Goal: Transaction & Acquisition: Download file/media

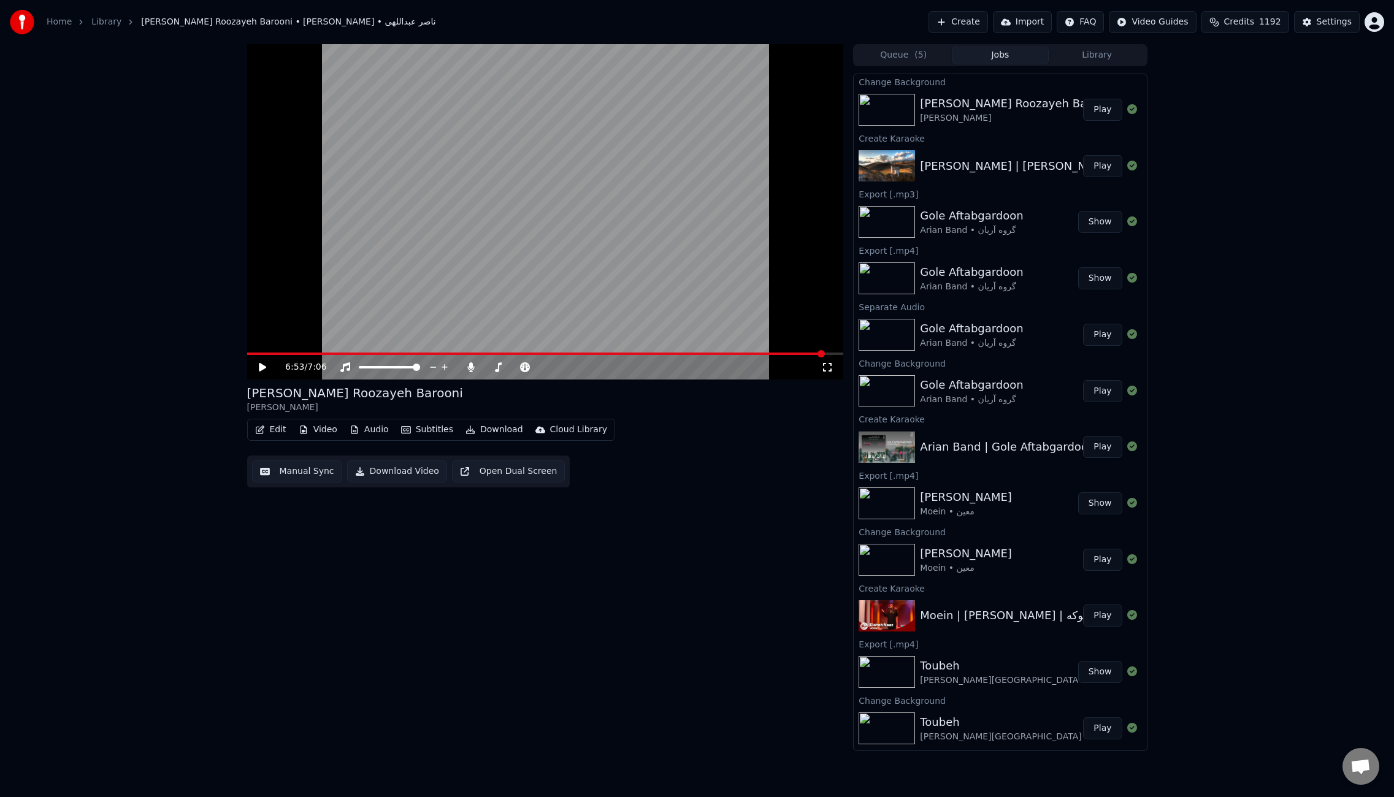
click at [1085, 104] on button "Play" at bounding box center [1102, 110] width 39 height 22
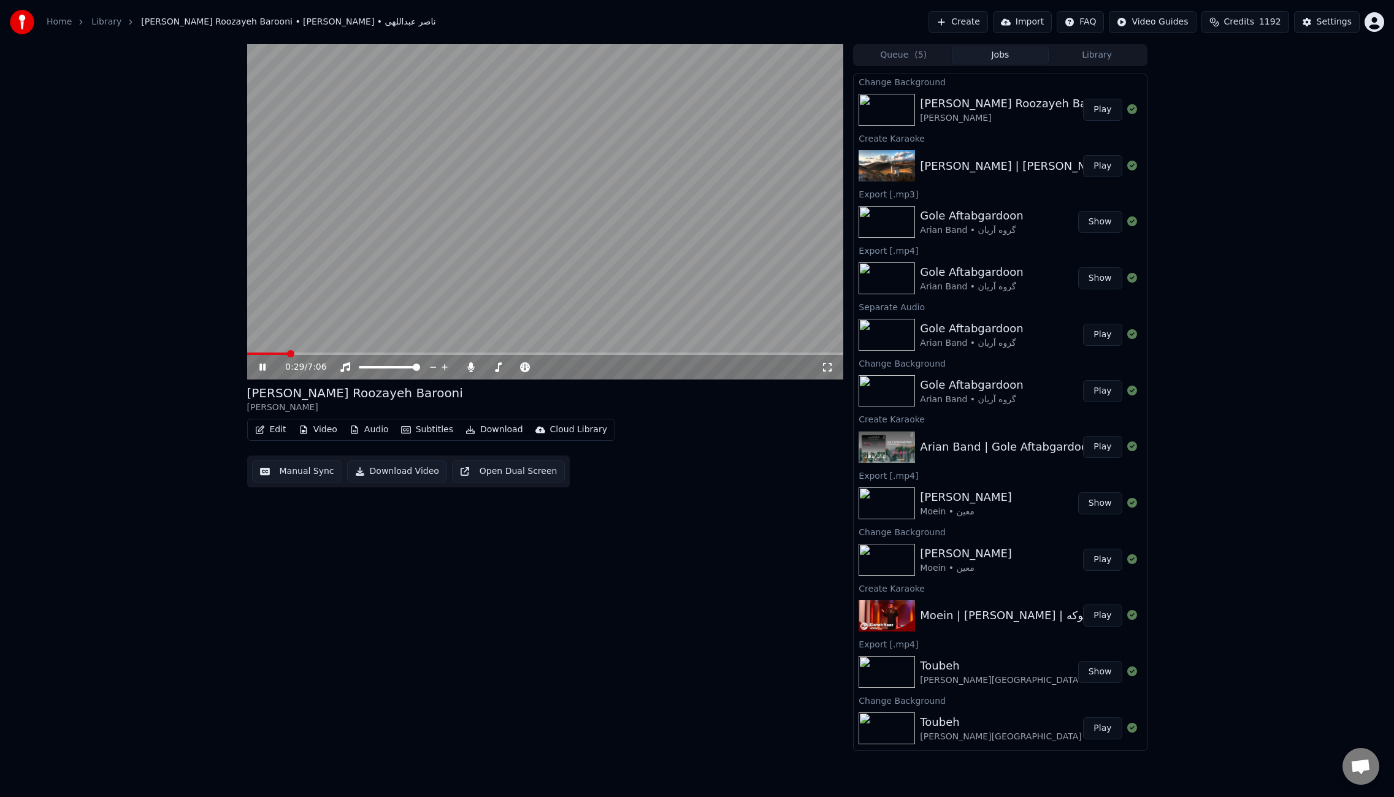
click at [288, 355] on span at bounding box center [545, 354] width 597 height 2
click at [324, 353] on span at bounding box center [545, 354] width 597 height 2
click at [274, 435] on button "Edit" at bounding box center [270, 429] width 41 height 17
click at [320, 566] on div "Manual Sync (Legacy)" at bounding box center [322, 560] width 94 height 12
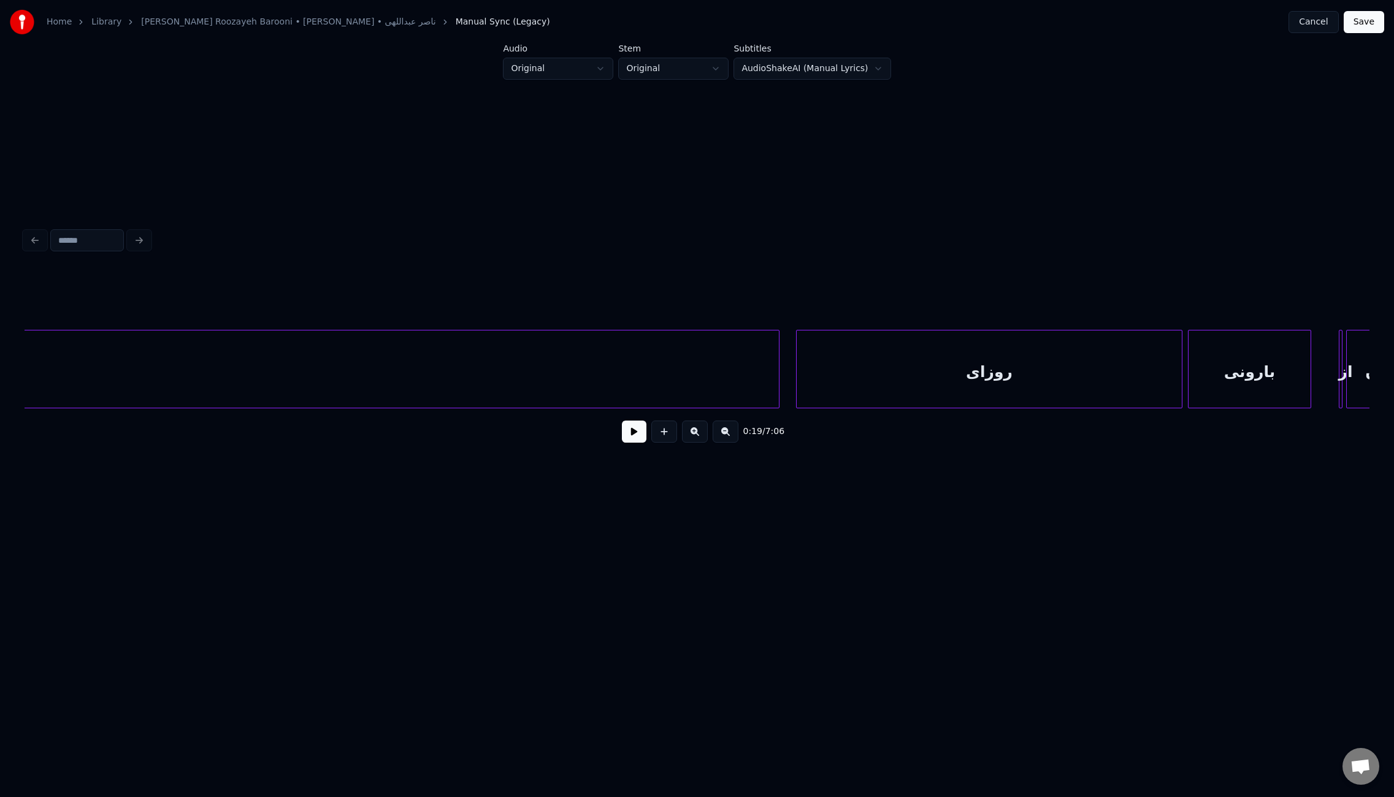
scroll to position [0, 8941]
click at [634, 439] on button at bounding box center [634, 432] width 25 height 22
click at [635, 439] on button at bounding box center [634, 432] width 25 height 22
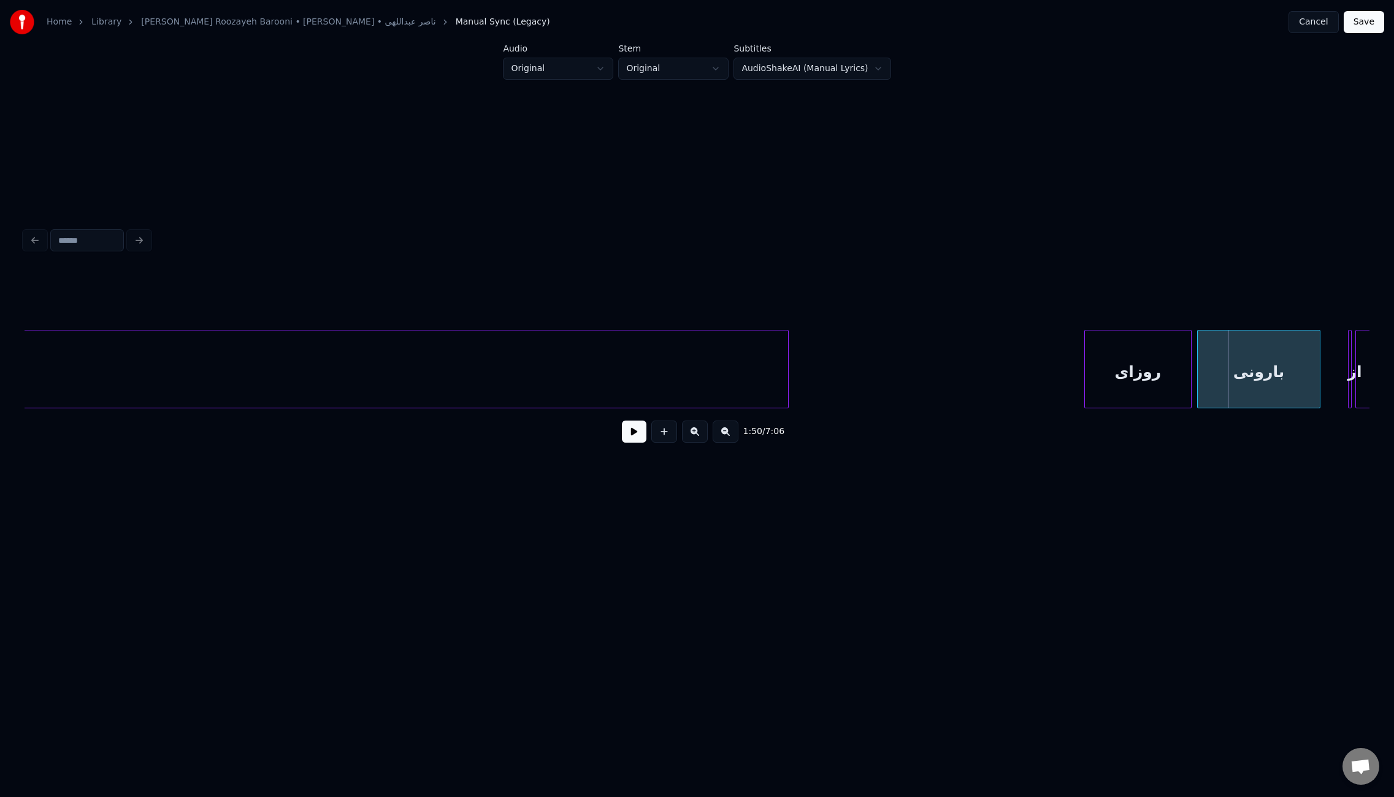
click at [1087, 367] on div at bounding box center [1087, 369] width 4 height 77
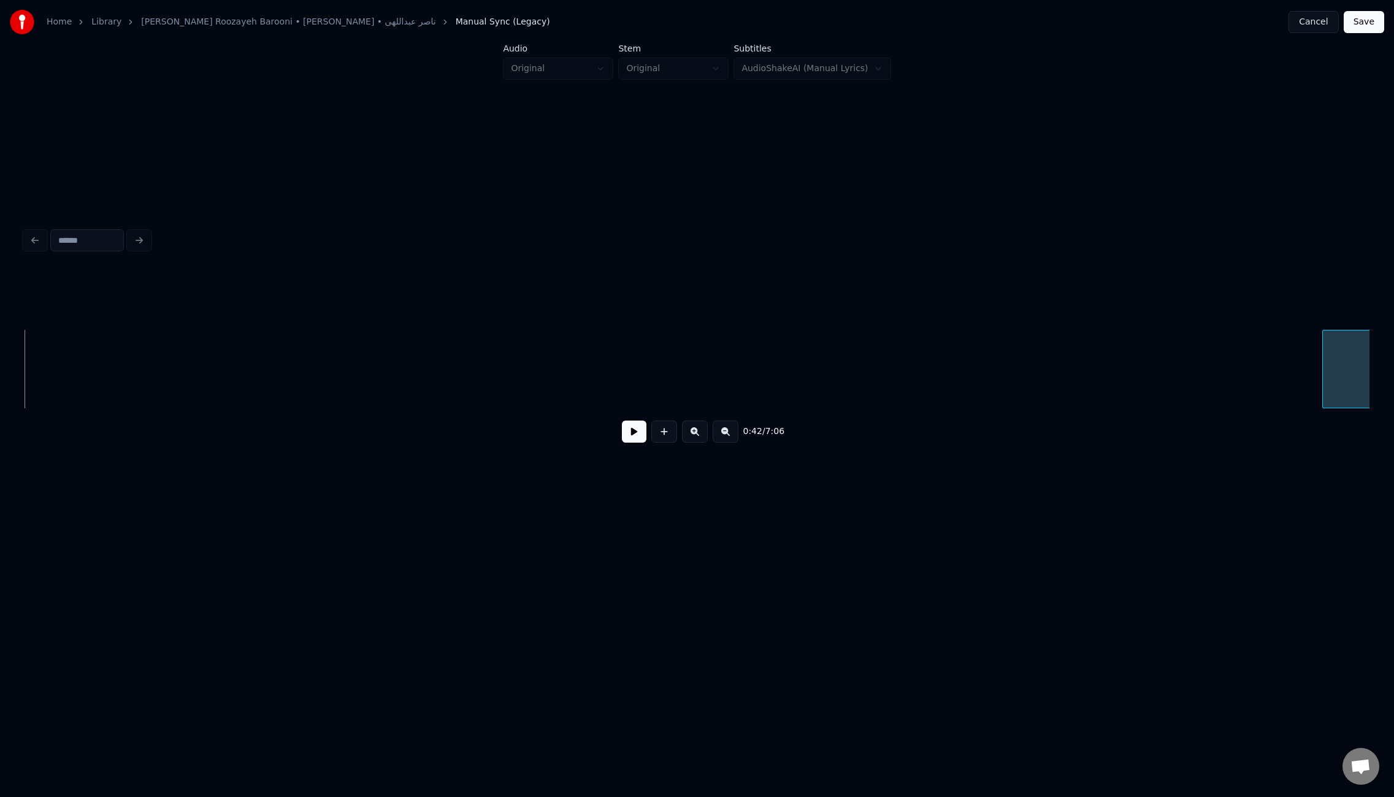
scroll to position [0, 5287]
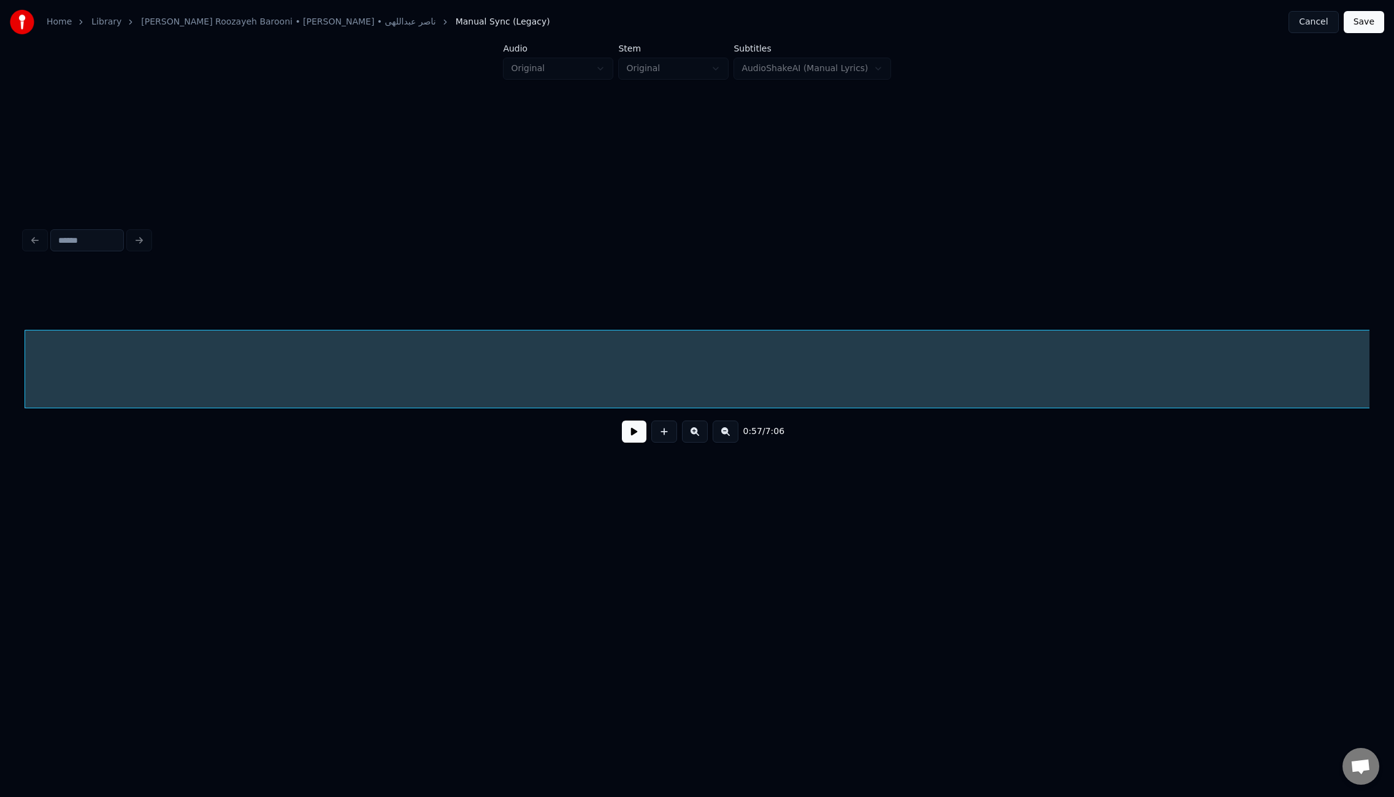
click at [1394, 390] on html "Home Library [PERSON_NAME] Roozayeh Barooni • [PERSON_NAME] • ناصر عبداللهی Man…" at bounding box center [697, 298] width 1394 height 597
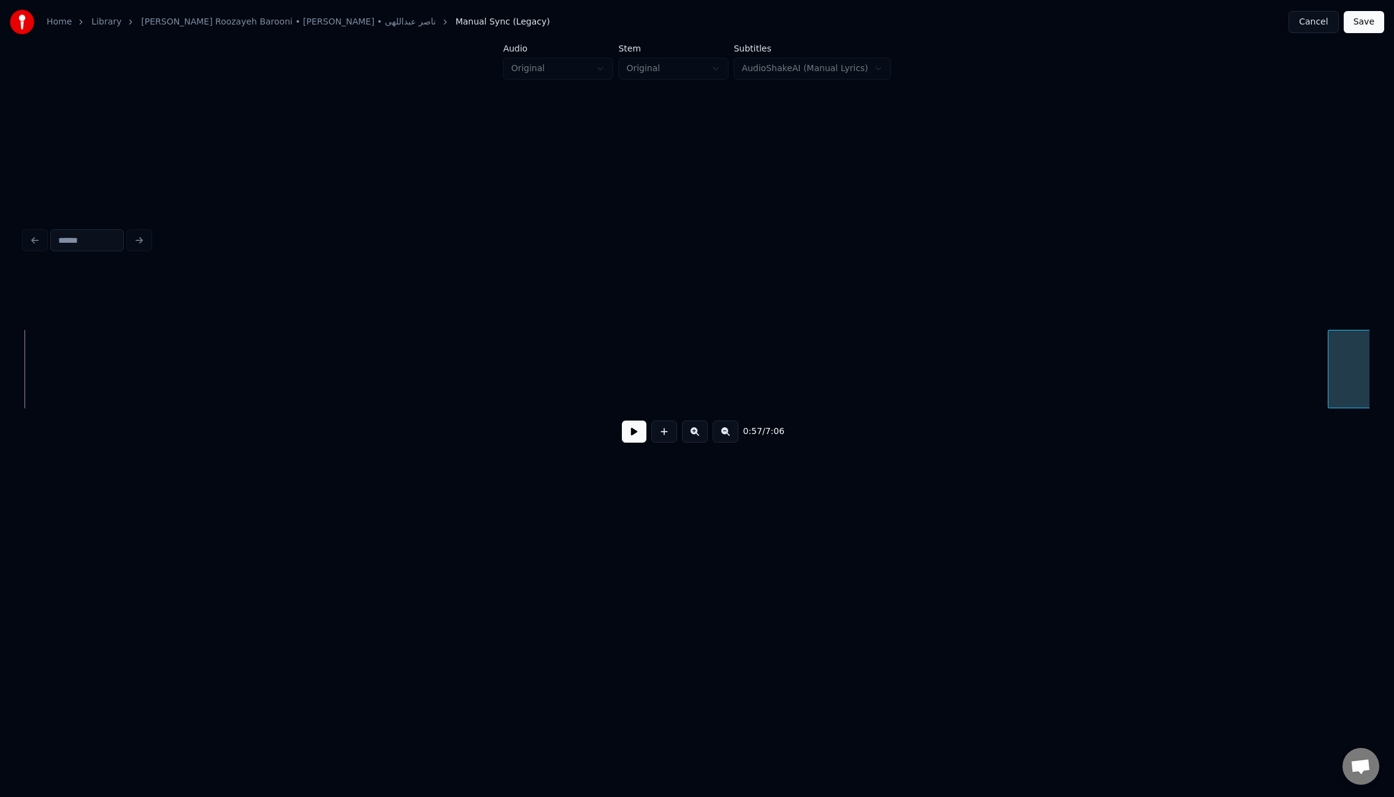
click at [1330, 372] on div at bounding box center [1331, 369] width 4 height 77
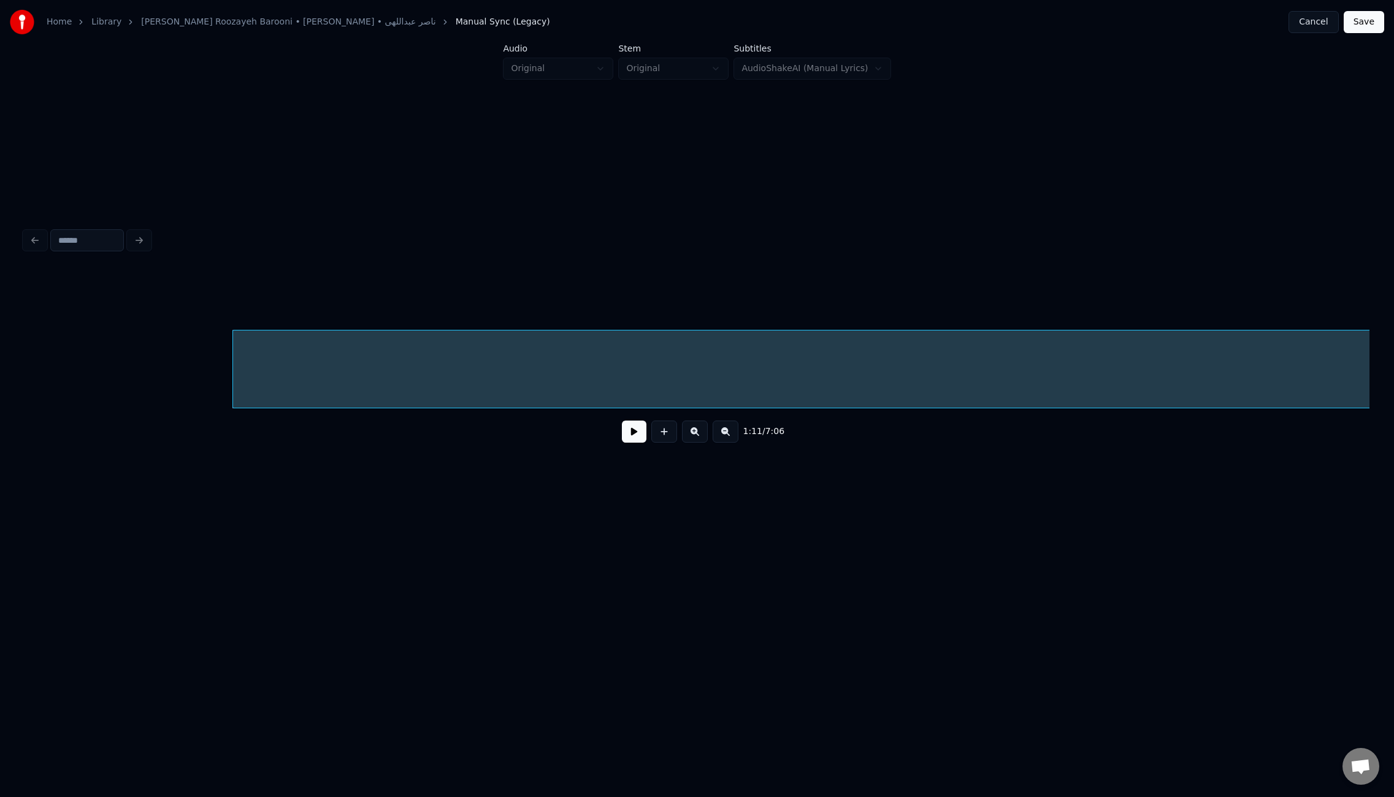
scroll to position [0, 6302]
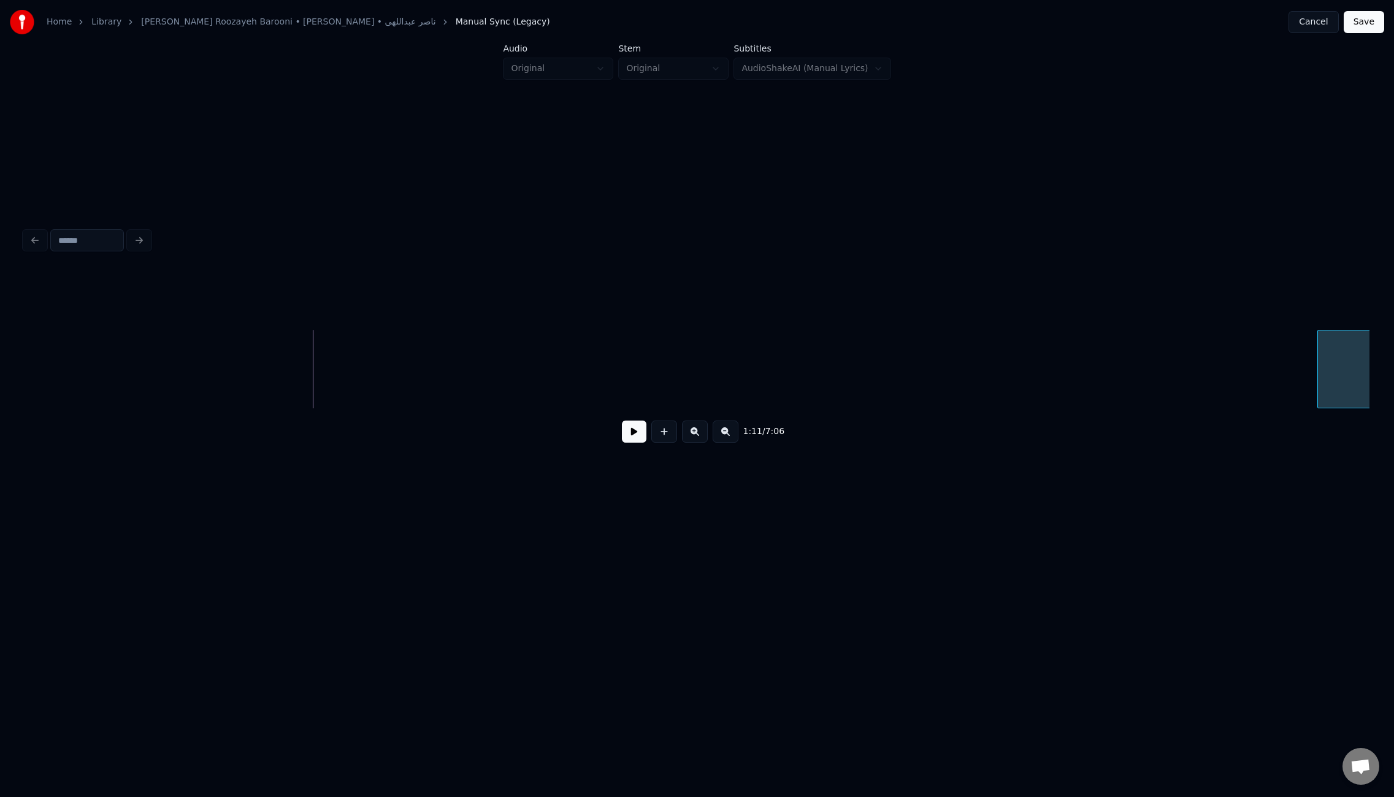
click at [1322, 367] on div at bounding box center [1320, 369] width 4 height 77
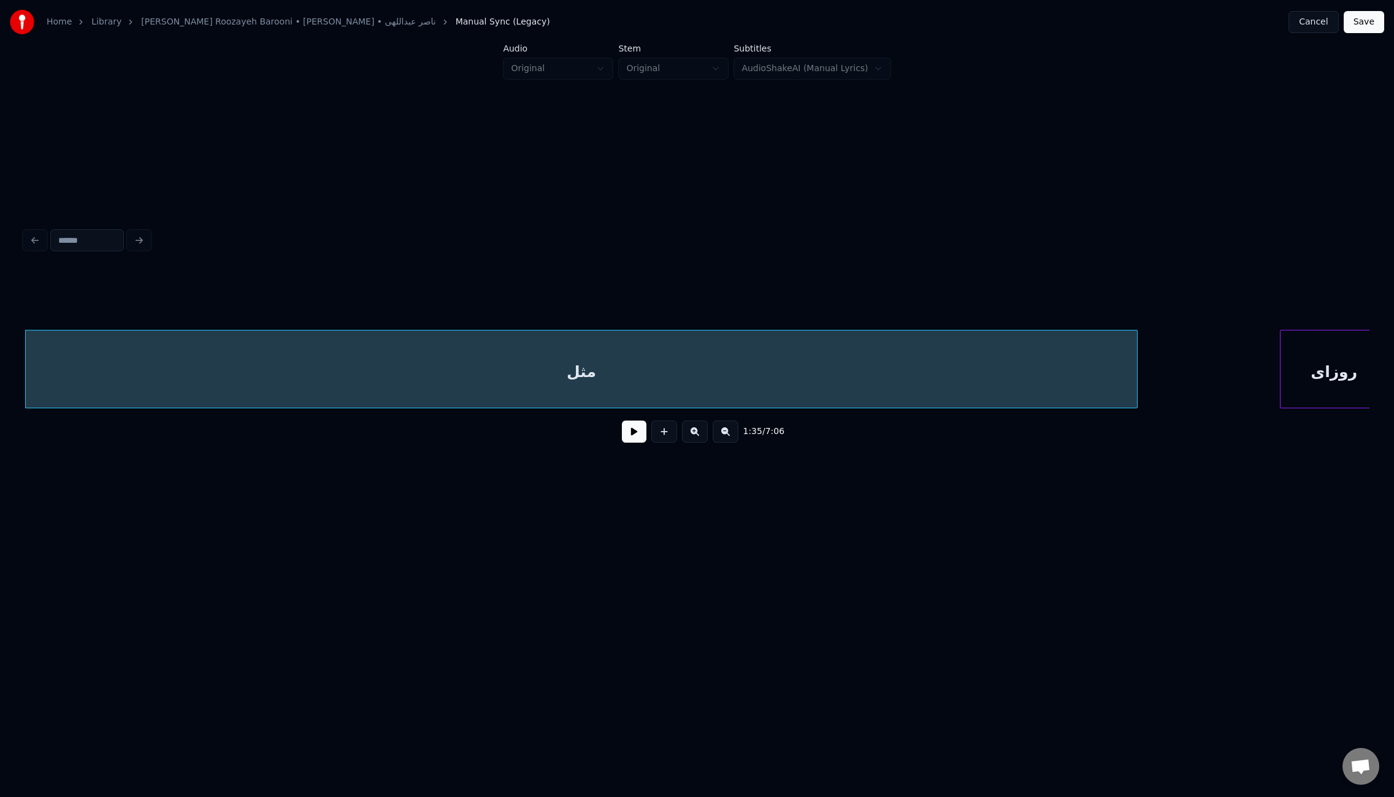
click at [1394, 379] on html "Home Library [PERSON_NAME] Roozayeh Barooni • [PERSON_NAME] • ناصر عبداللهی Man…" at bounding box center [697, 298] width 1394 height 597
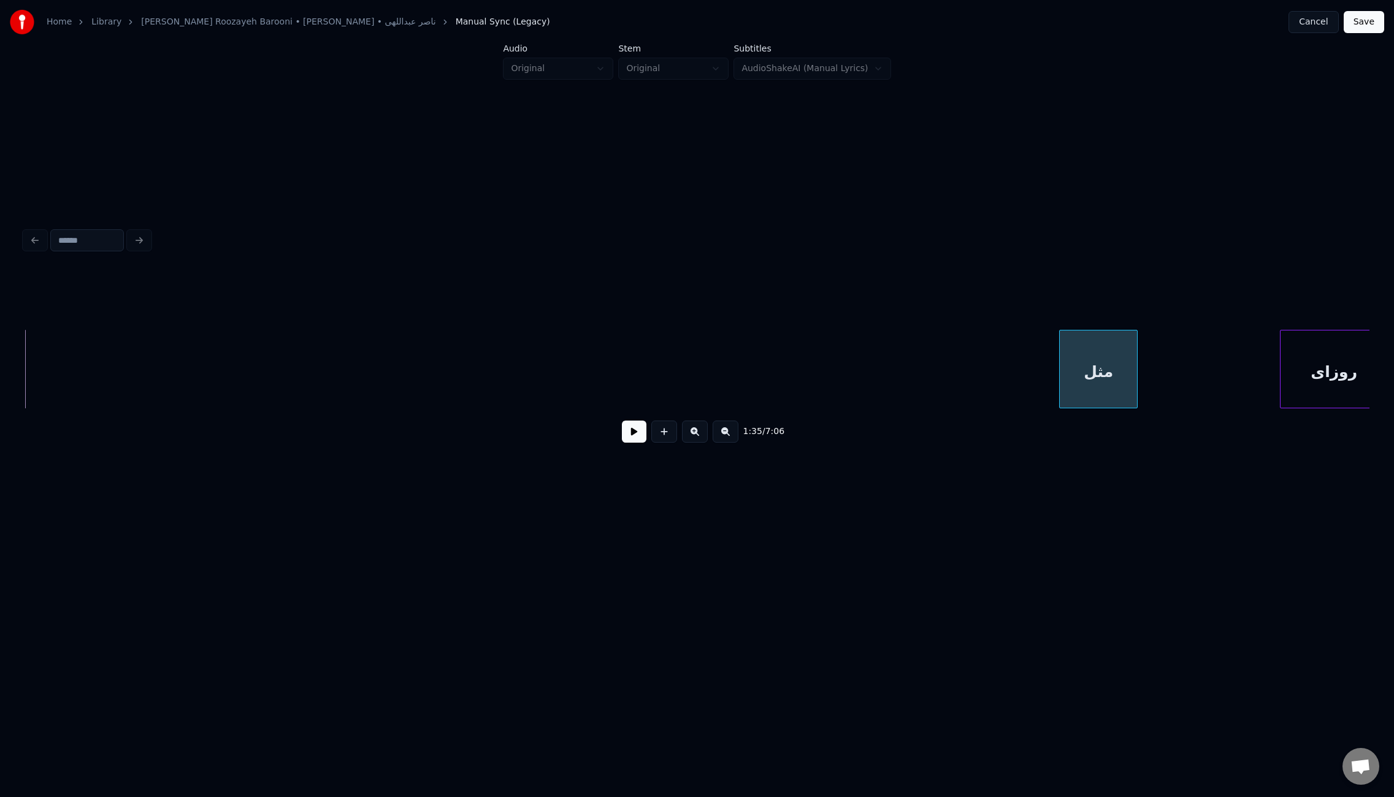
click at [1061, 375] on div at bounding box center [1062, 369] width 4 height 77
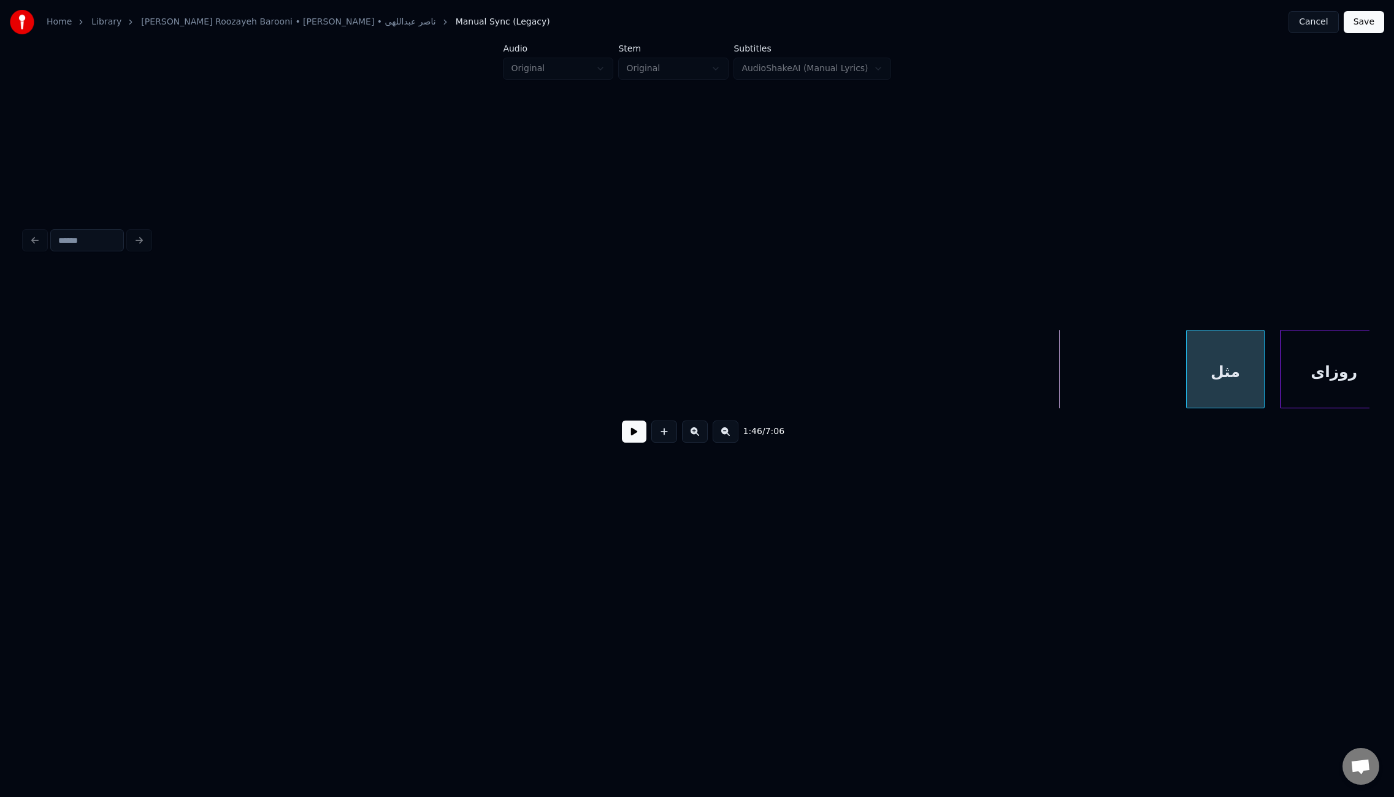
click at [1231, 385] on div "مثل" at bounding box center [1225, 372] width 77 height 83
click at [1215, 380] on div at bounding box center [1217, 369] width 4 height 77
click at [629, 434] on button at bounding box center [634, 432] width 25 height 22
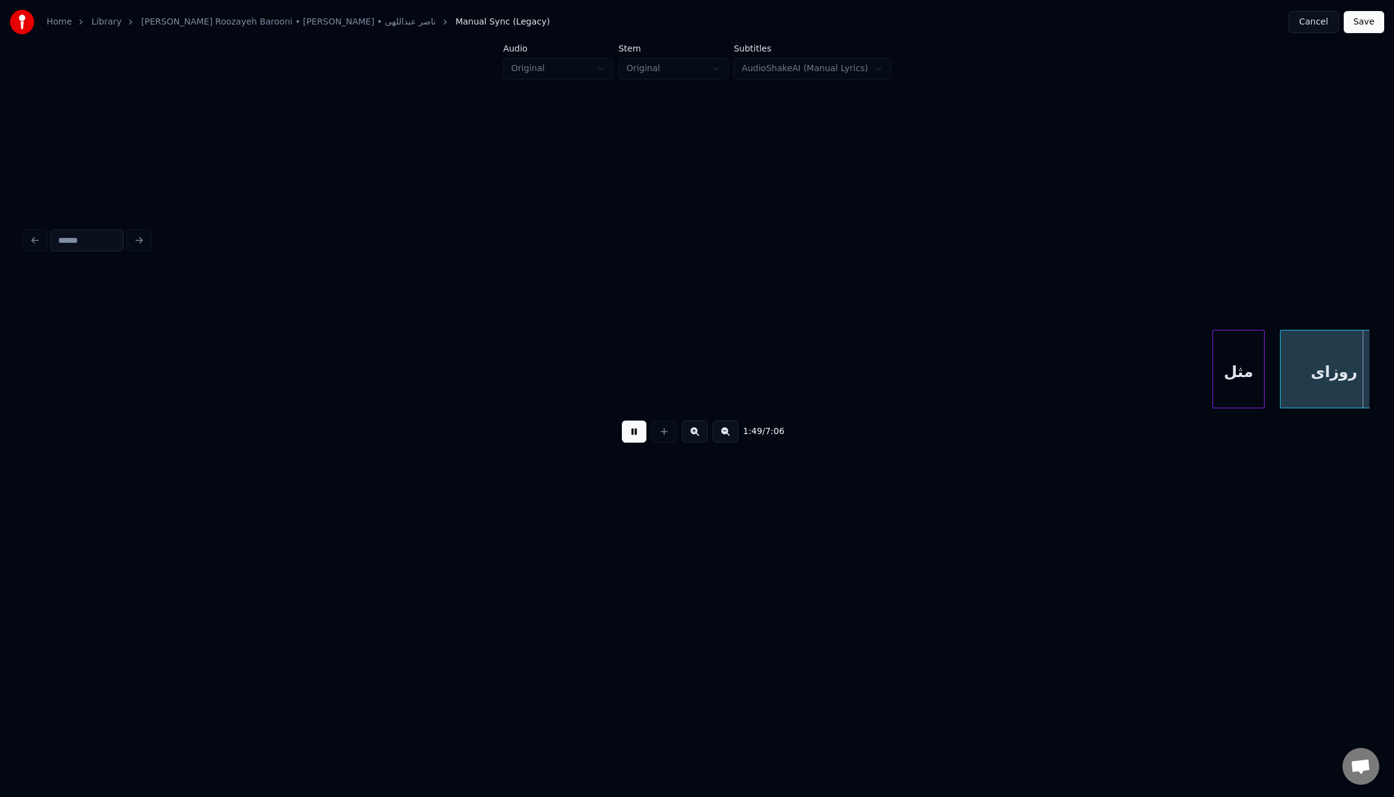
click at [629, 434] on button at bounding box center [634, 432] width 25 height 22
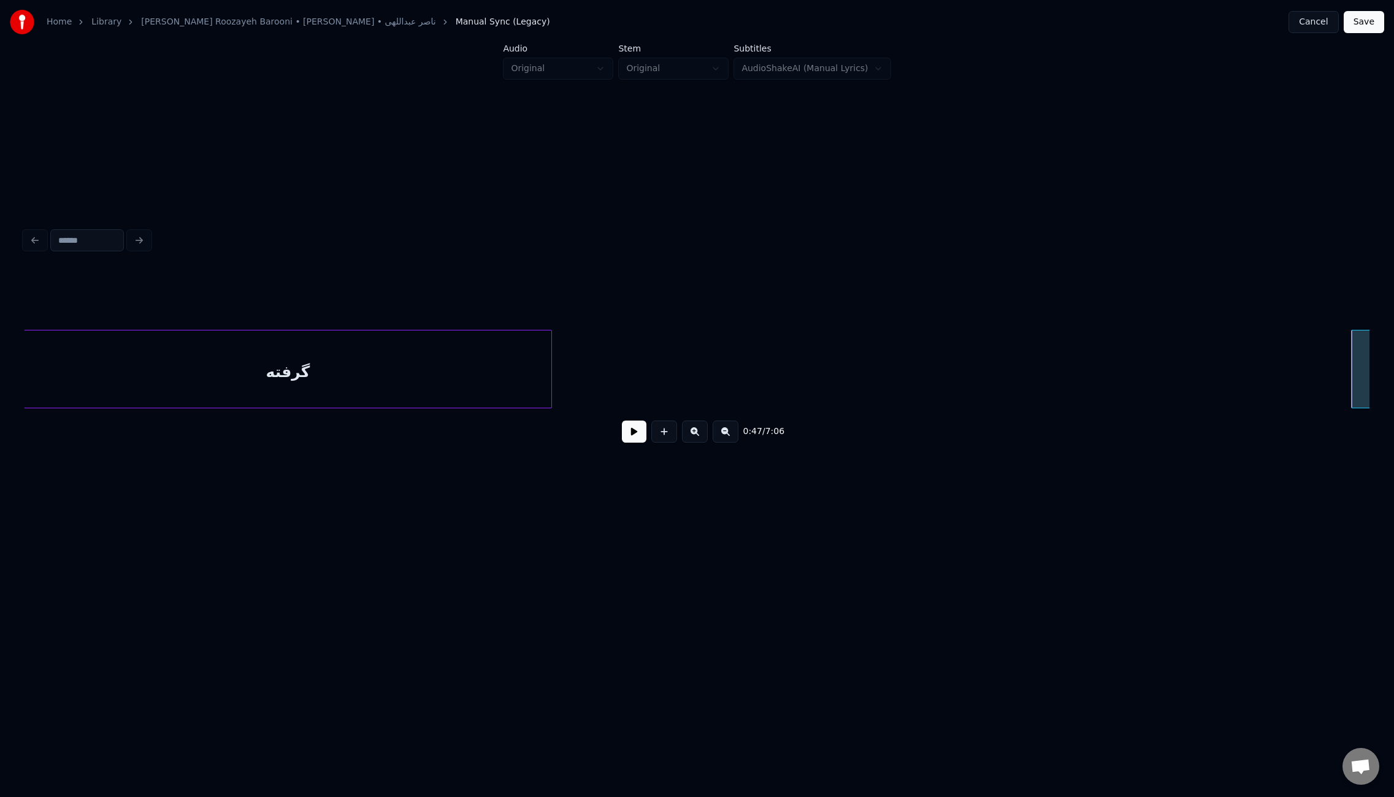
scroll to position [0, 3100]
click at [1394, 328] on html "Home Library [PERSON_NAME] Roozayeh Barooni • [PERSON_NAME] • ناصر عبداللهی Man…" at bounding box center [697, 298] width 1394 height 597
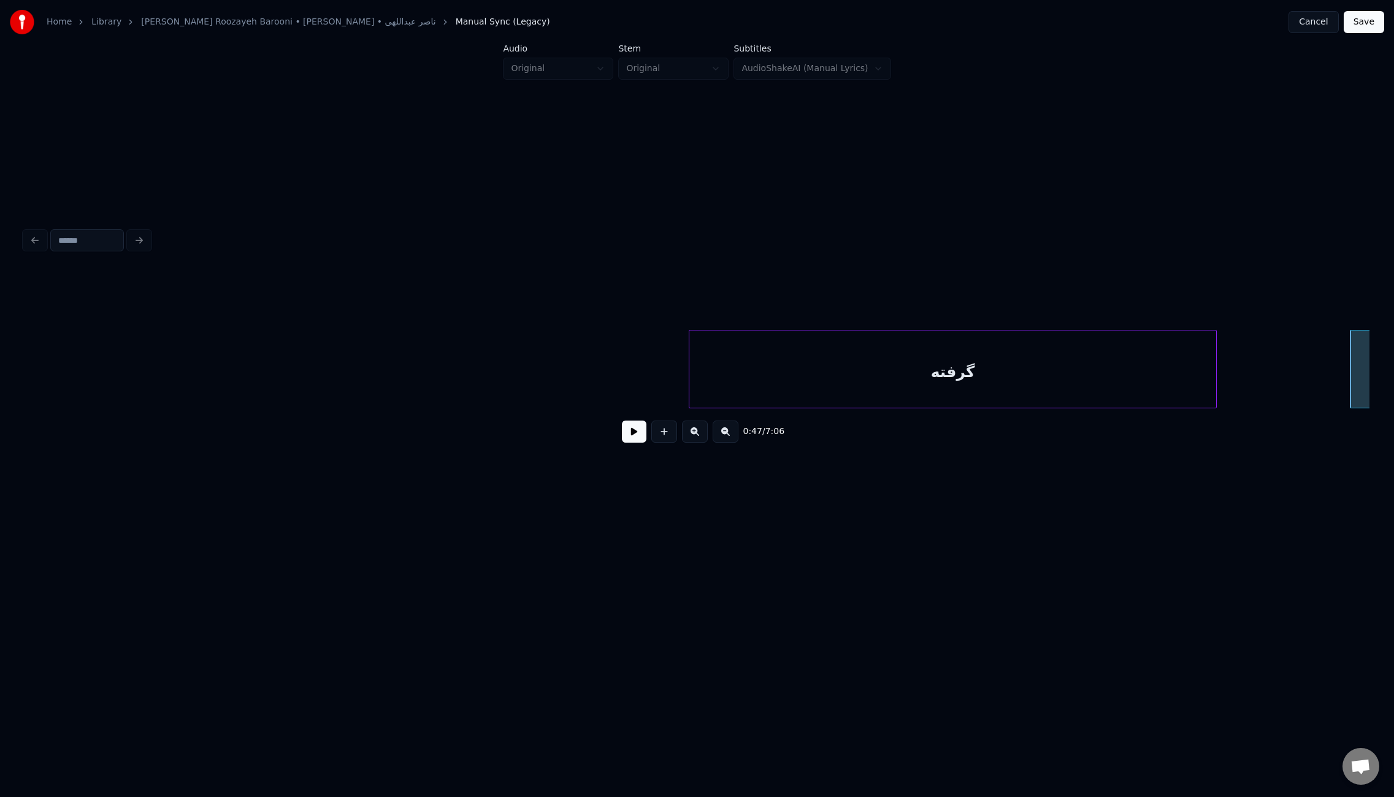
click at [930, 374] on div "گرفته" at bounding box center [952, 372] width 527 height 83
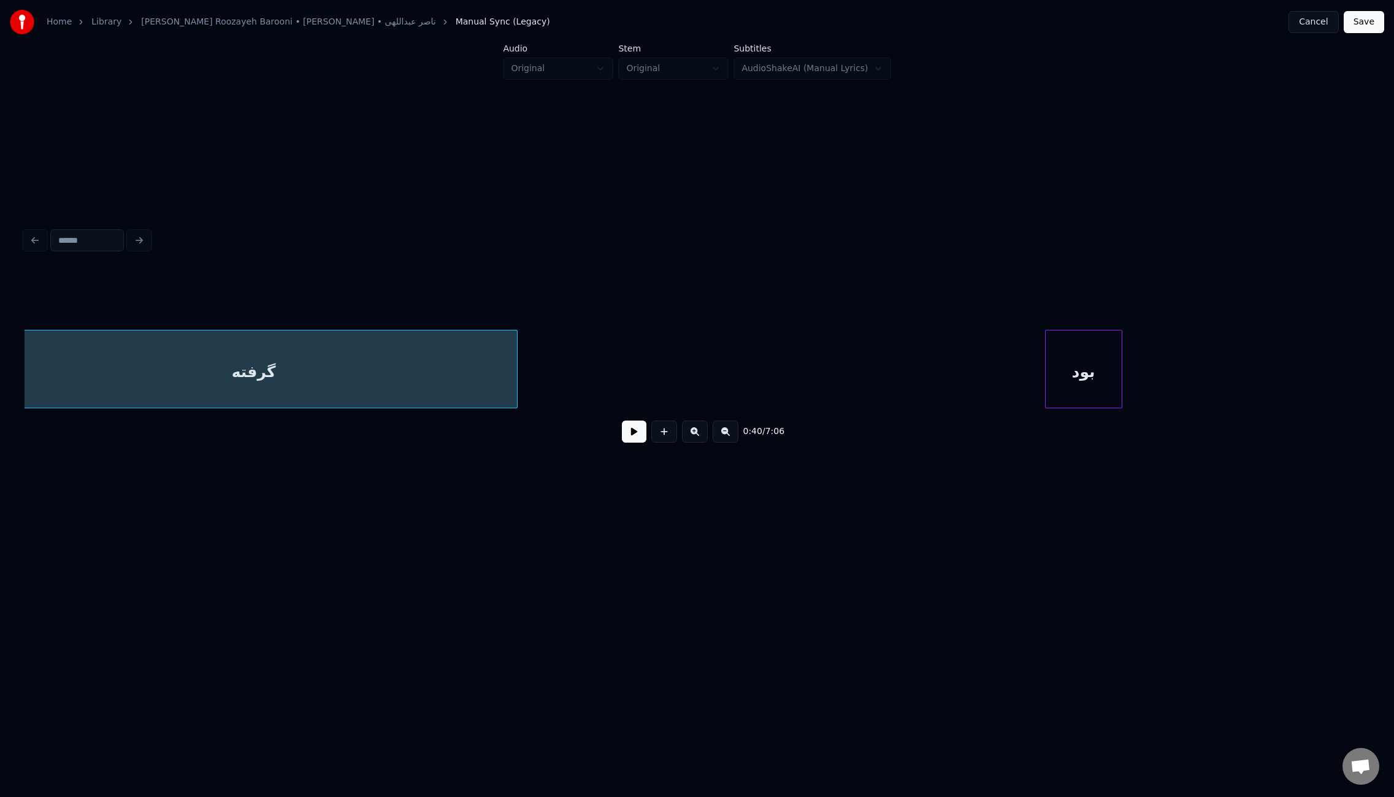
scroll to position [0, 3781]
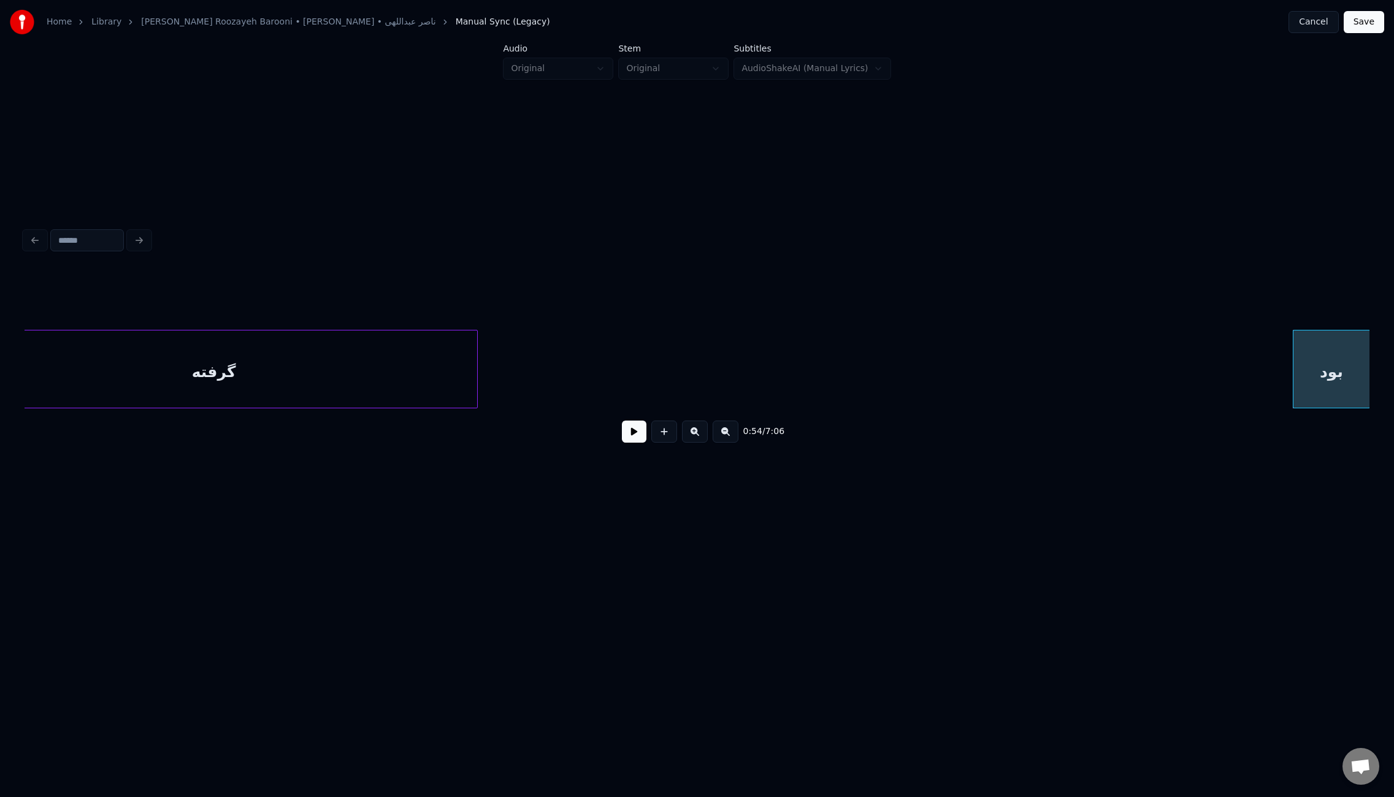
click at [1394, 362] on html "Home Library [PERSON_NAME] Roozayeh Barooni • [PERSON_NAME] • ناصر عبداللهی Man…" at bounding box center [697, 298] width 1394 height 597
click at [720, 437] on button at bounding box center [726, 432] width 26 height 22
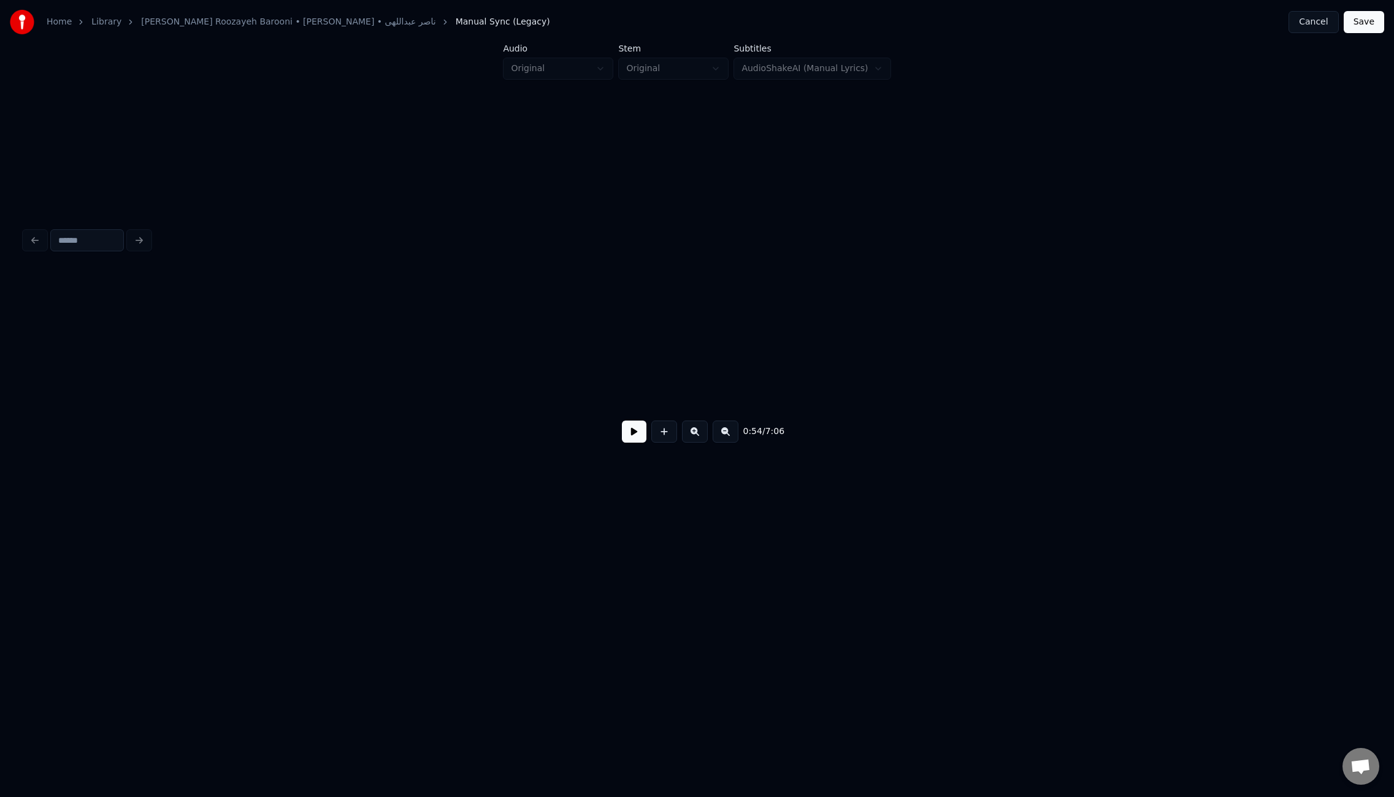
click at [720, 437] on button at bounding box center [726, 432] width 26 height 22
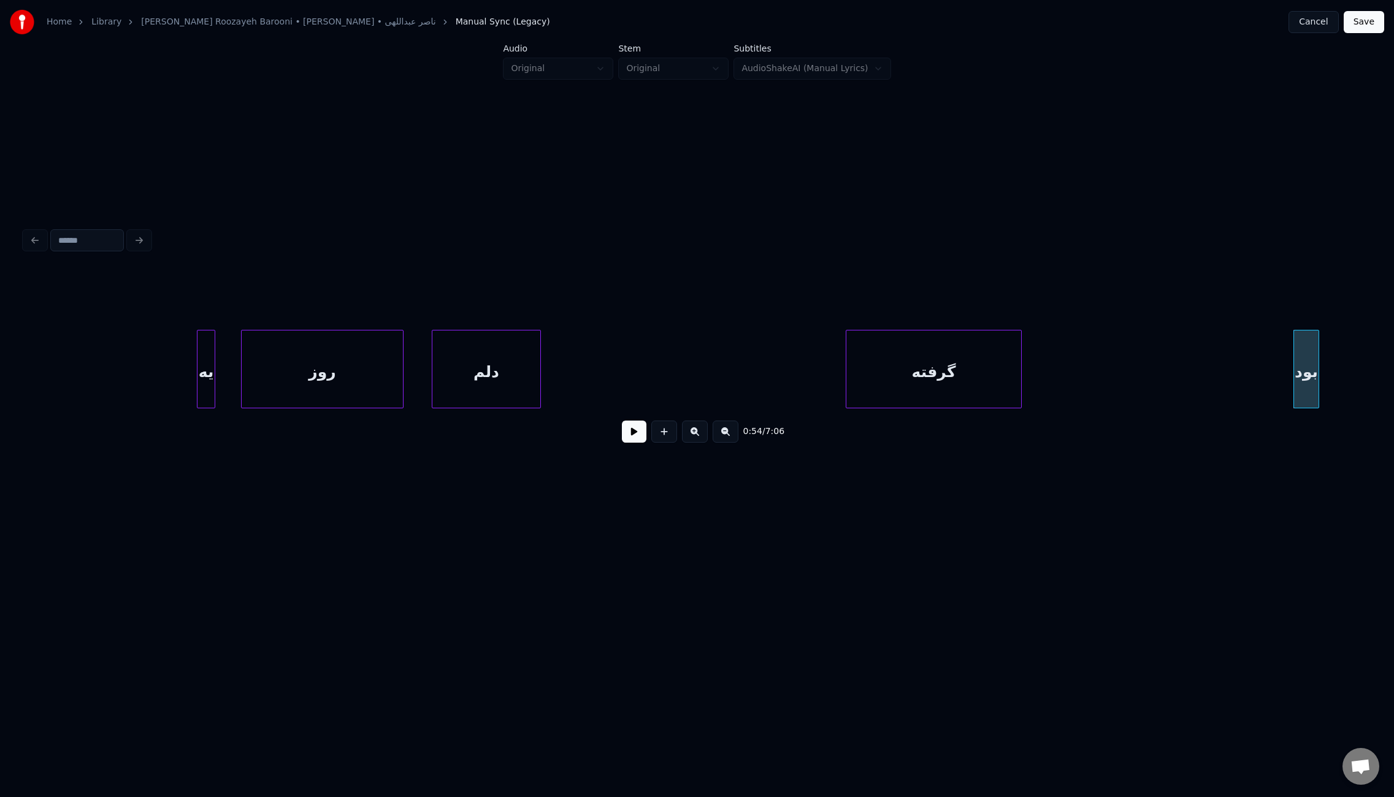
click at [720, 437] on button at bounding box center [726, 432] width 26 height 22
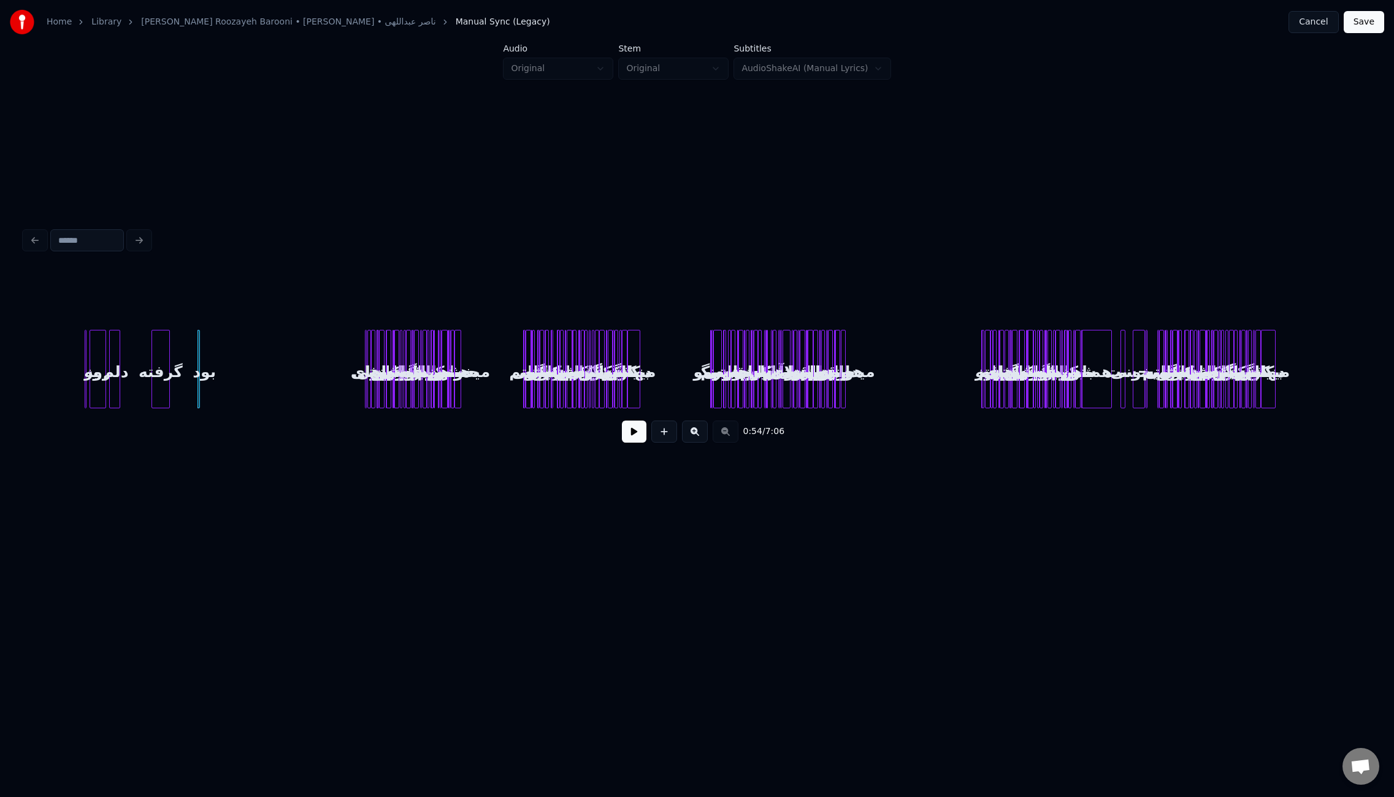
scroll to position [0, 0]
click at [209, 376] on div at bounding box center [208, 369] width 4 height 77
click at [350, 386] on div "بود" at bounding box center [350, 372] width 12 height 83
click at [331, 388] on div "گرفته" at bounding box center [326, 372] width 17 height 83
click at [305, 394] on div "دلم" at bounding box center [304, 372] width 12 height 83
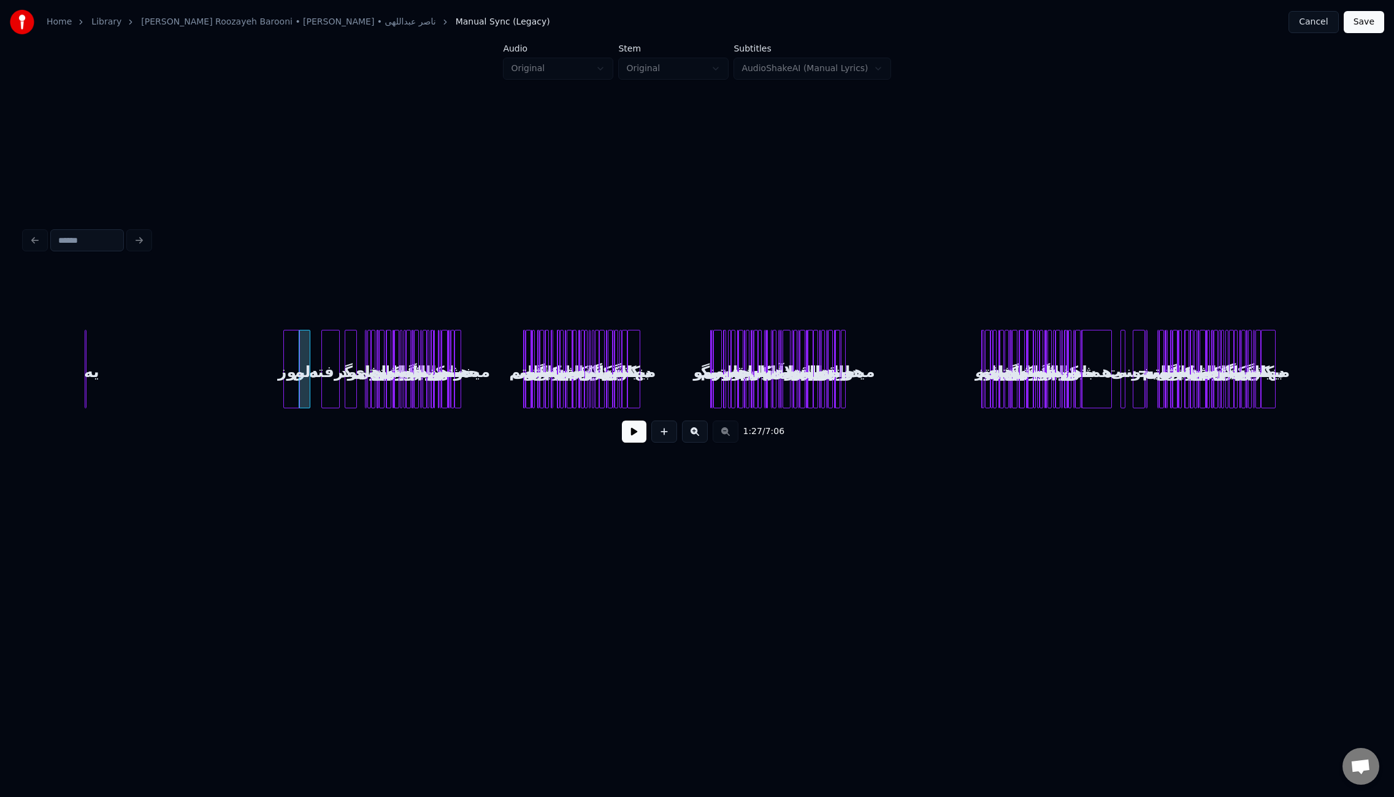
click at [290, 393] on div "روز" at bounding box center [291, 372] width 15 height 83
click at [96, 386] on div "گرفته بود یه روز دلم مثل روزای بارونی از اون هواها که خودت حال و هواشو میدونی ا…" at bounding box center [697, 369] width 1345 height 79
click at [278, 389] on div "یه" at bounding box center [280, 372] width 12 height 83
click at [699, 432] on button at bounding box center [695, 432] width 26 height 22
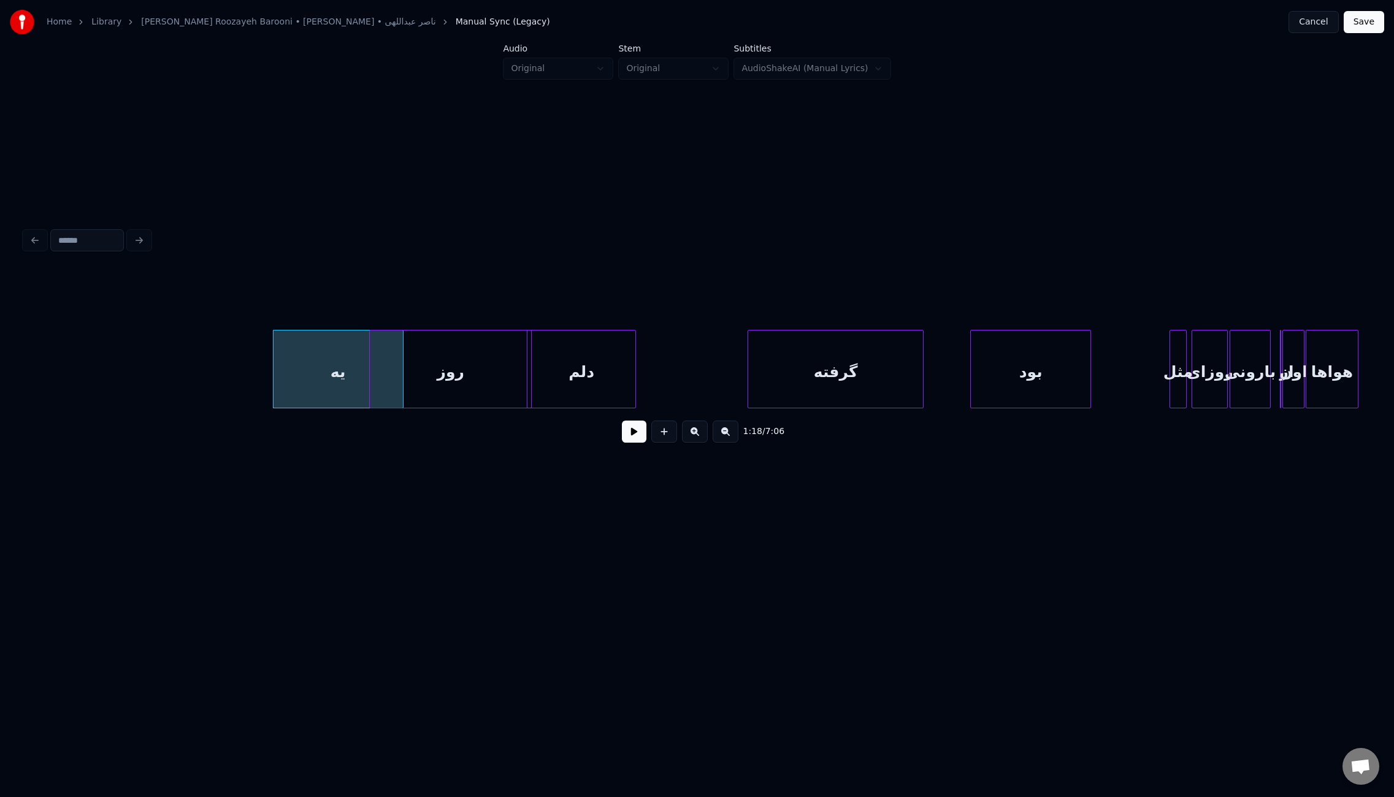
click at [699, 432] on button at bounding box center [695, 432] width 26 height 22
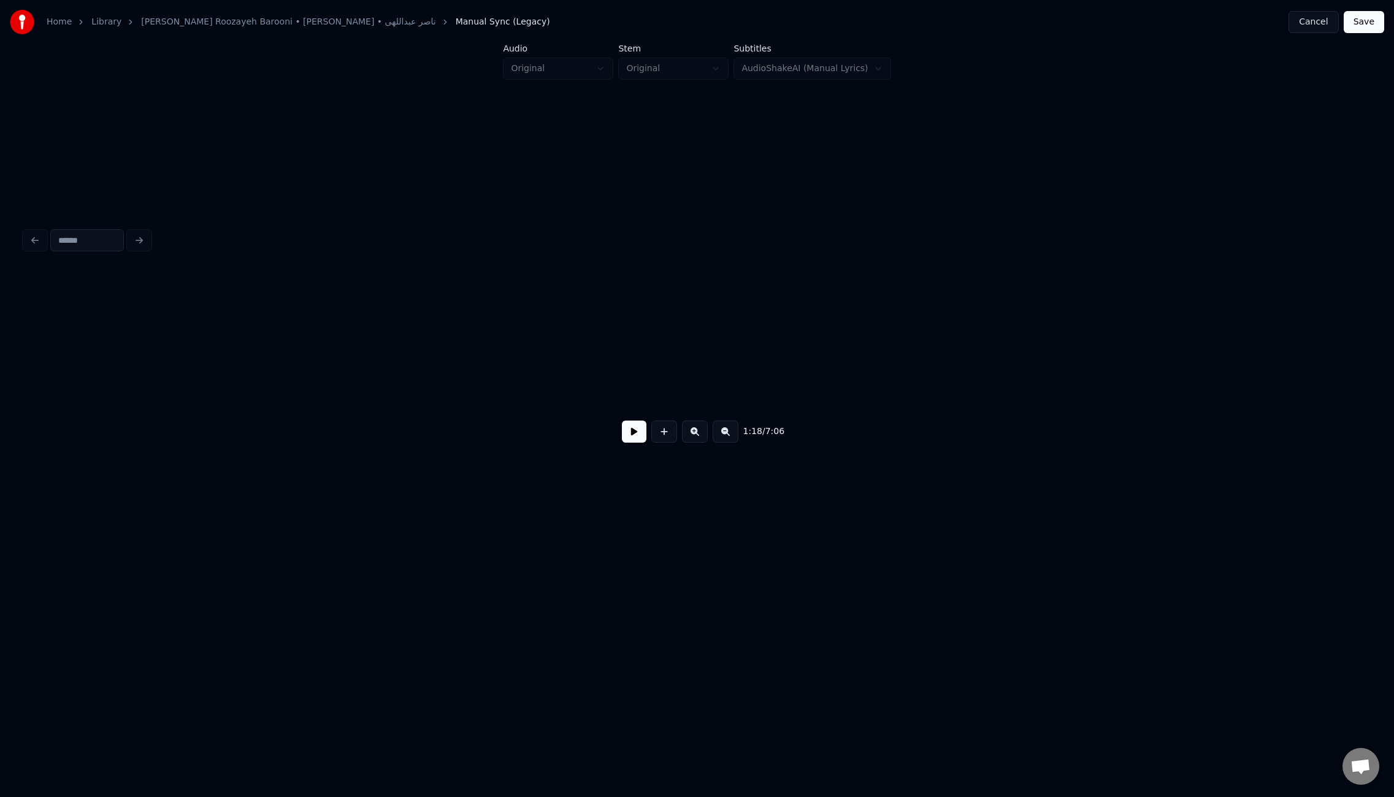
scroll to position [0, 4581]
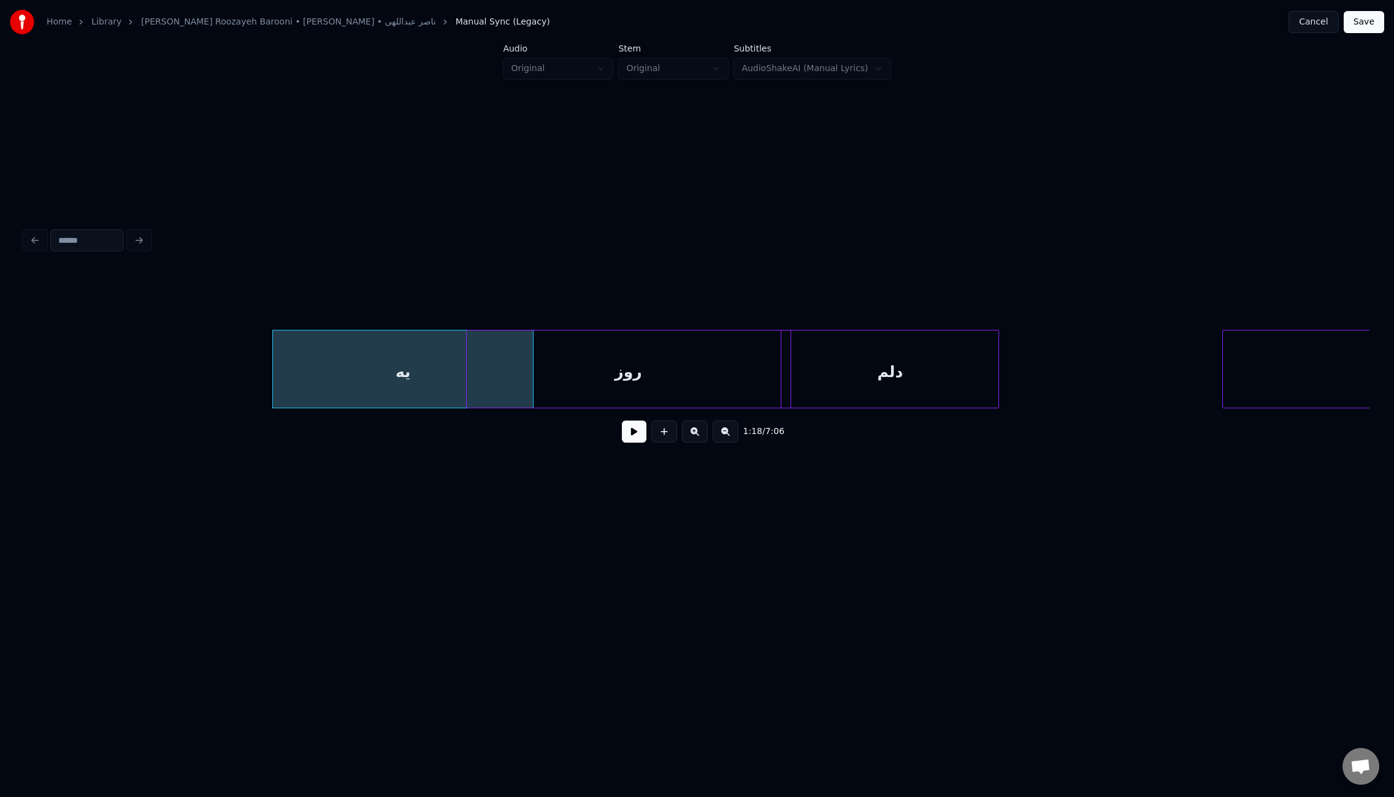
click at [699, 432] on button at bounding box center [695, 432] width 26 height 22
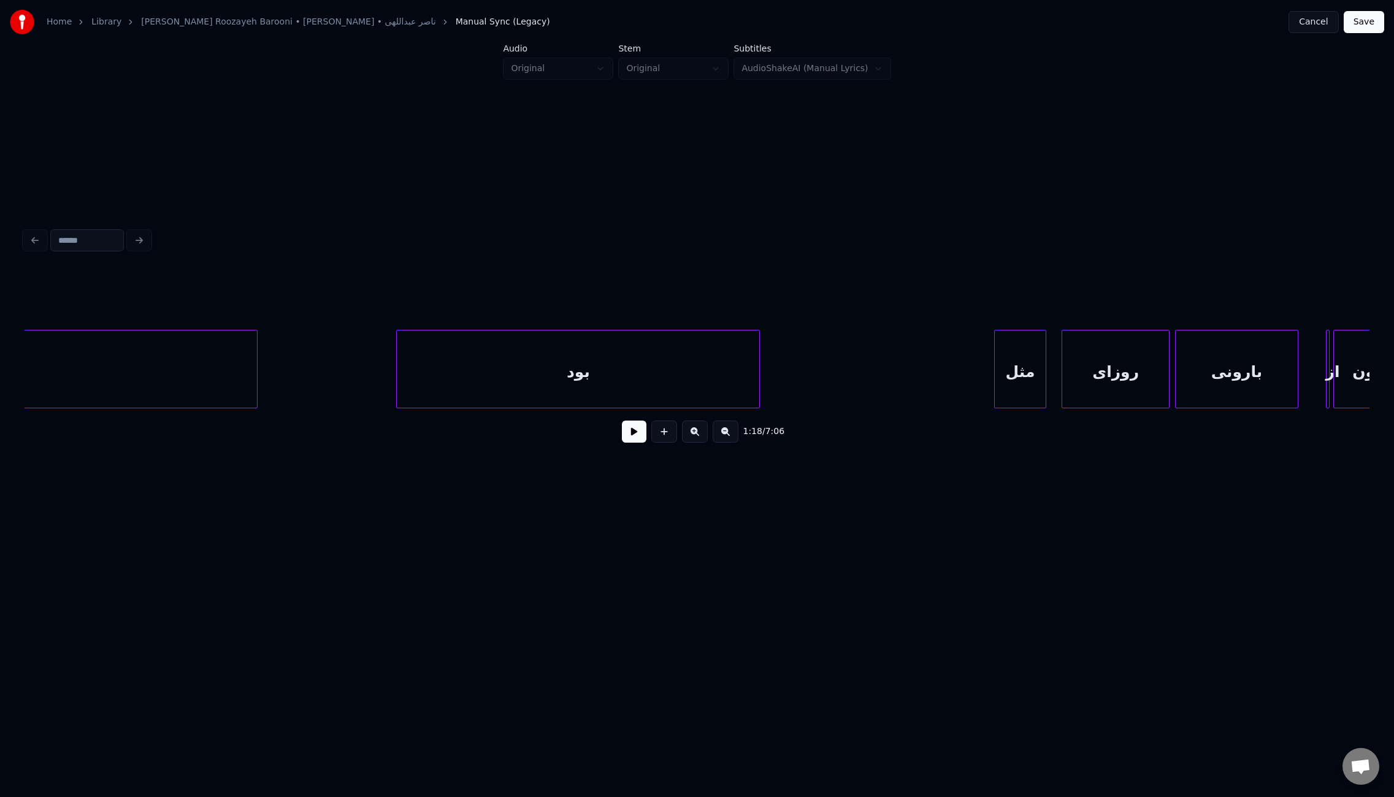
scroll to position [0, 8990]
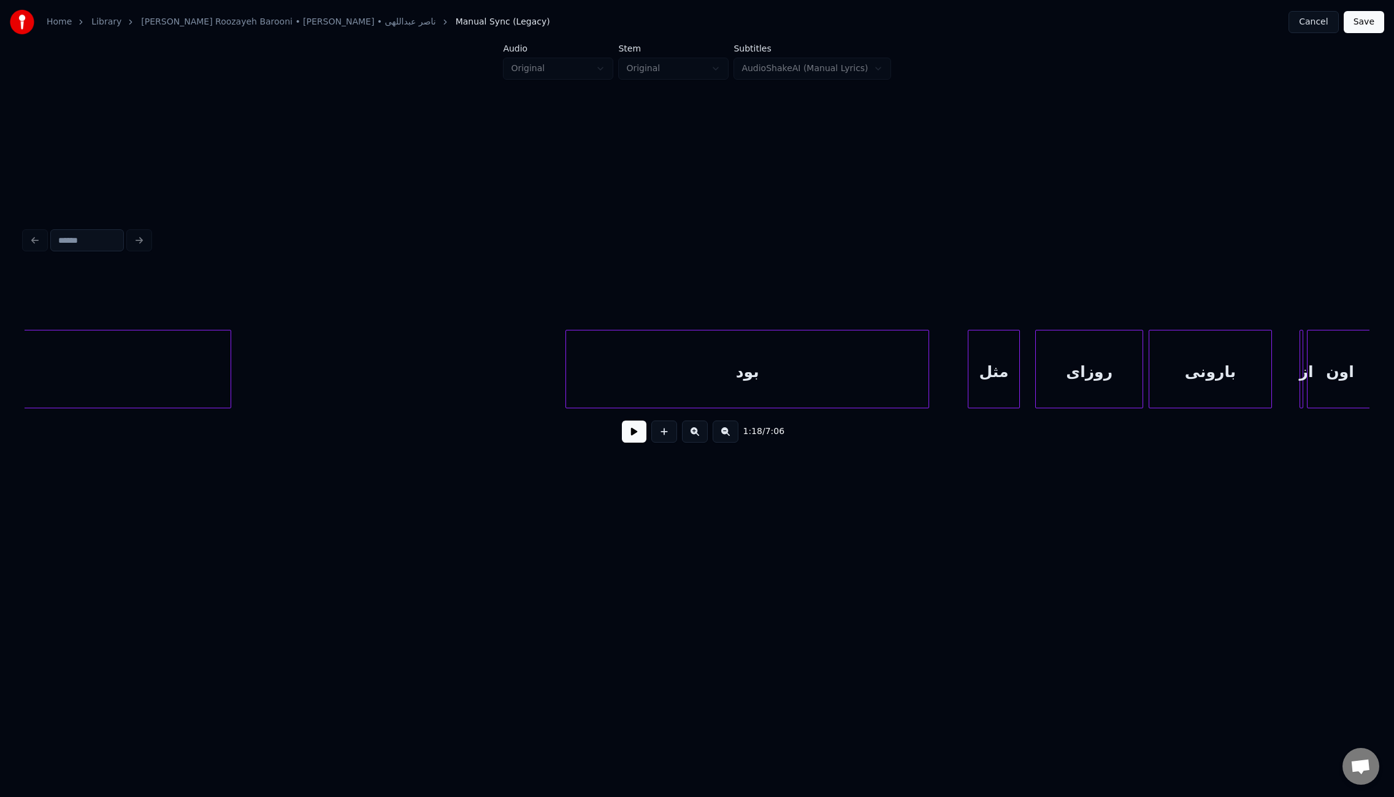
click at [785, 382] on div "بود" at bounding box center [747, 372] width 363 height 83
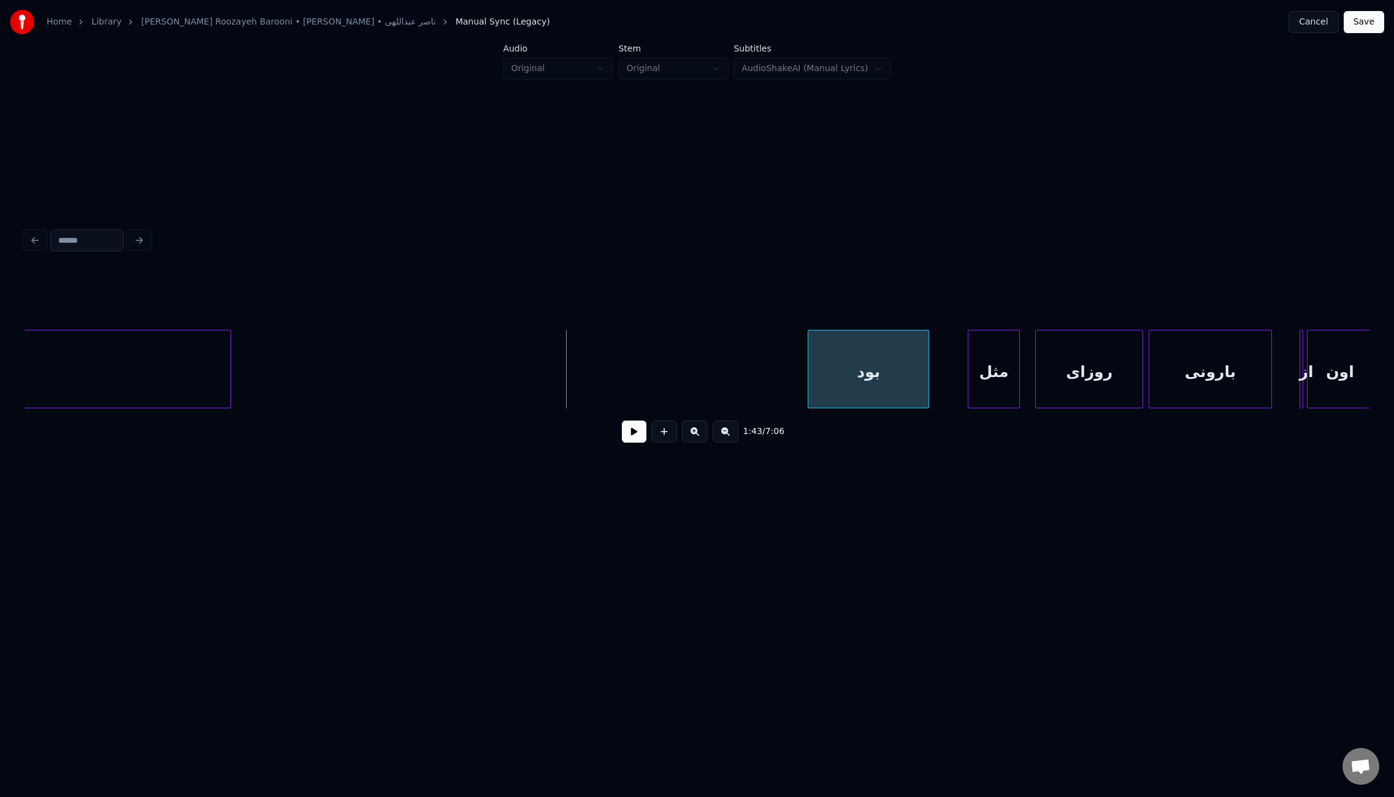
click at [811, 380] on div at bounding box center [811, 369] width 4 height 77
click at [637, 438] on button at bounding box center [634, 432] width 25 height 22
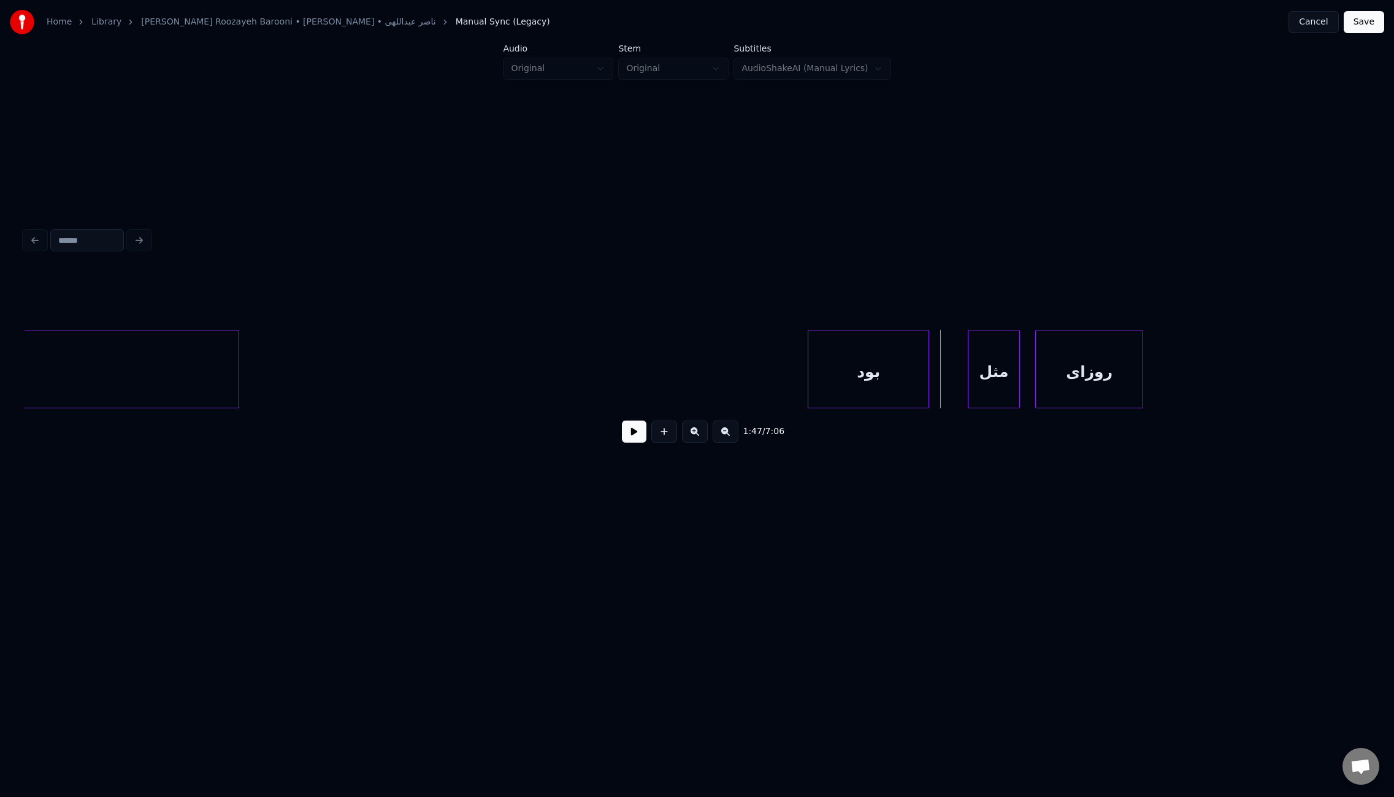
scroll to position [0, 8672]
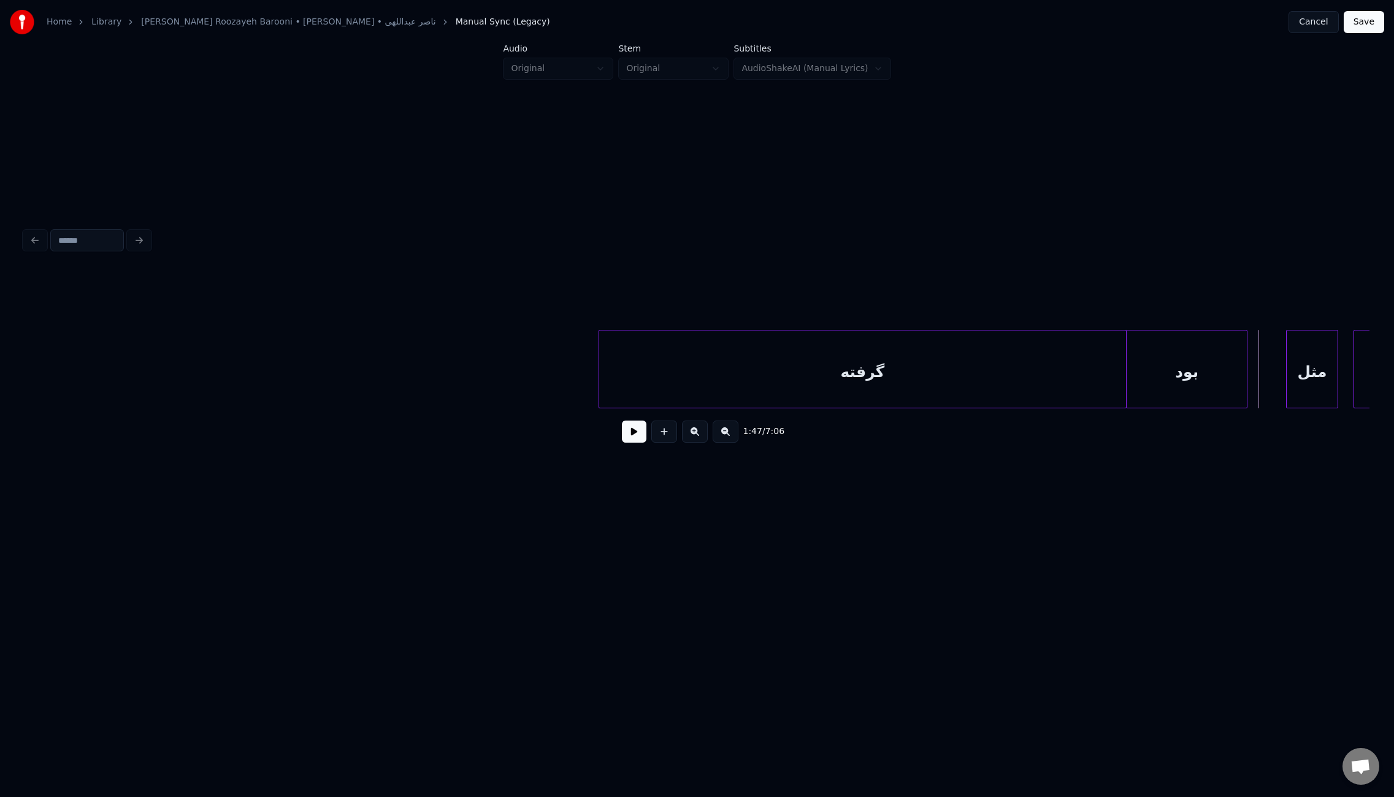
click at [737, 389] on div "گرفته" at bounding box center [862, 372] width 527 height 83
click at [1062, 401] on div at bounding box center [1063, 369] width 4 height 77
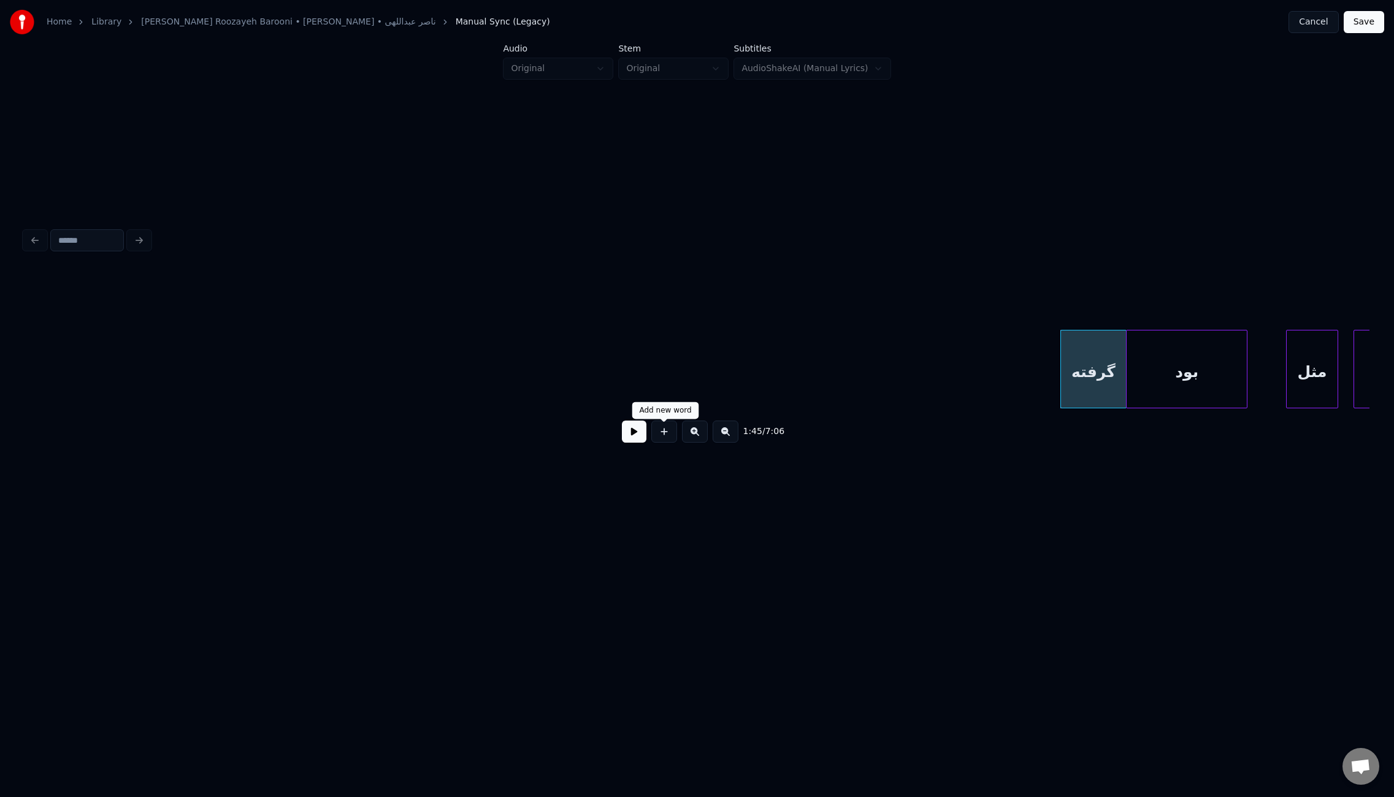
click at [642, 439] on button at bounding box center [634, 432] width 25 height 22
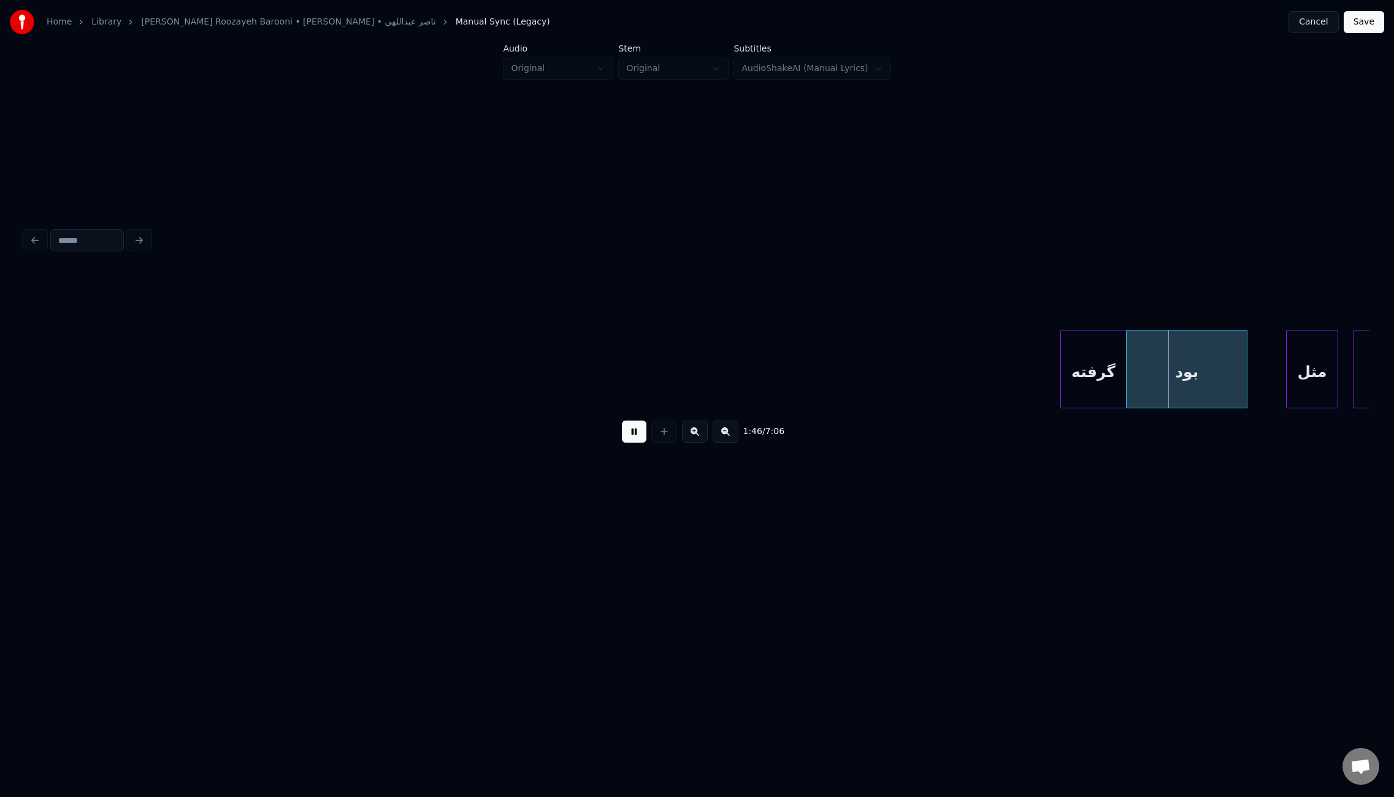
click at [642, 439] on button at bounding box center [634, 432] width 25 height 22
click at [729, 439] on button at bounding box center [726, 432] width 26 height 22
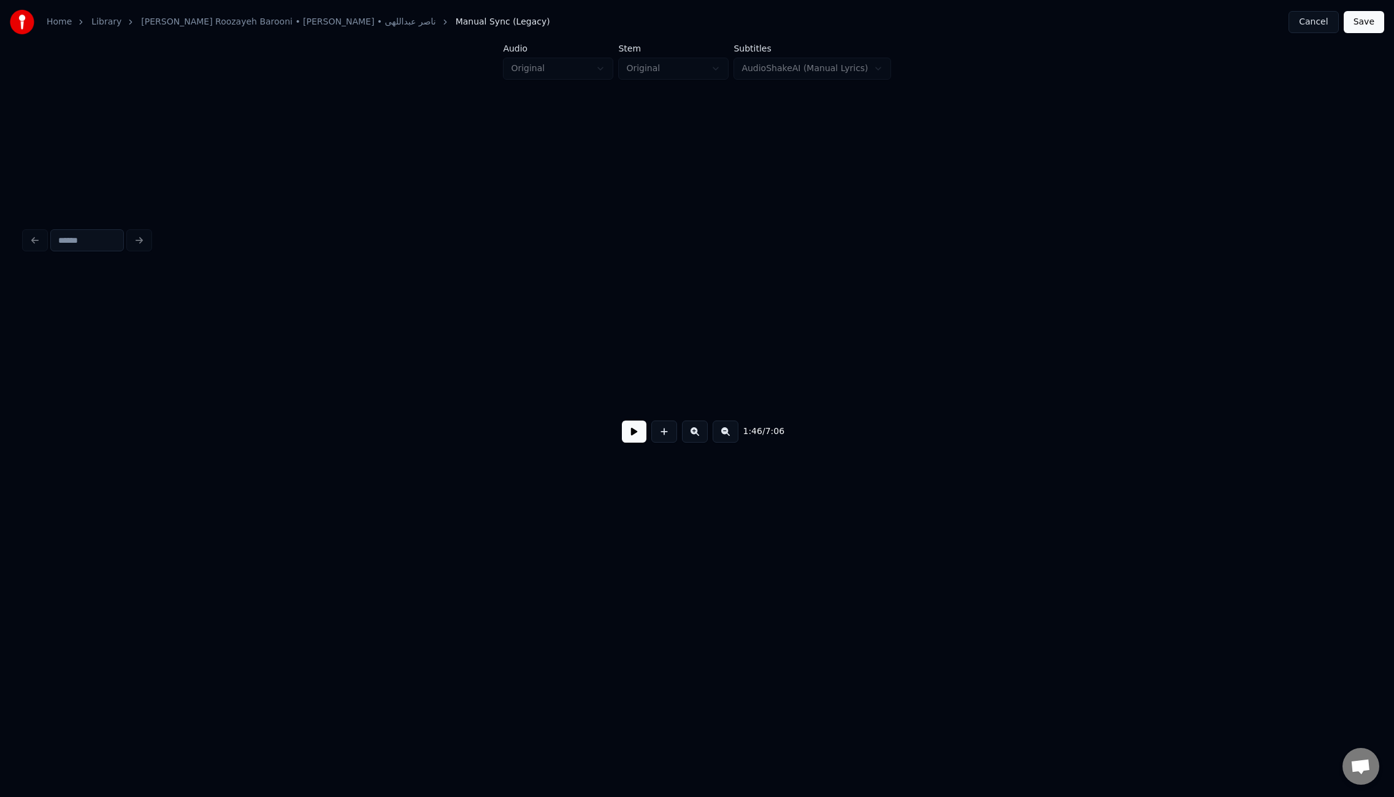
scroll to position [0, 2126]
click at [729, 439] on button at bounding box center [726, 432] width 26 height 22
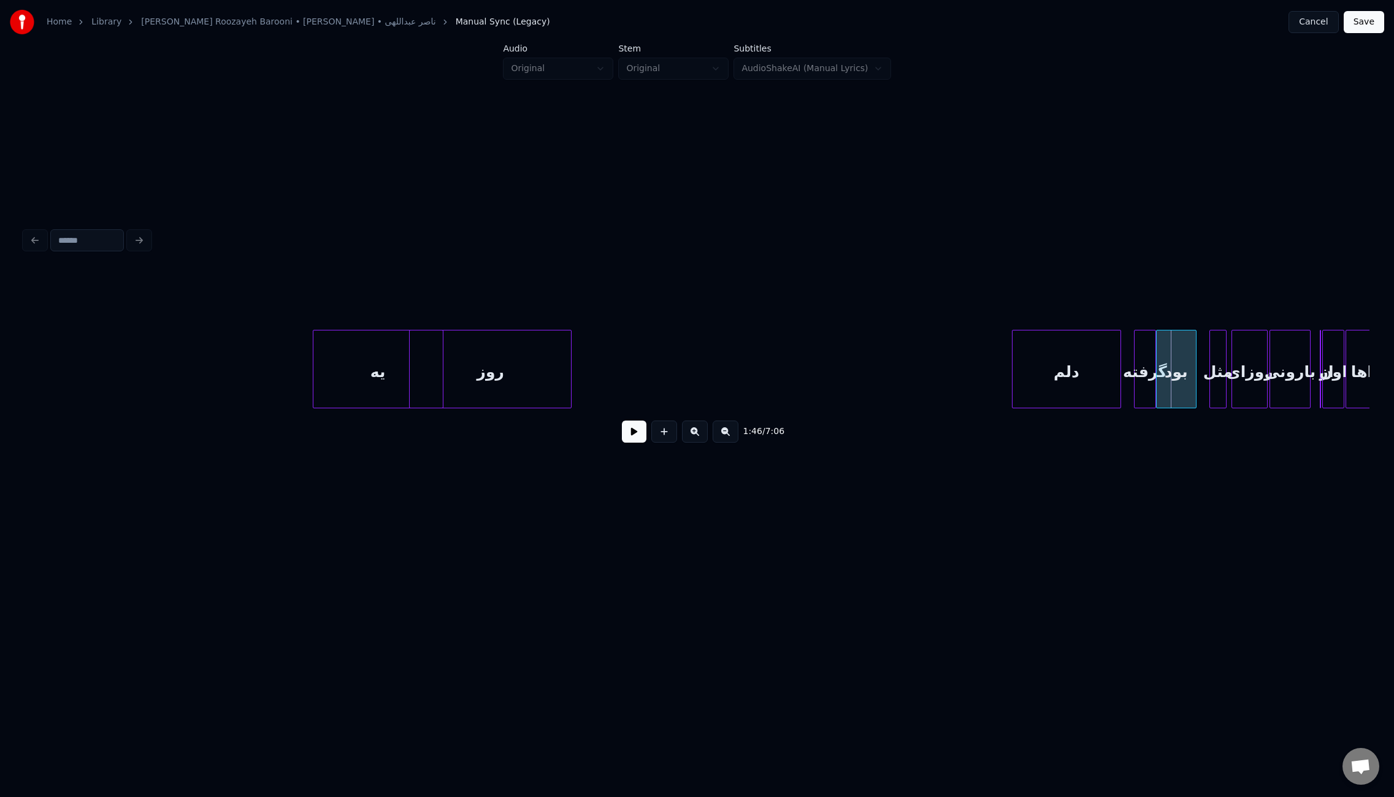
click at [1086, 385] on div "دلم" at bounding box center [1067, 372] width 108 height 83
click at [1105, 375] on div at bounding box center [1107, 369] width 4 height 77
click at [1072, 390] on div "روز" at bounding box center [1021, 372] width 161 height 83
click at [1072, 375] on div at bounding box center [1074, 369] width 4 height 77
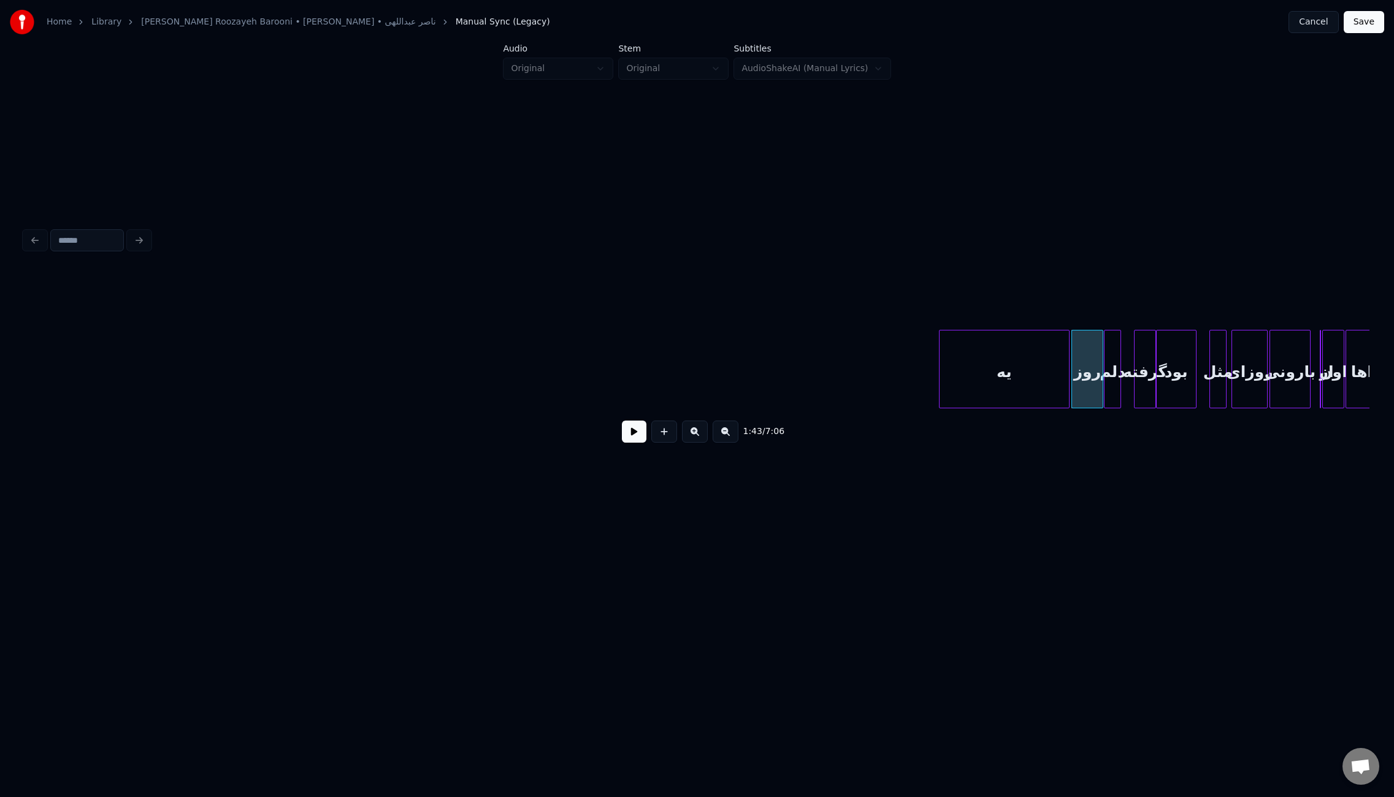
click at [1048, 395] on div "یه" at bounding box center [1004, 372] width 129 height 83
click at [1028, 372] on div at bounding box center [1030, 369] width 4 height 77
click at [699, 438] on button at bounding box center [695, 432] width 26 height 22
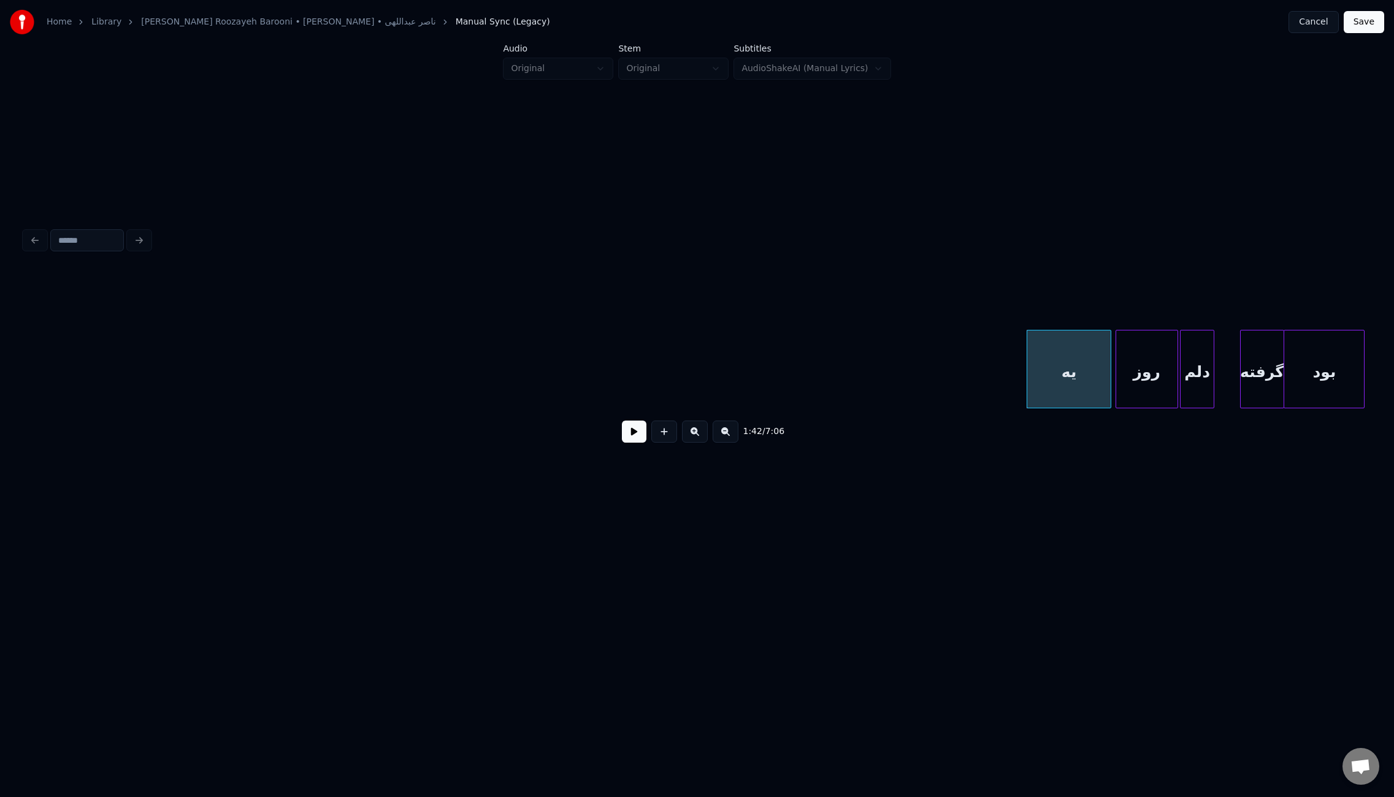
click at [699, 438] on button at bounding box center [695, 432] width 26 height 22
click at [699, 437] on button at bounding box center [695, 432] width 26 height 22
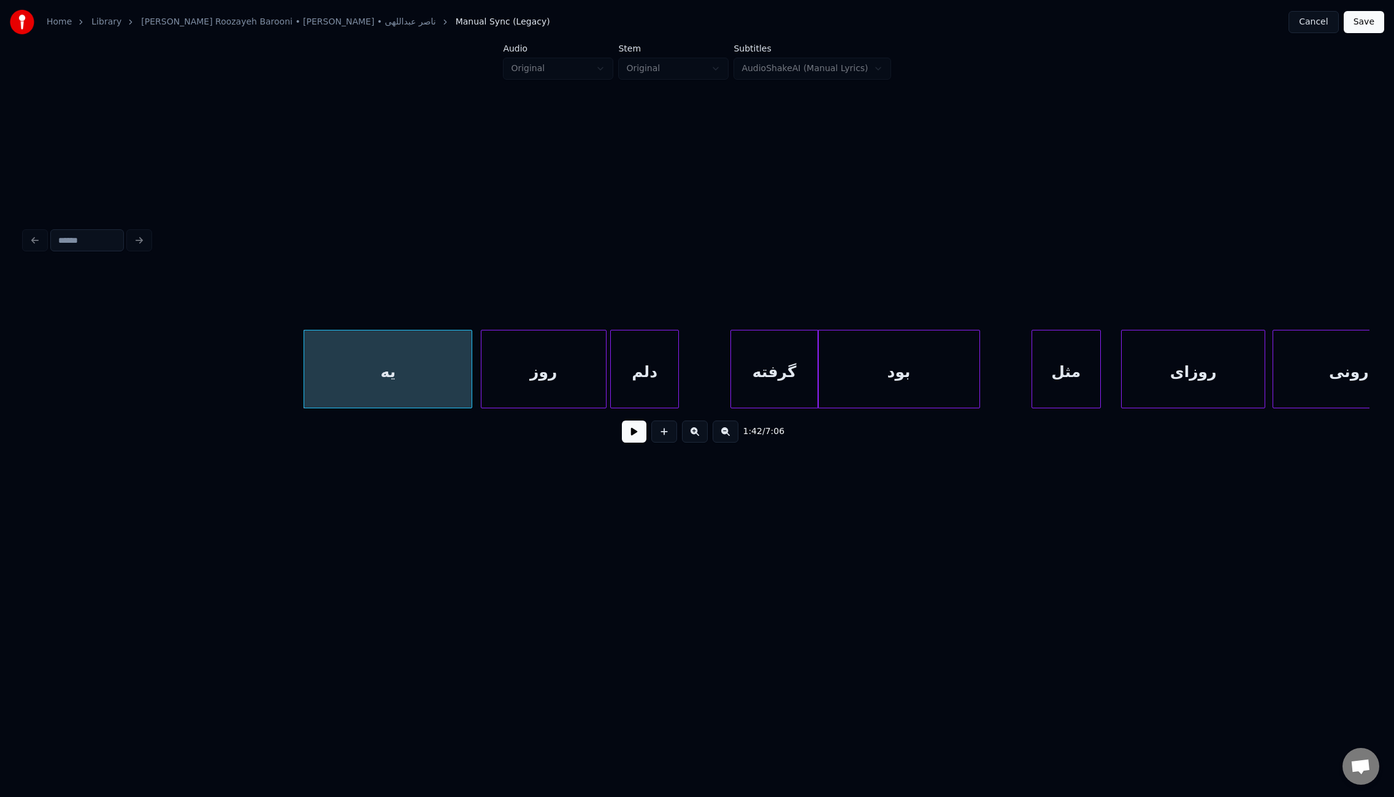
scroll to position [0, 12225]
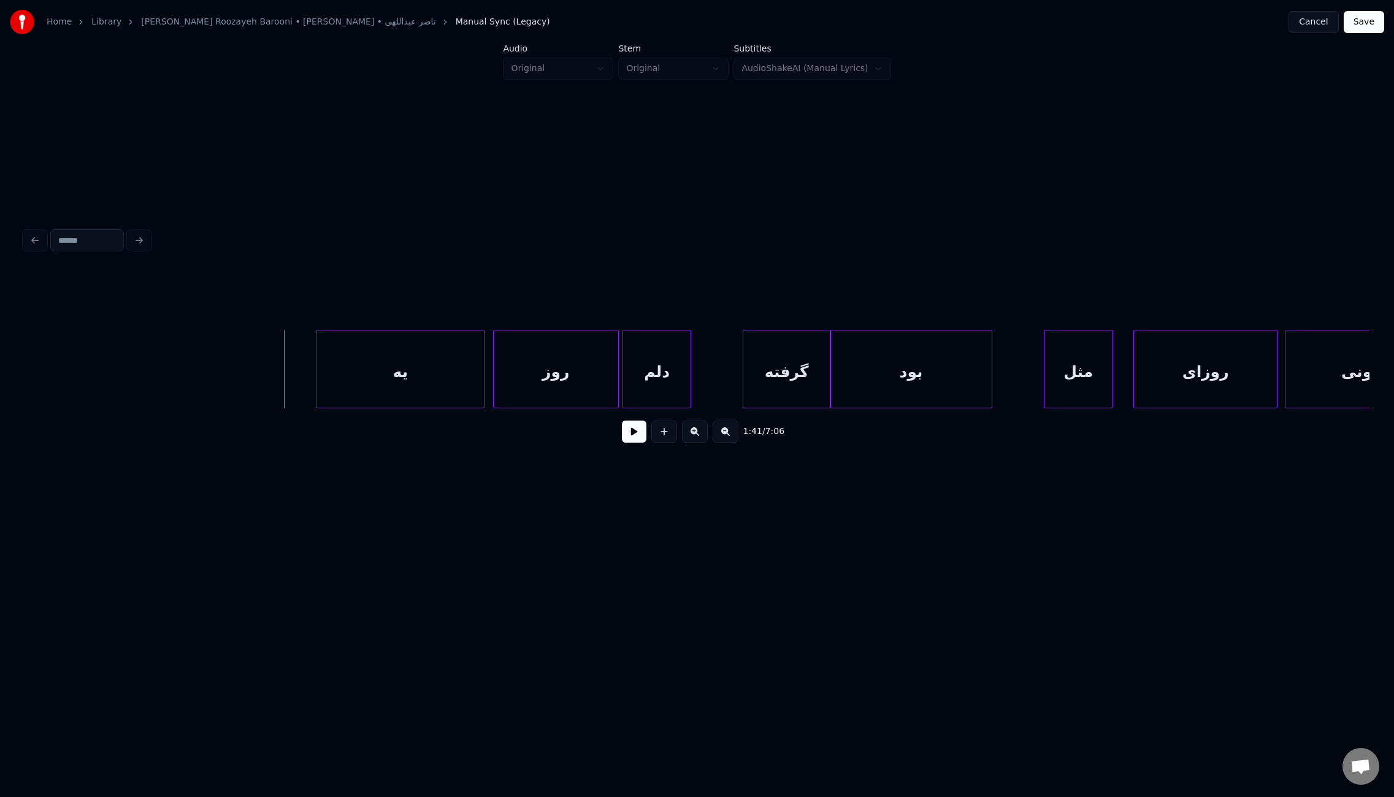
drag, startPoint x: 632, startPoint y: 434, endPoint x: 542, endPoint y: 431, distance: 90.8
click at [632, 434] on button at bounding box center [634, 432] width 25 height 22
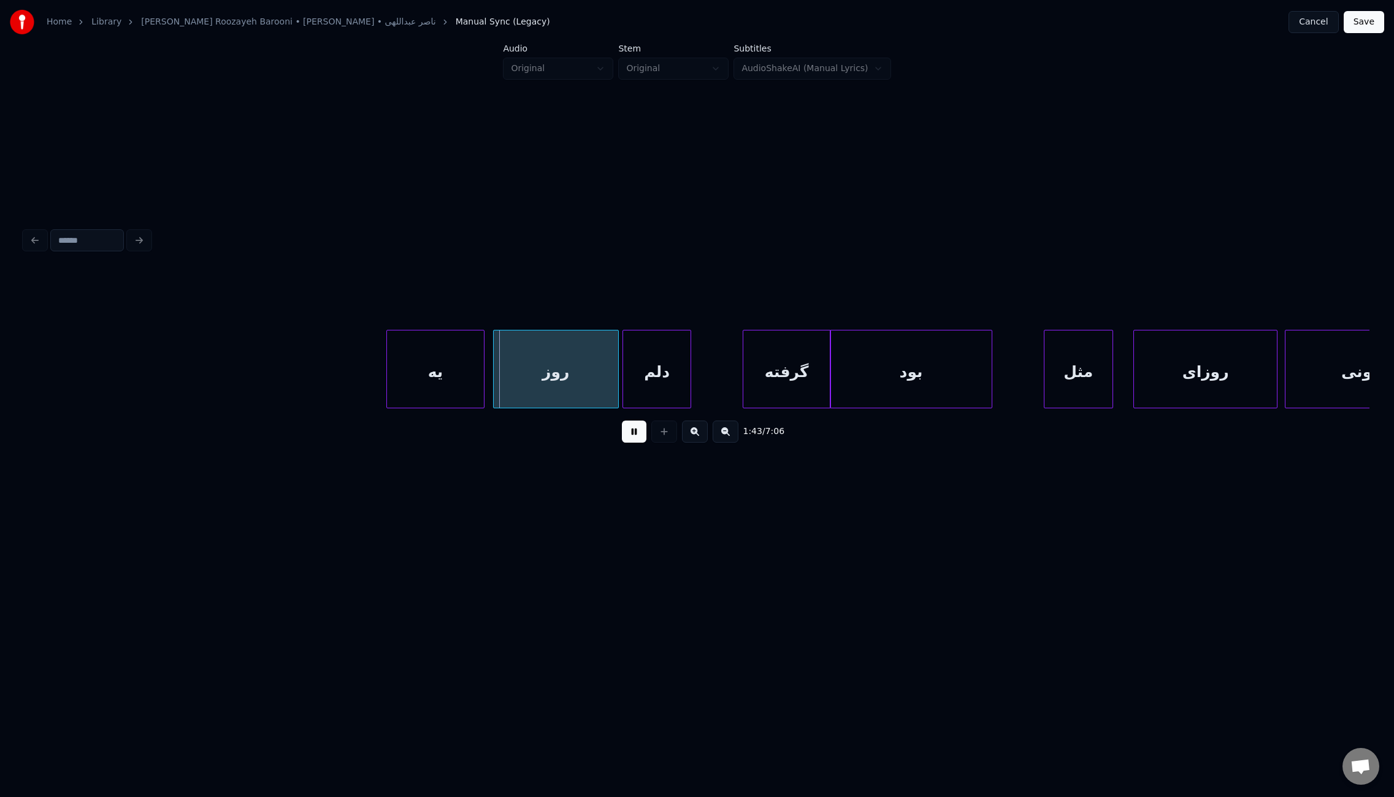
click at [387, 367] on div at bounding box center [389, 369] width 4 height 77
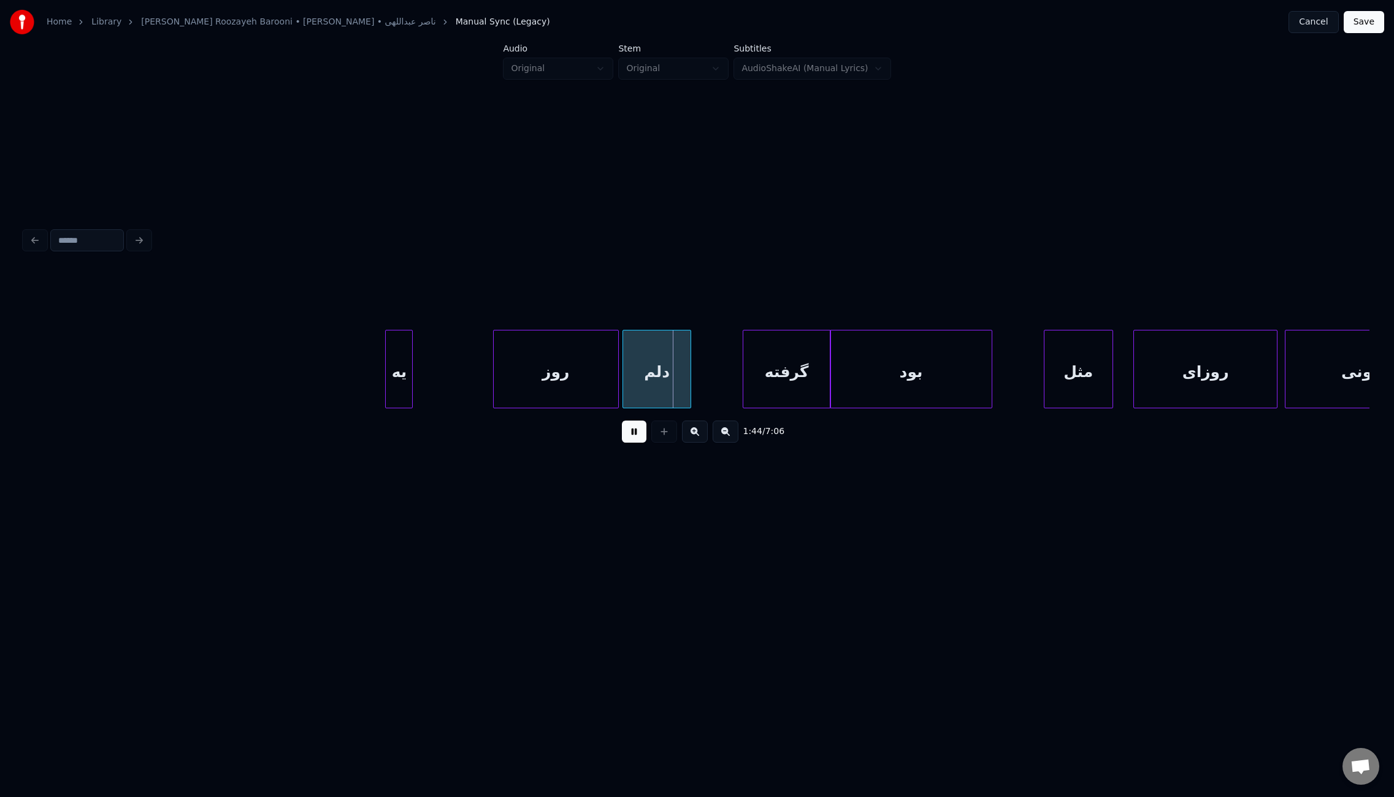
click at [410, 372] on div at bounding box center [411, 369] width 4 height 77
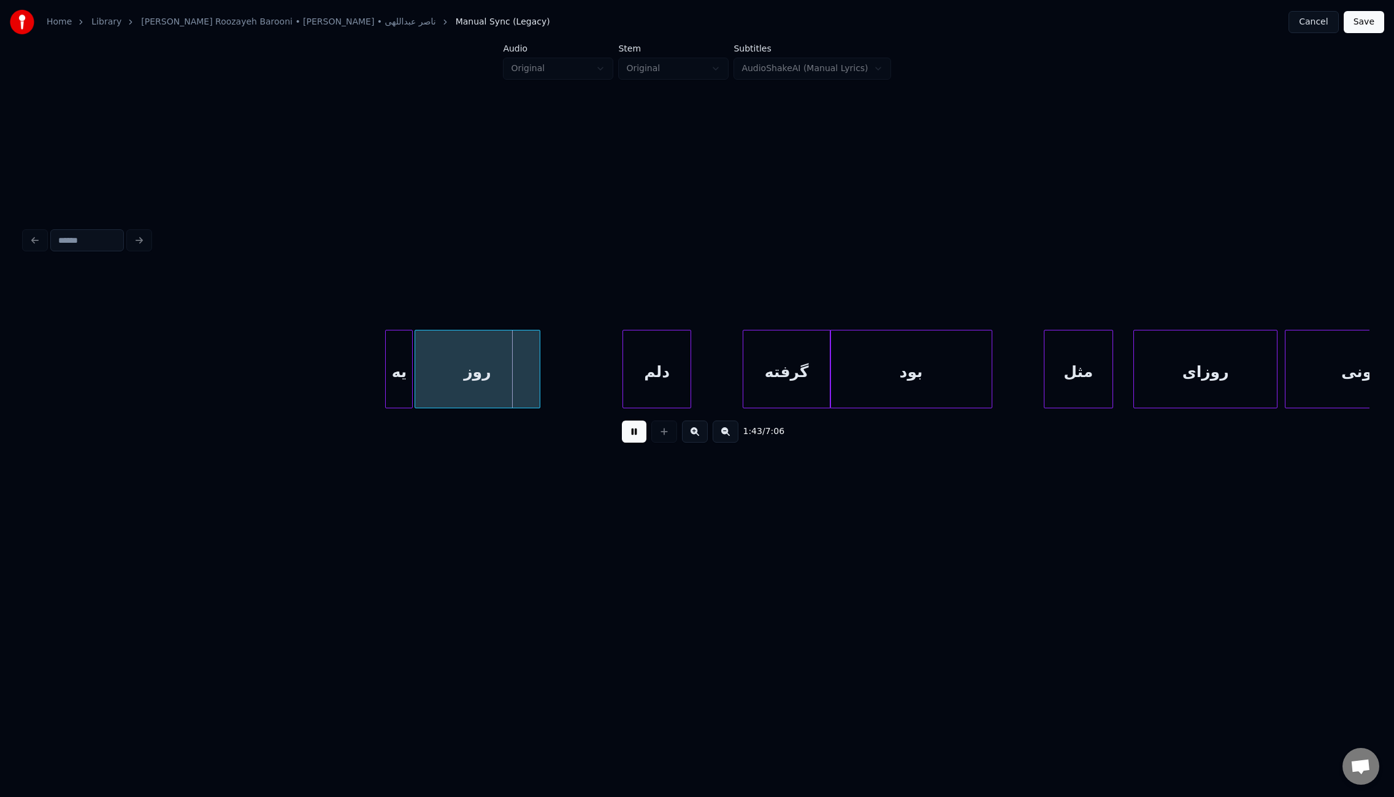
click at [469, 361] on div "روز" at bounding box center [477, 372] width 125 height 83
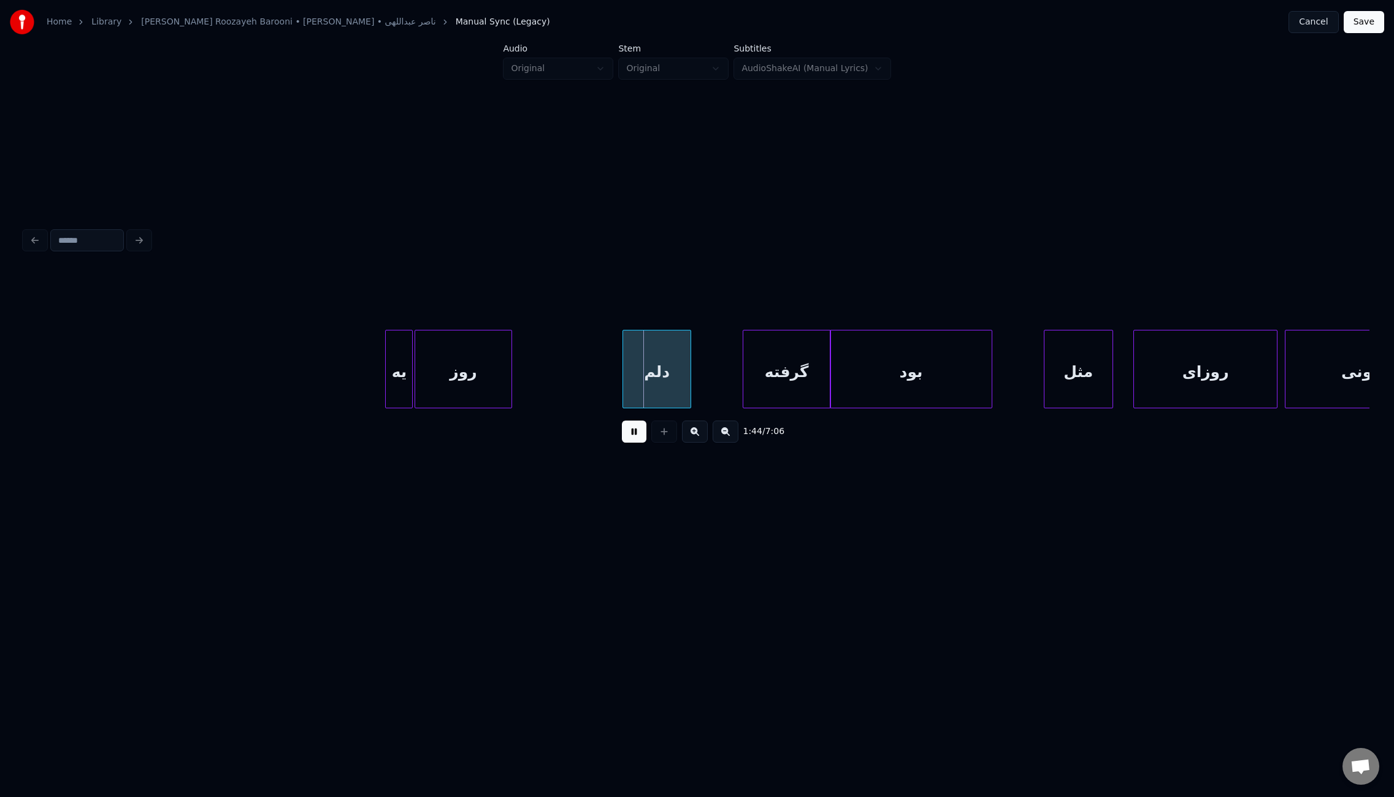
click at [509, 369] on div at bounding box center [510, 369] width 4 height 77
click at [529, 378] on div "دلم" at bounding box center [549, 372] width 67 height 83
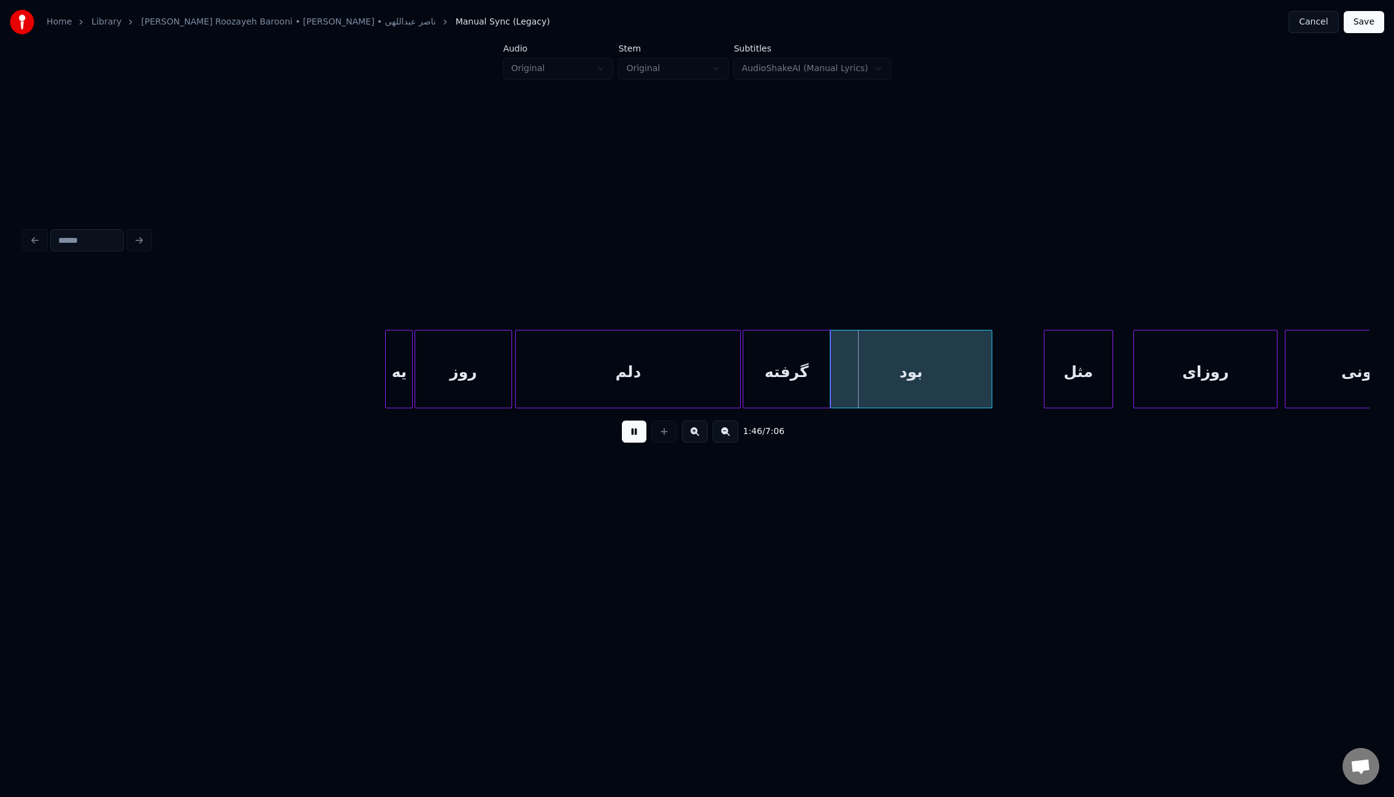
click at [737, 381] on div at bounding box center [739, 369] width 4 height 77
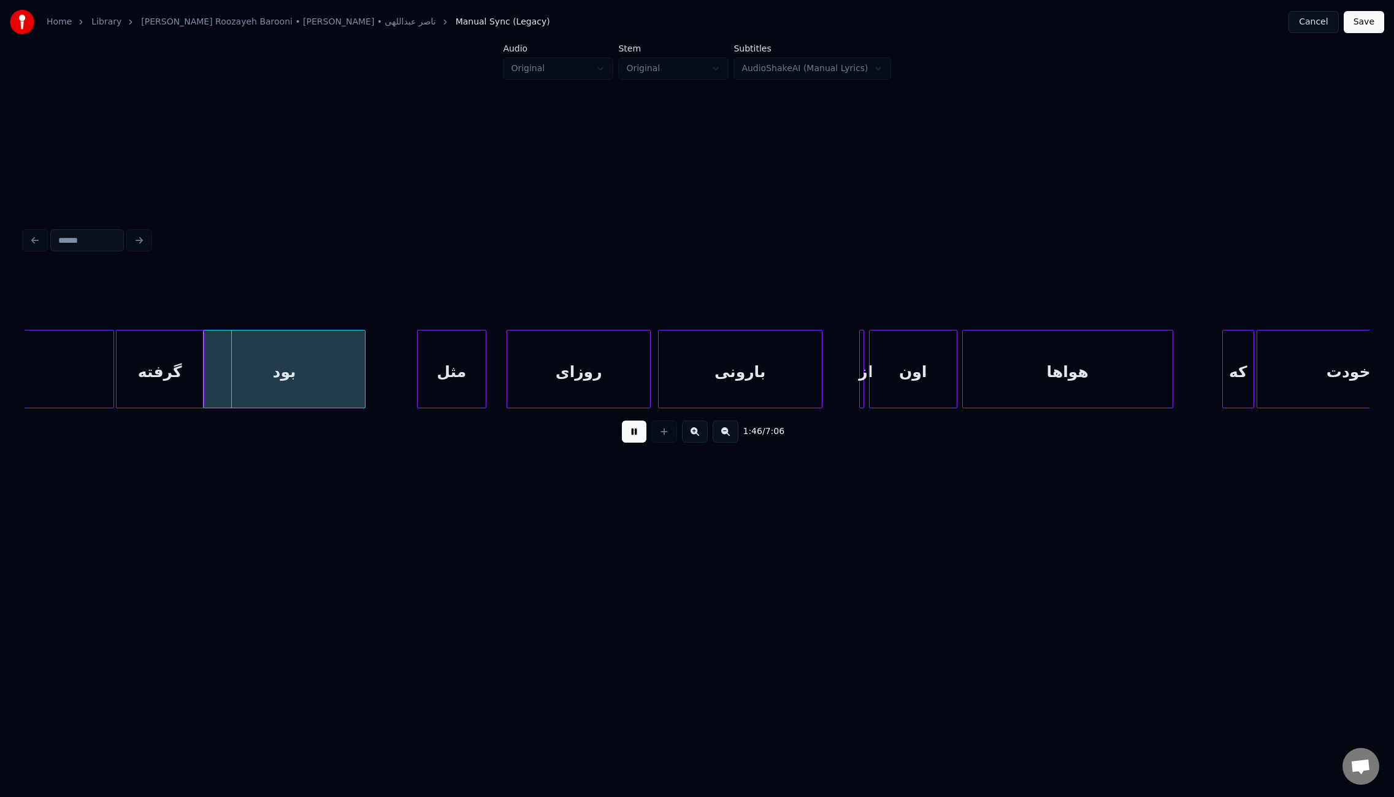
scroll to position [0, 12996]
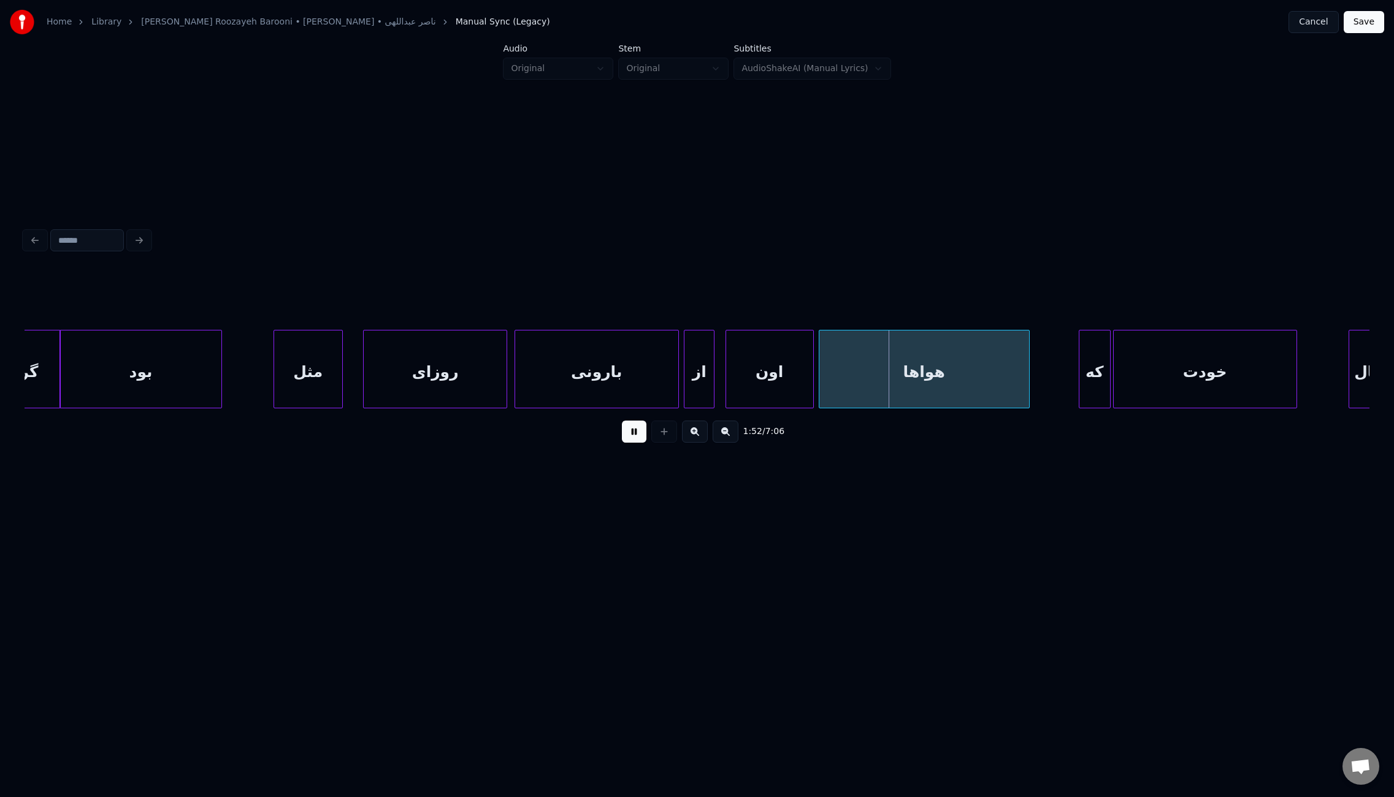
click at [691, 387] on div "از" at bounding box center [699, 372] width 29 height 83
click at [718, 385] on div at bounding box center [718, 369] width 4 height 77
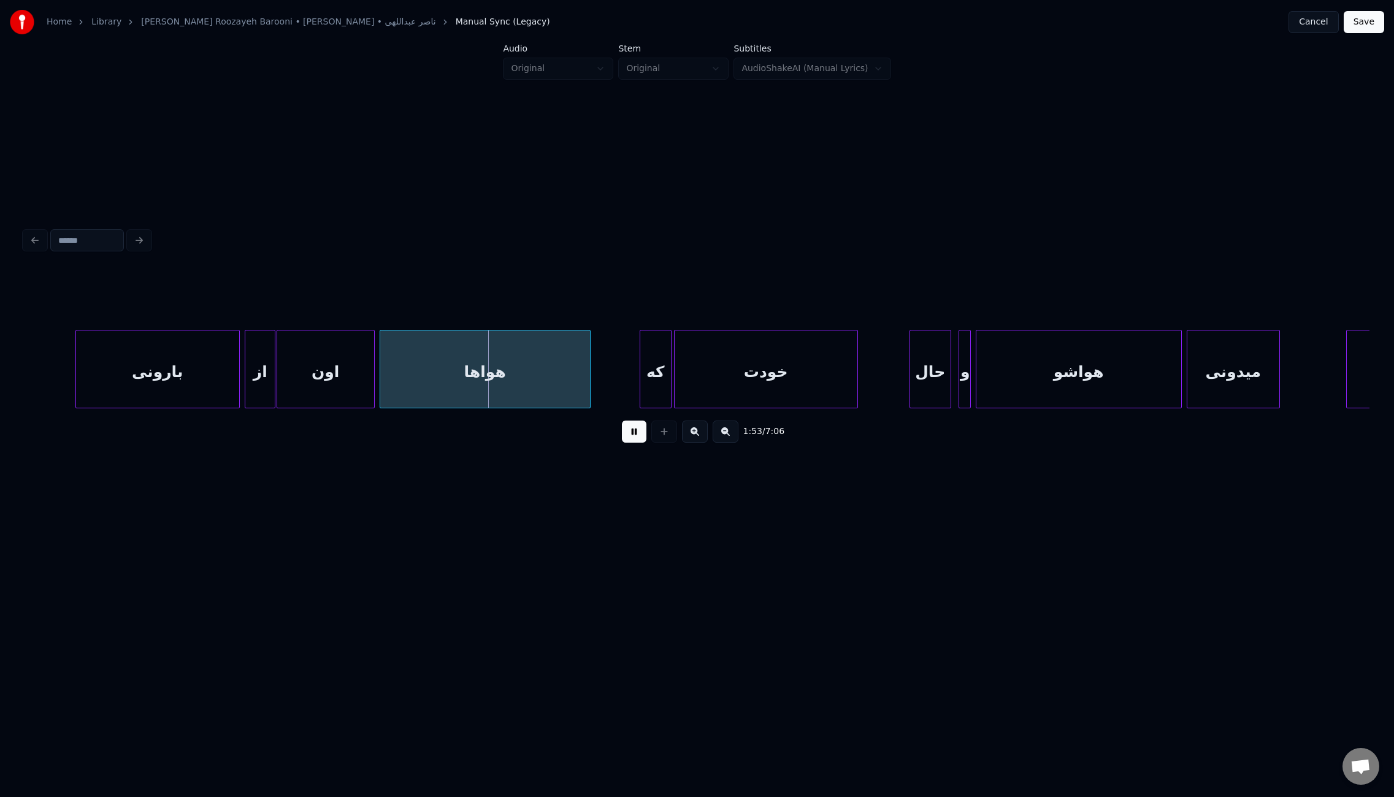
scroll to position [0, 13662]
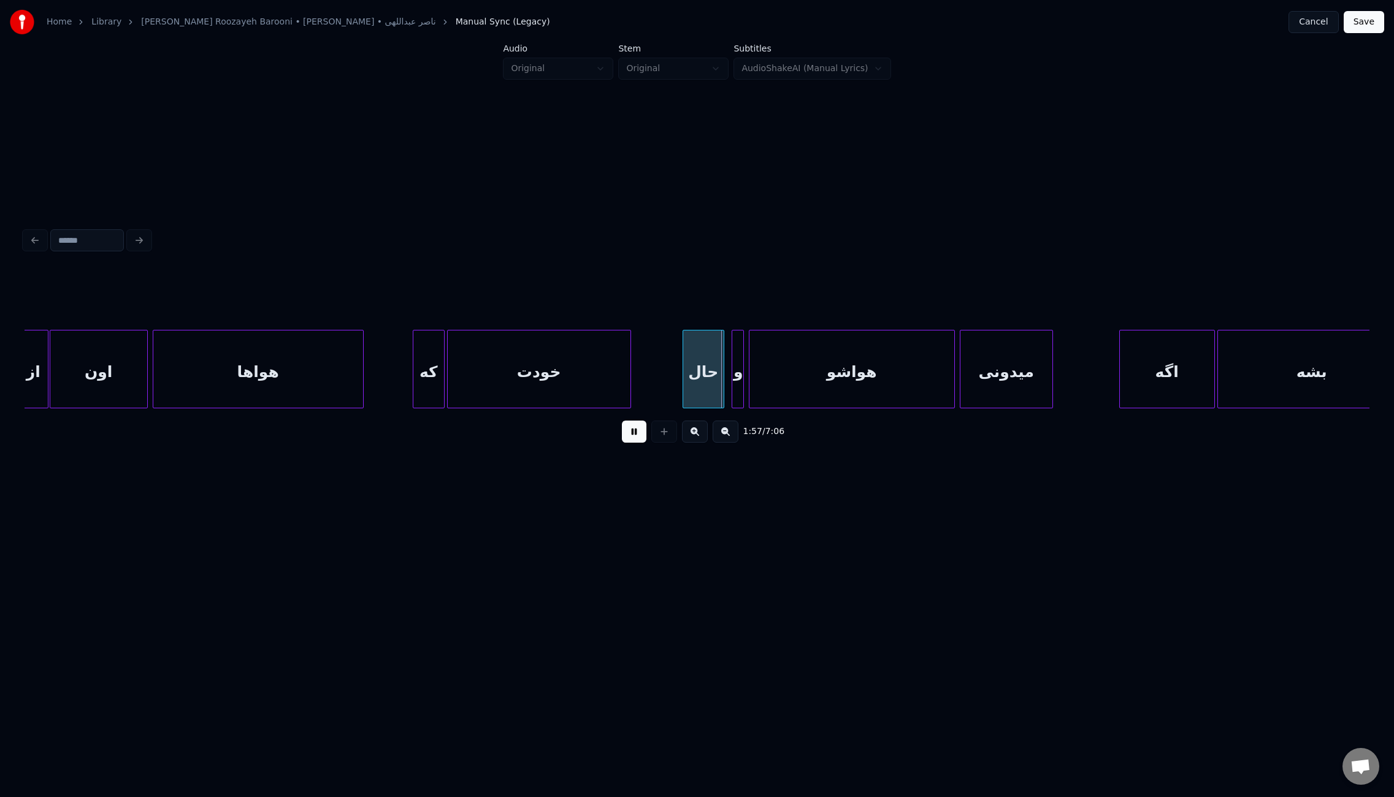
click at [722, 438] on button at bounding box center [726, 432] width 26 height 22
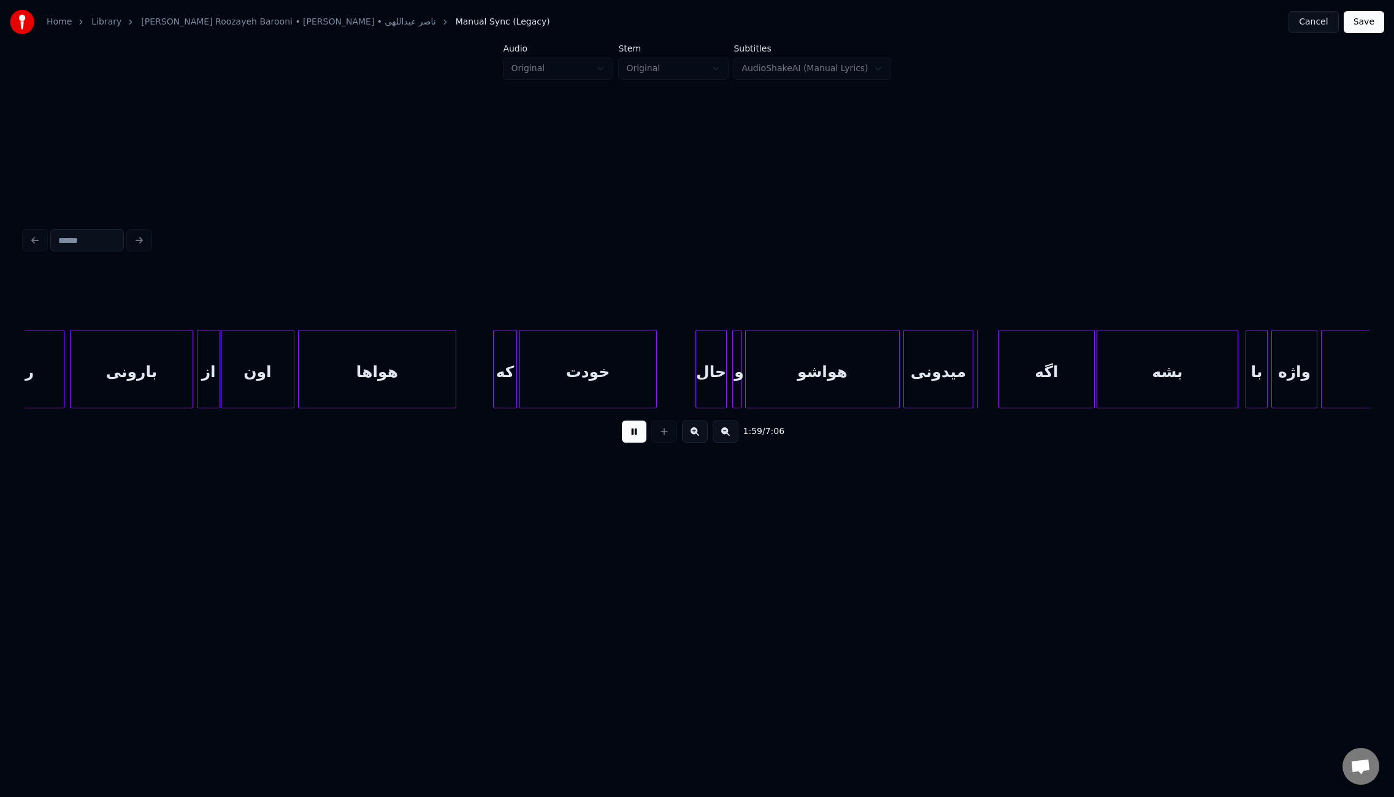
click at [1001, 357] on div at bounding box center [1001, 369] width 4 height 77
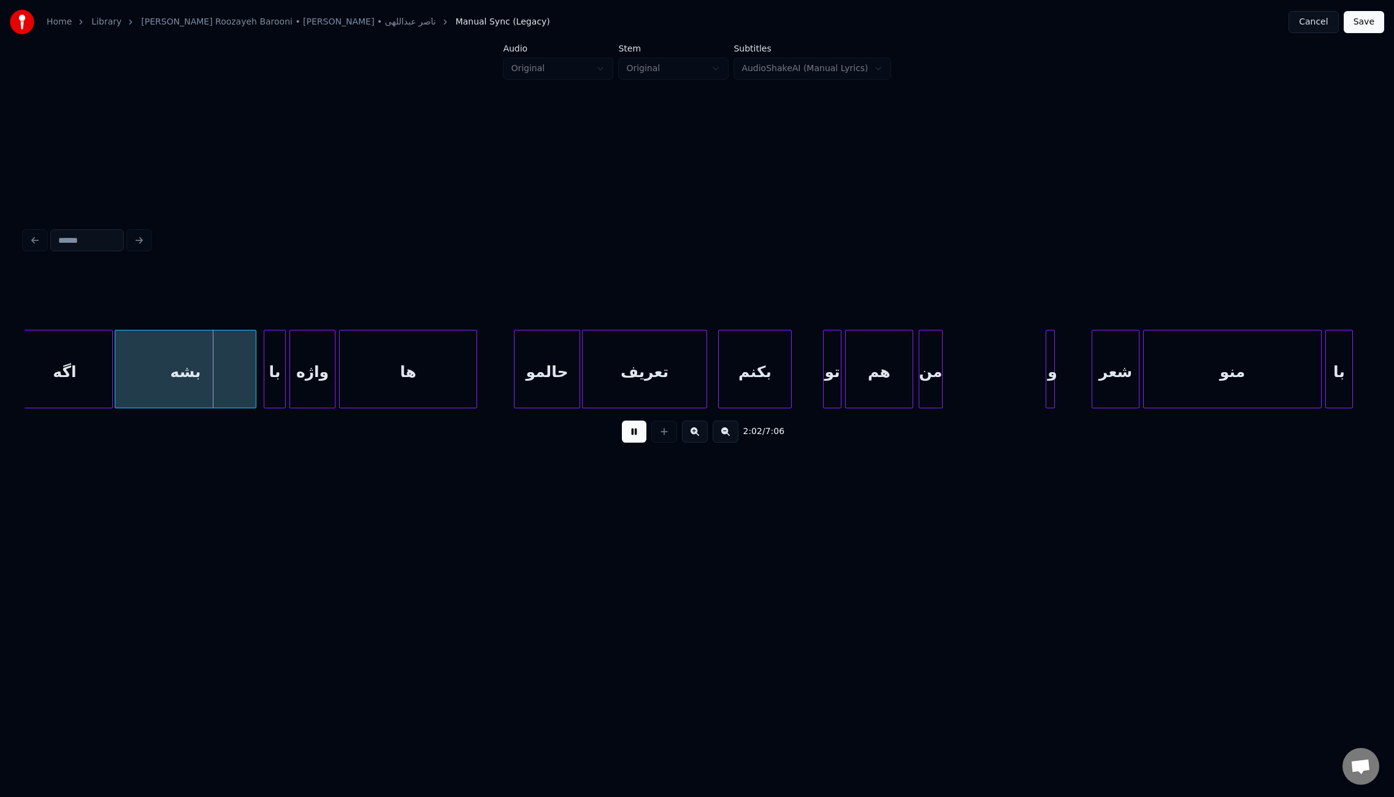
scroll to position [0, 11105]
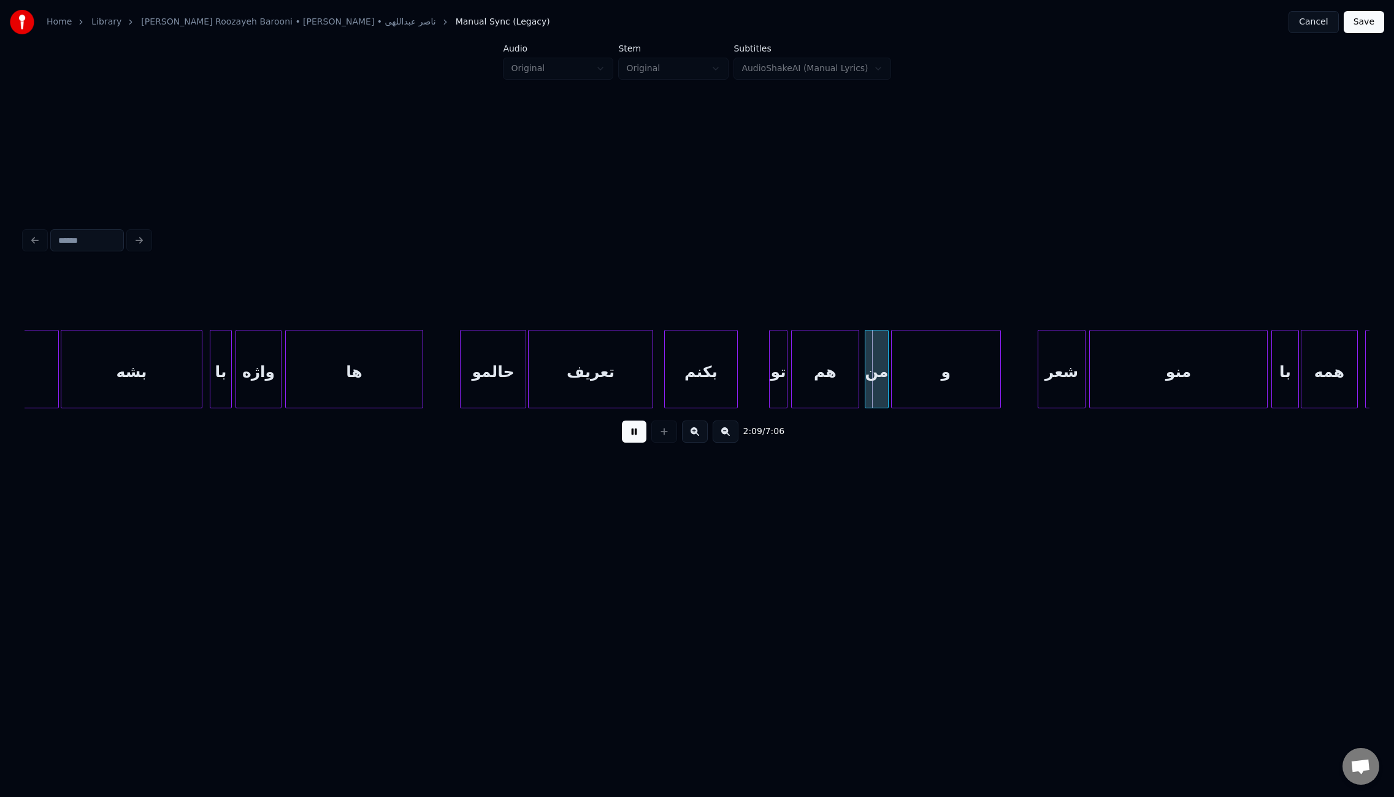
click at [893, 366] on div at bounding box center [894, 369] width 4 height 77
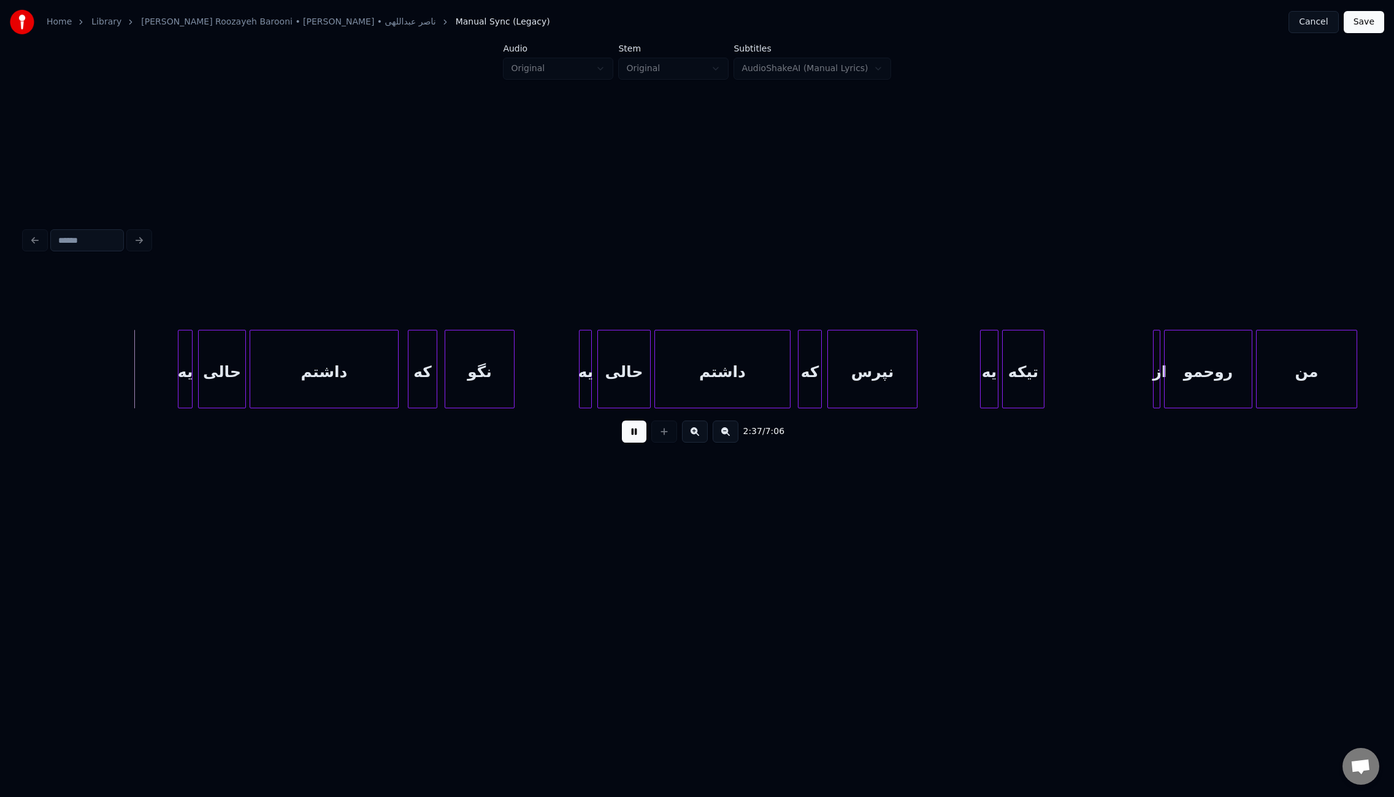
scroll to position [0, 14438]
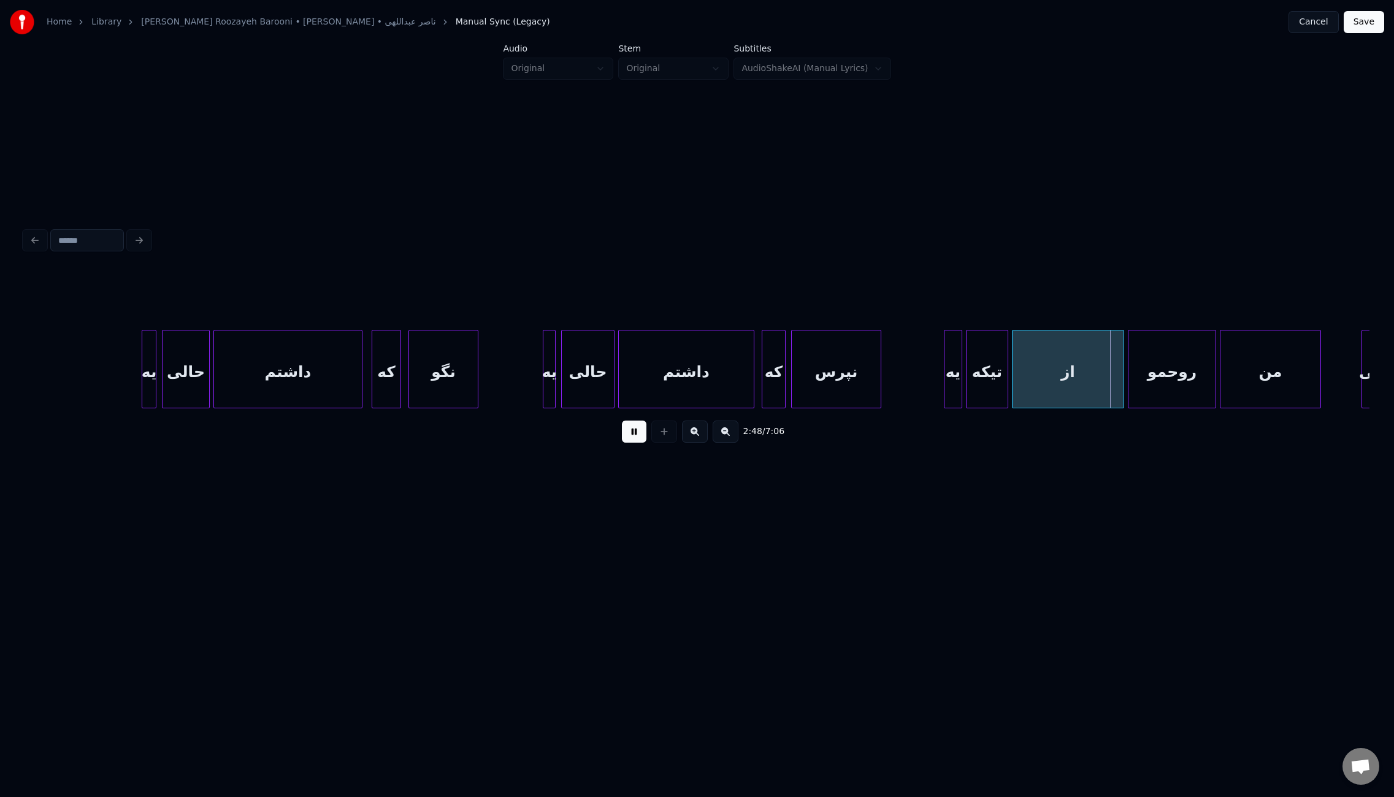
click at [1013, 381] on div at bounding box center [1015, 369] width 4 height 77
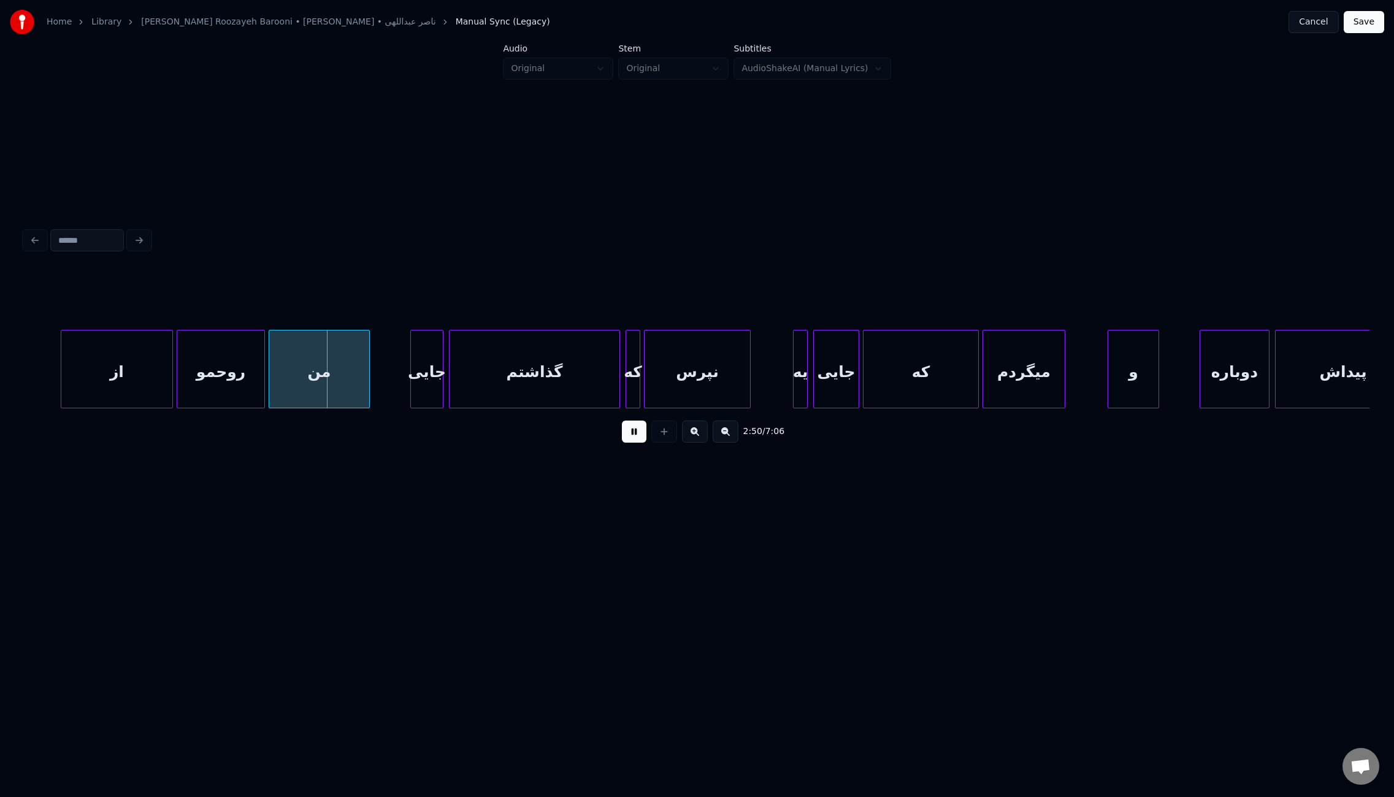
scroll to position [0, 15479]
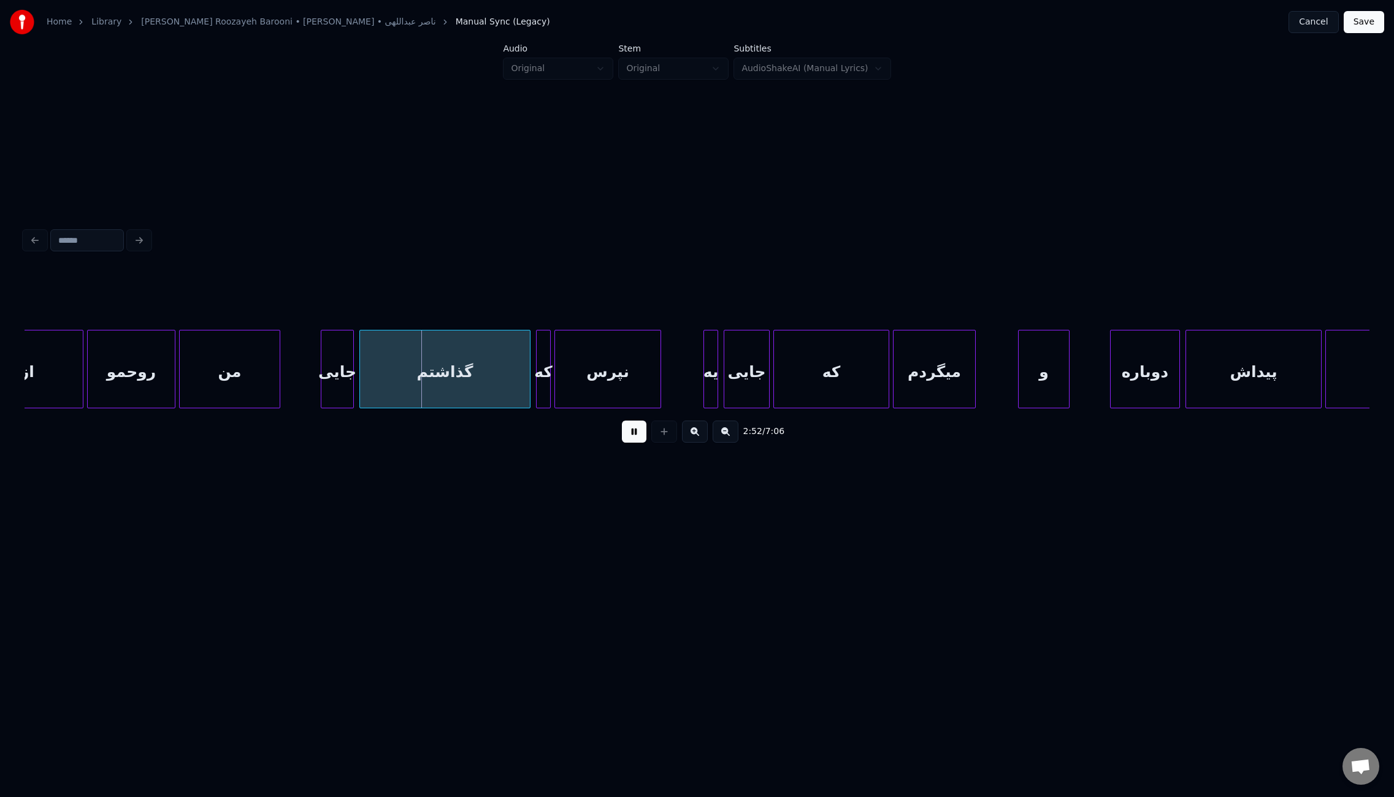
click at [1018, 377] on div "و" at bounding box center [1044, 369] width 52 height 79
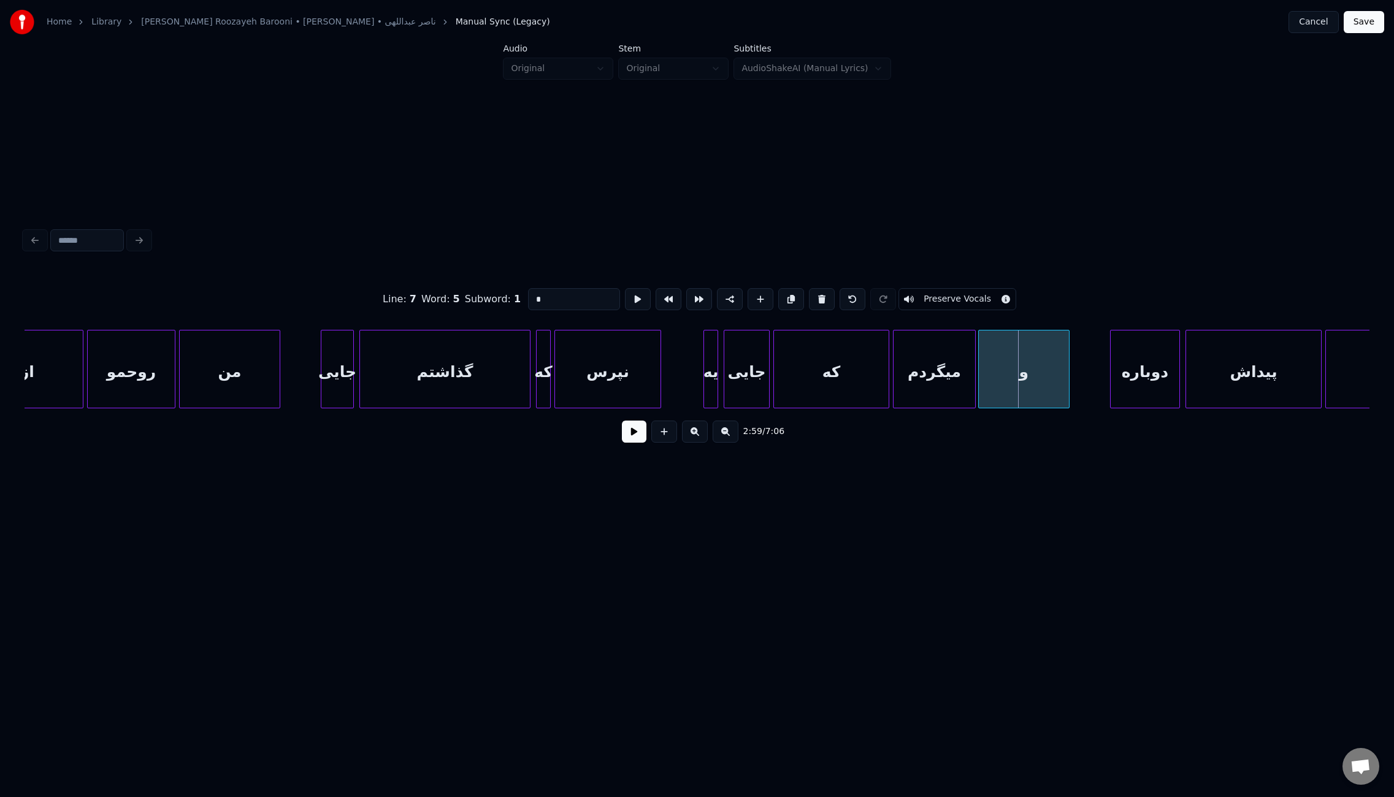
click at [979, 374] on div at bounding box center [981, 369] width 4 height 77
click at [631, 432] on button at bounding box center [634, 432] width 25 height 22
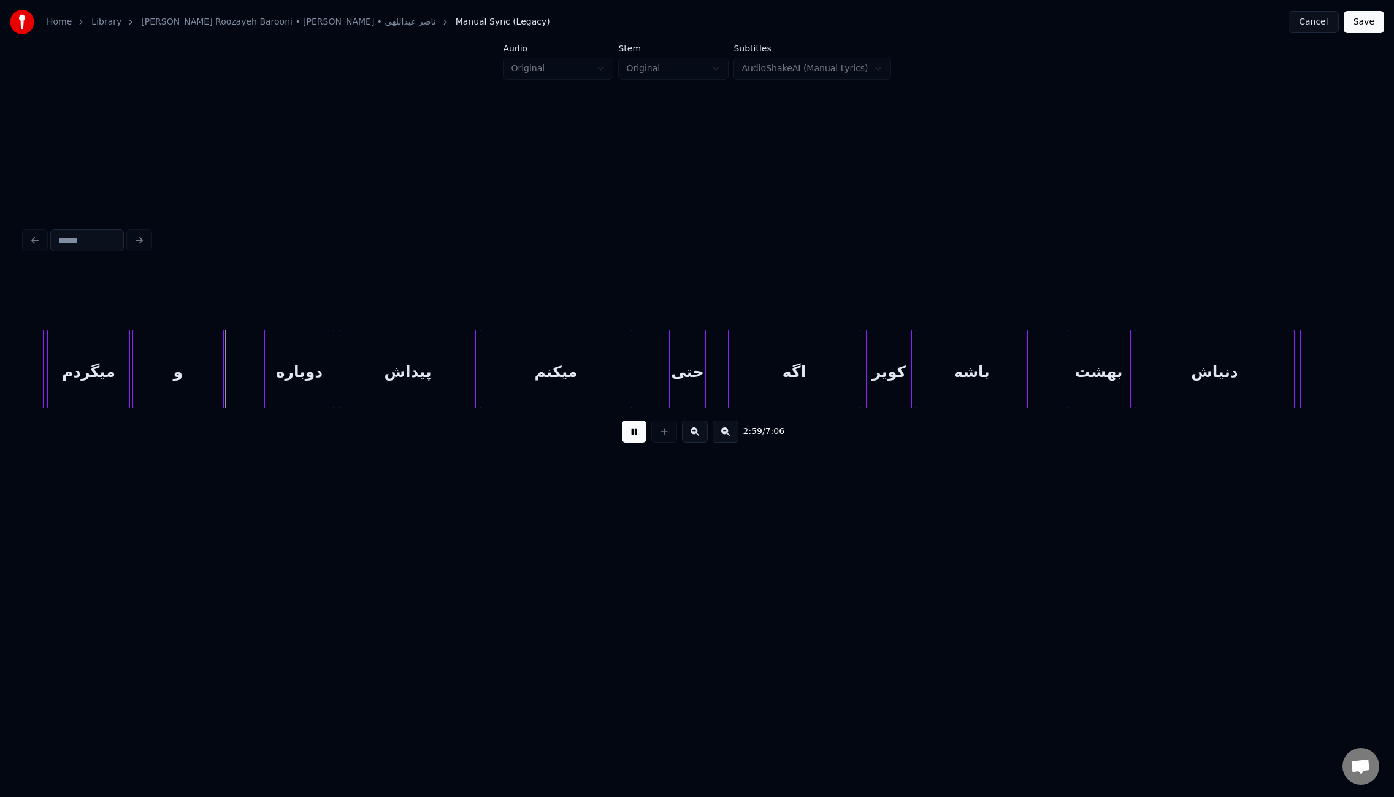
scroll to position [0, 16334]
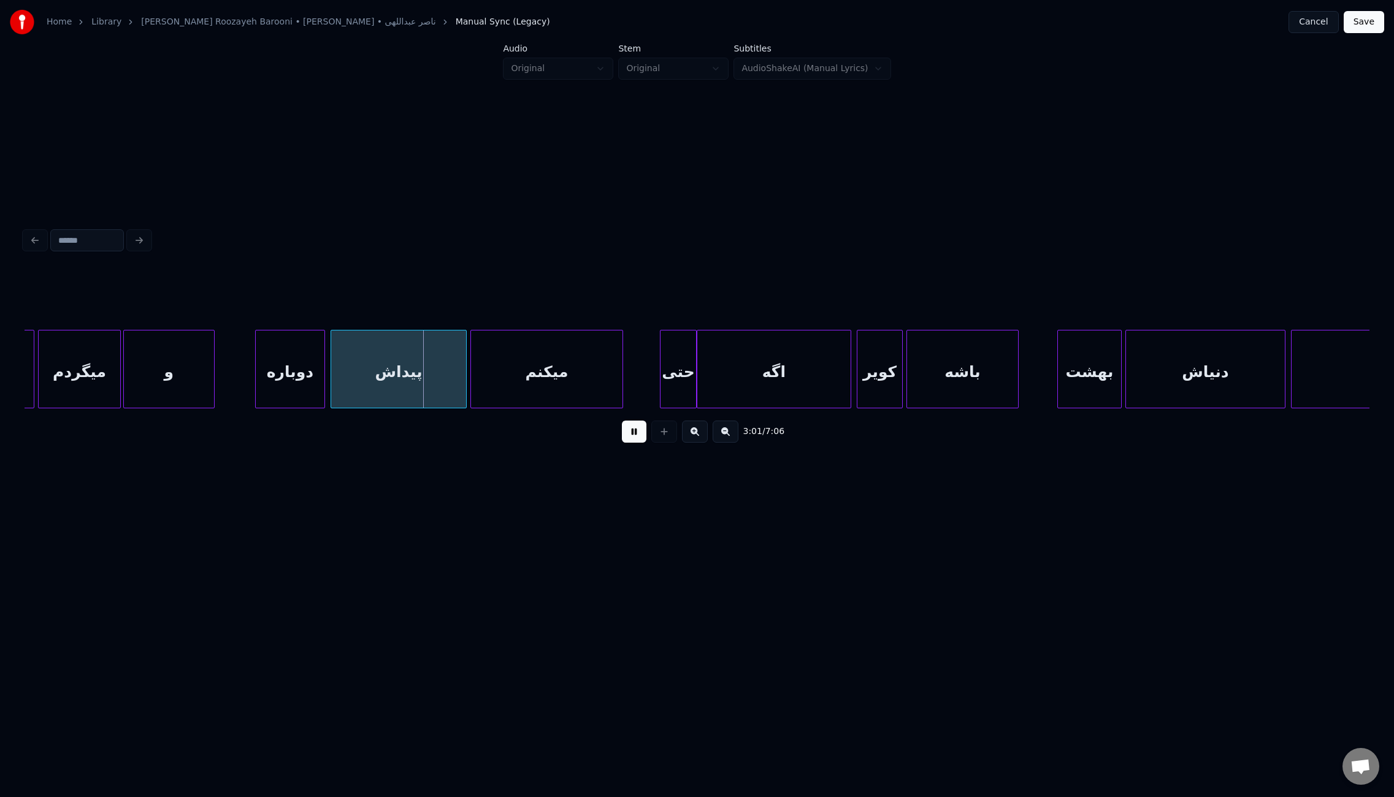
click at [699, 383] on div at bounding box center [699, 369] width 4 height 77
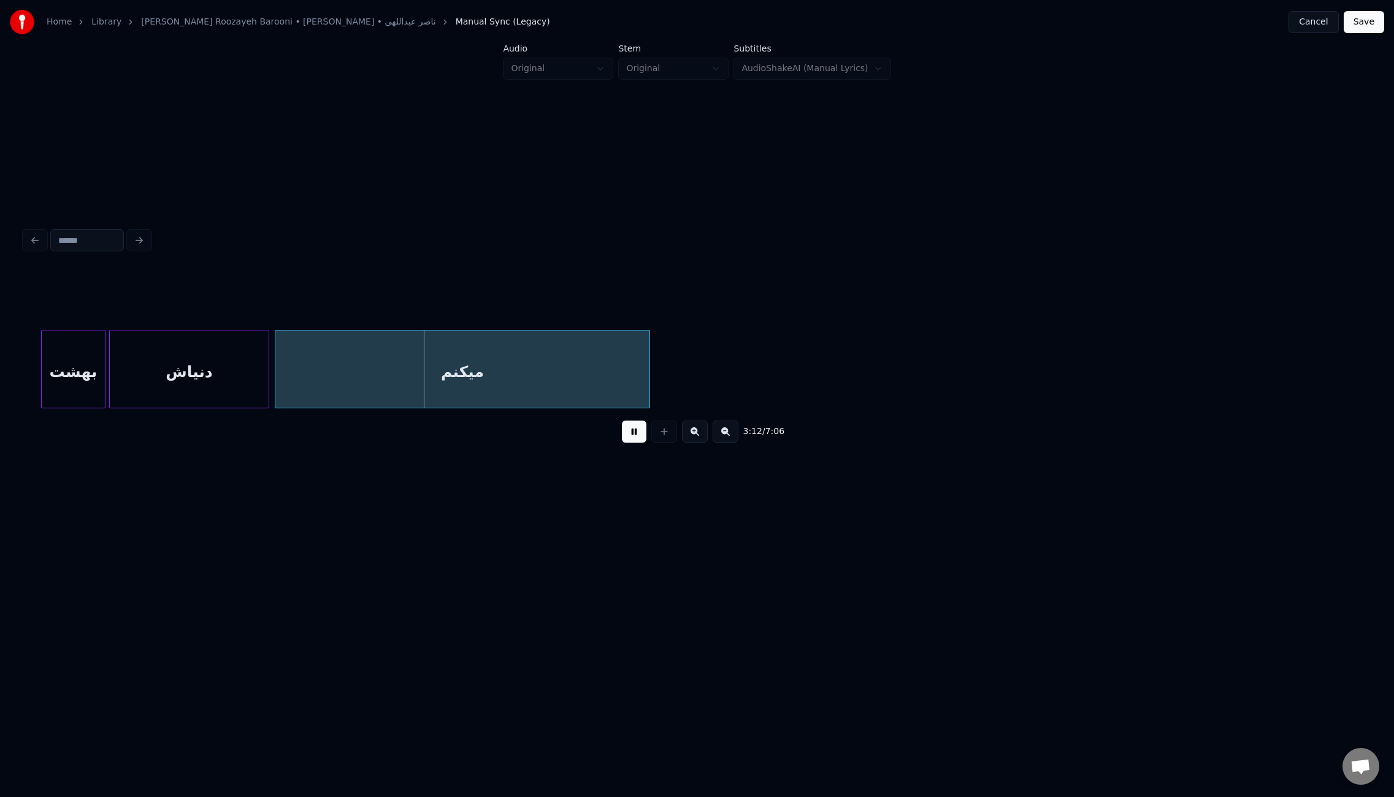
scroll to position [0, 17512]
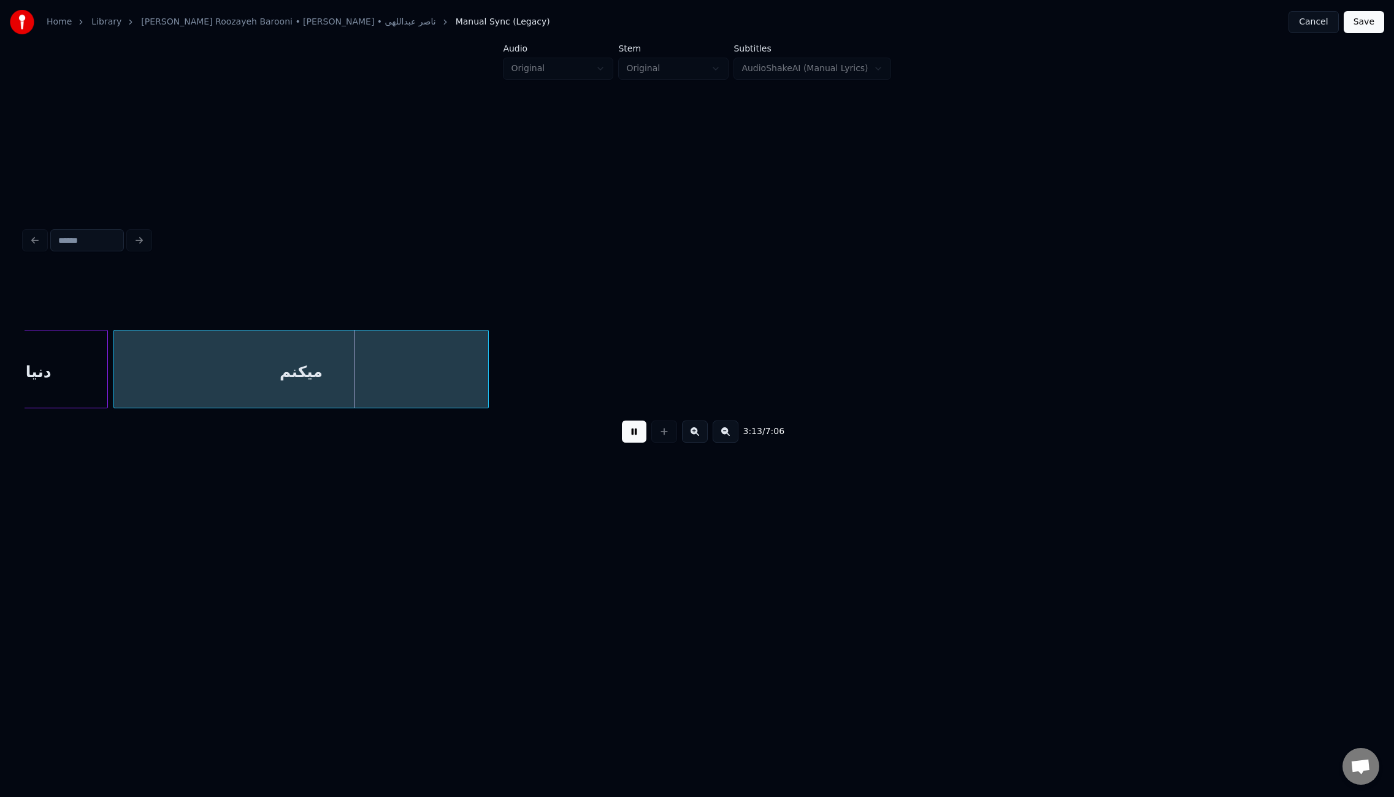
click at [1370, 369] on div "3:13 / 7:06" at bounding box center [697, 338] width 1355 height 243
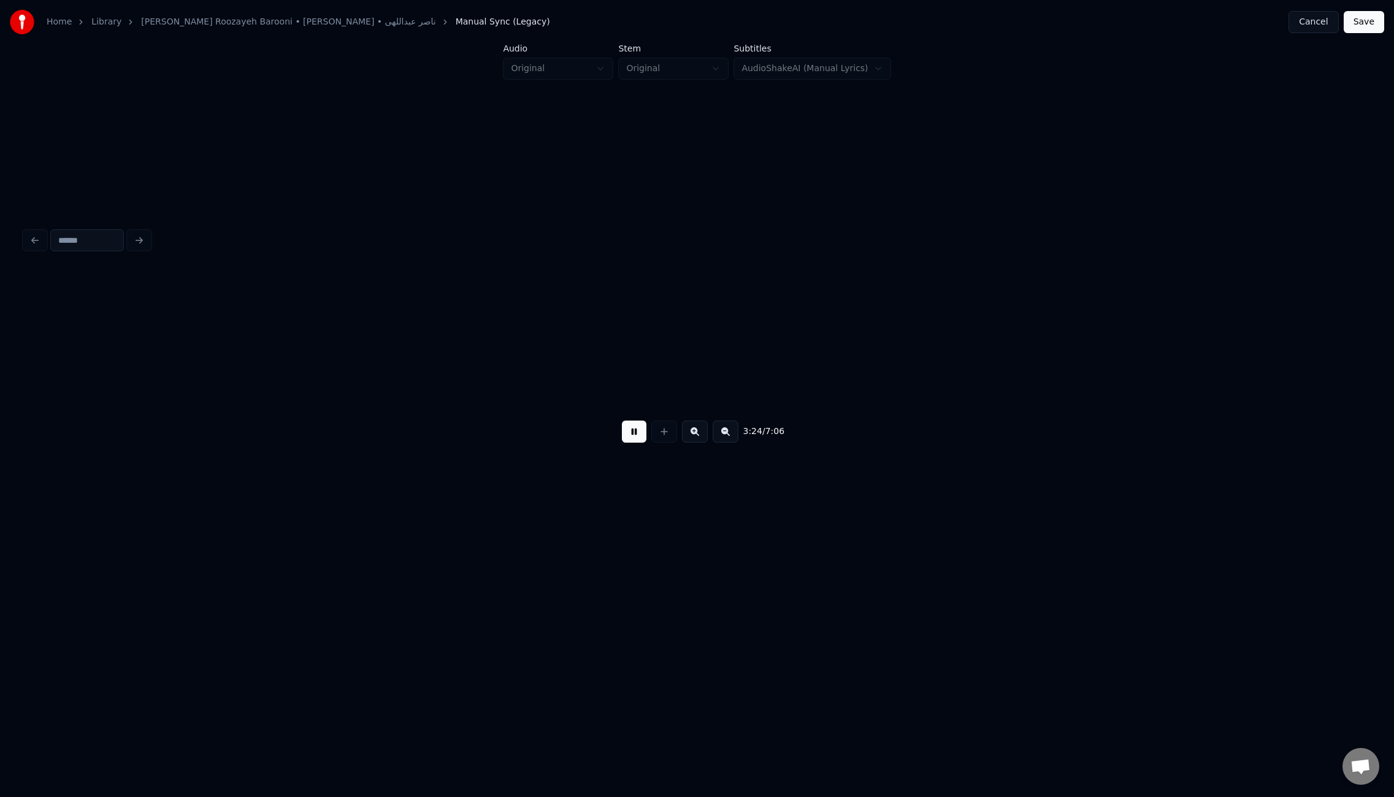
scroll to position [0, 18857]
click at [1153, 380] on div at bounding box center [1155, 369] width 4 height 77
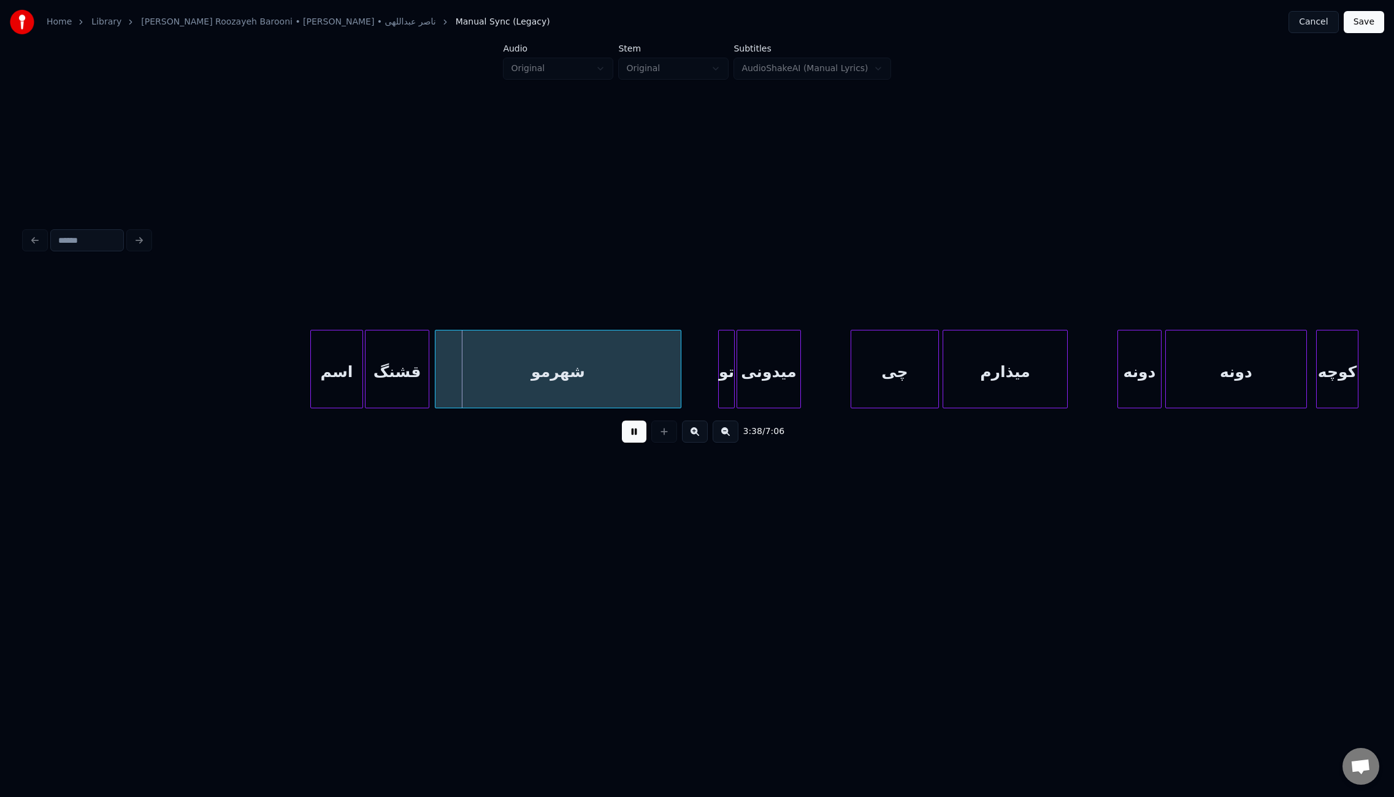
scroll to position [0, 19815]
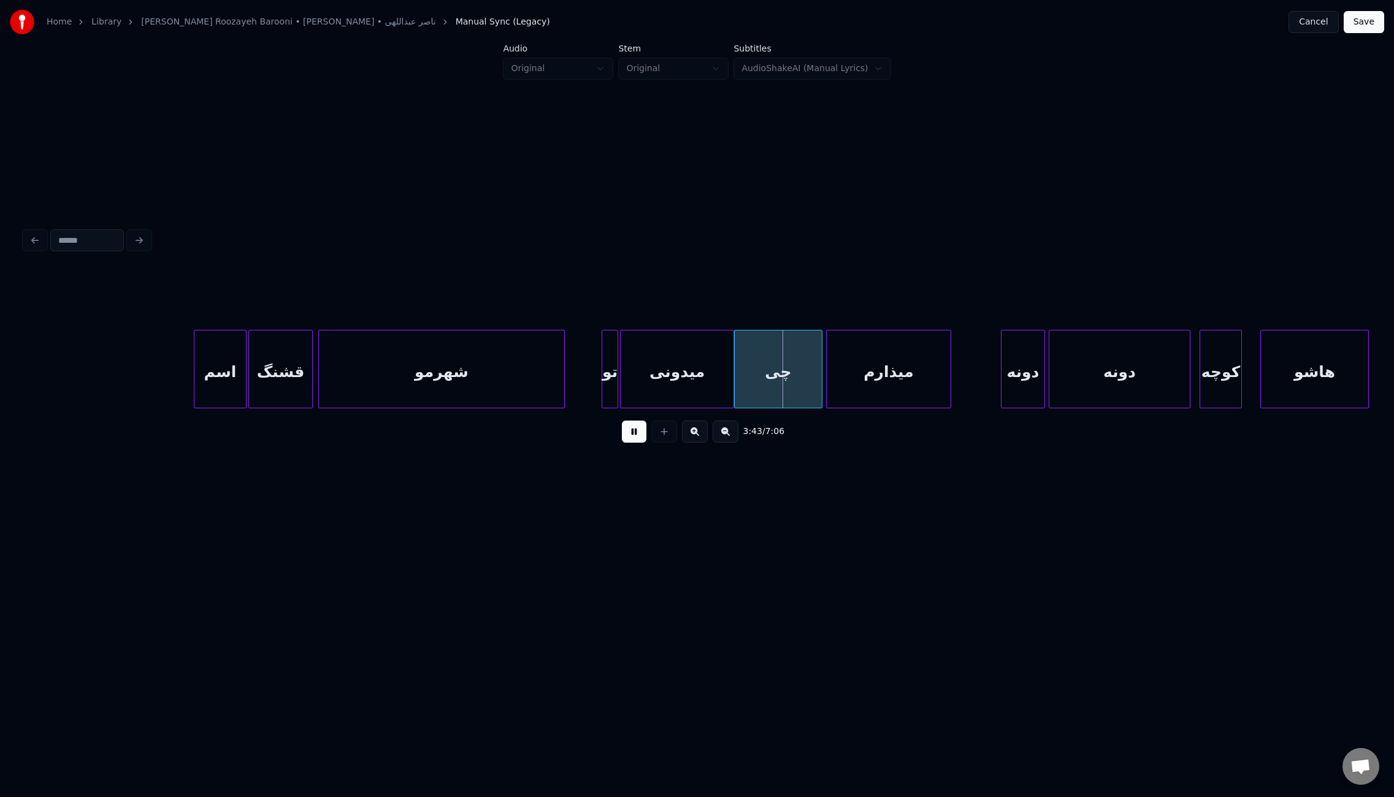
click at [732, 371] on div at bounding box center [732, 369] width 4 height 77
click at [1248, 373] on div at bounding box center [1250, 369] width 4 height 77
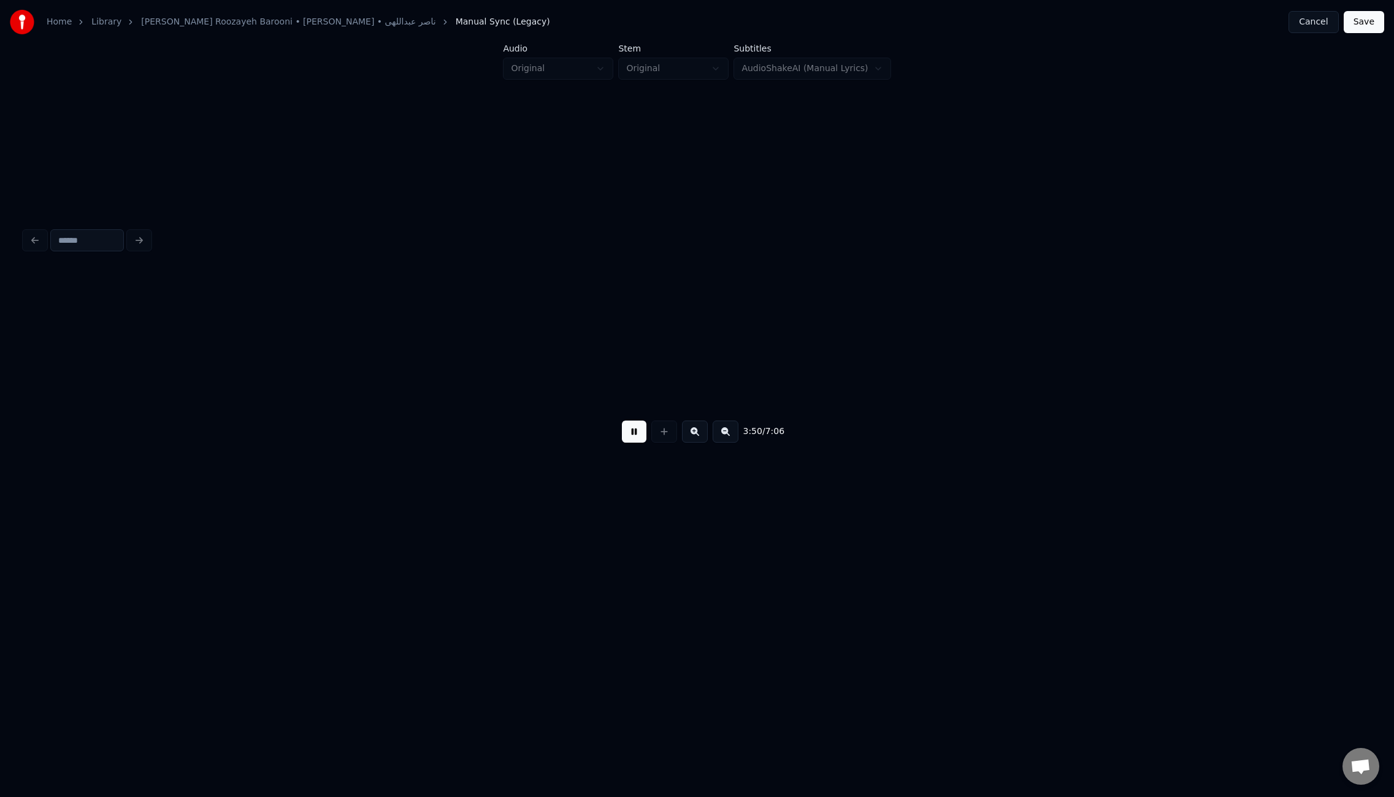
scroll to position [0, 21160]
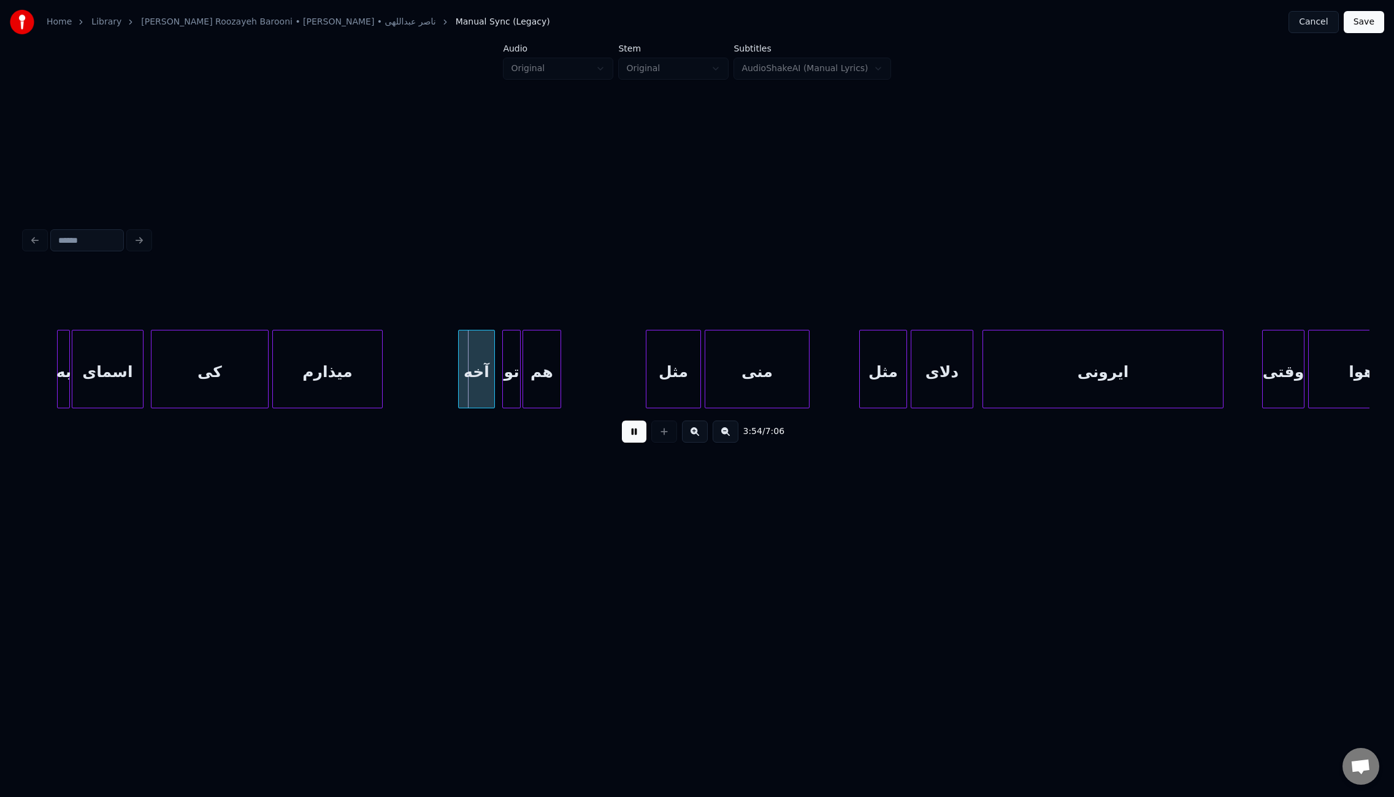
click at [72, 367] on div at bounding box center [74, 369] width 4 height 77
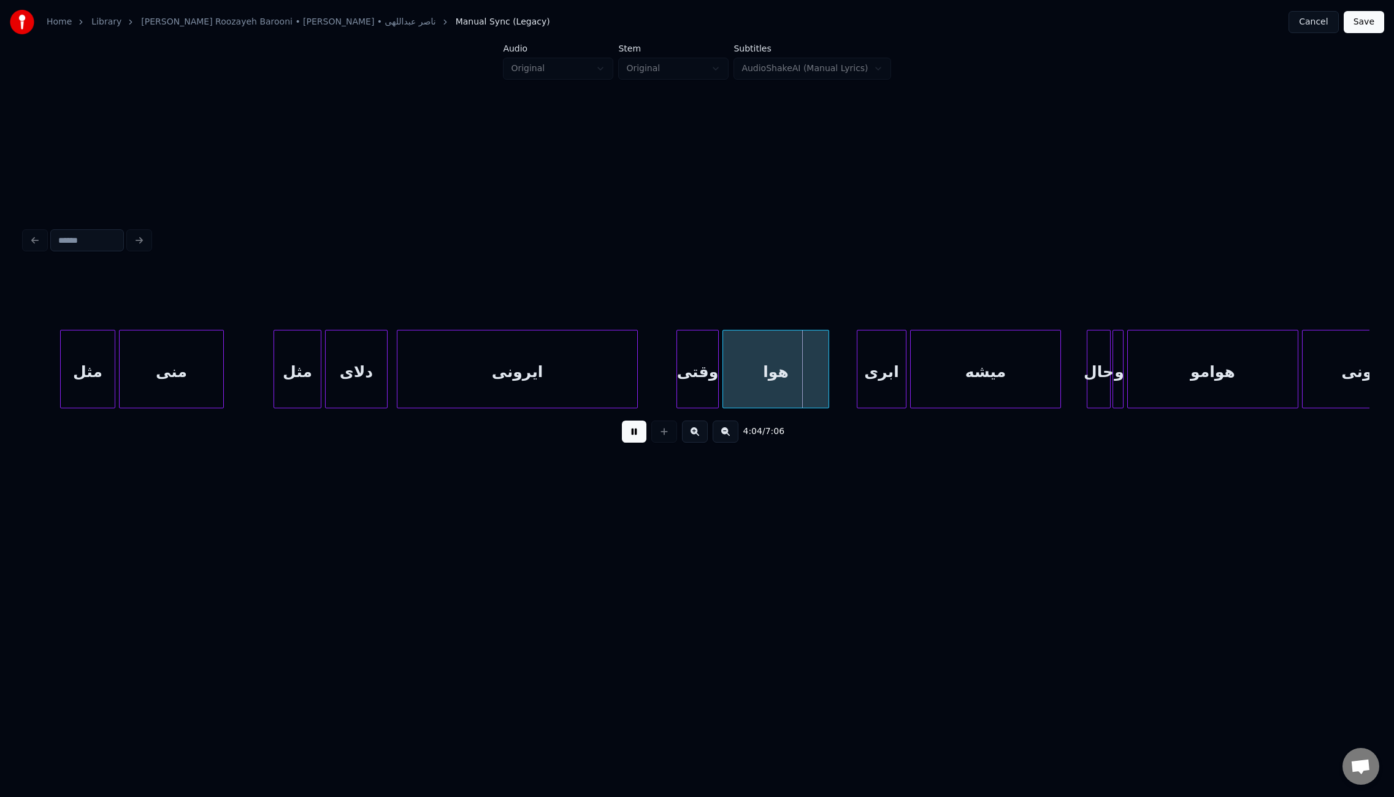
scroll to position [0, 21898]
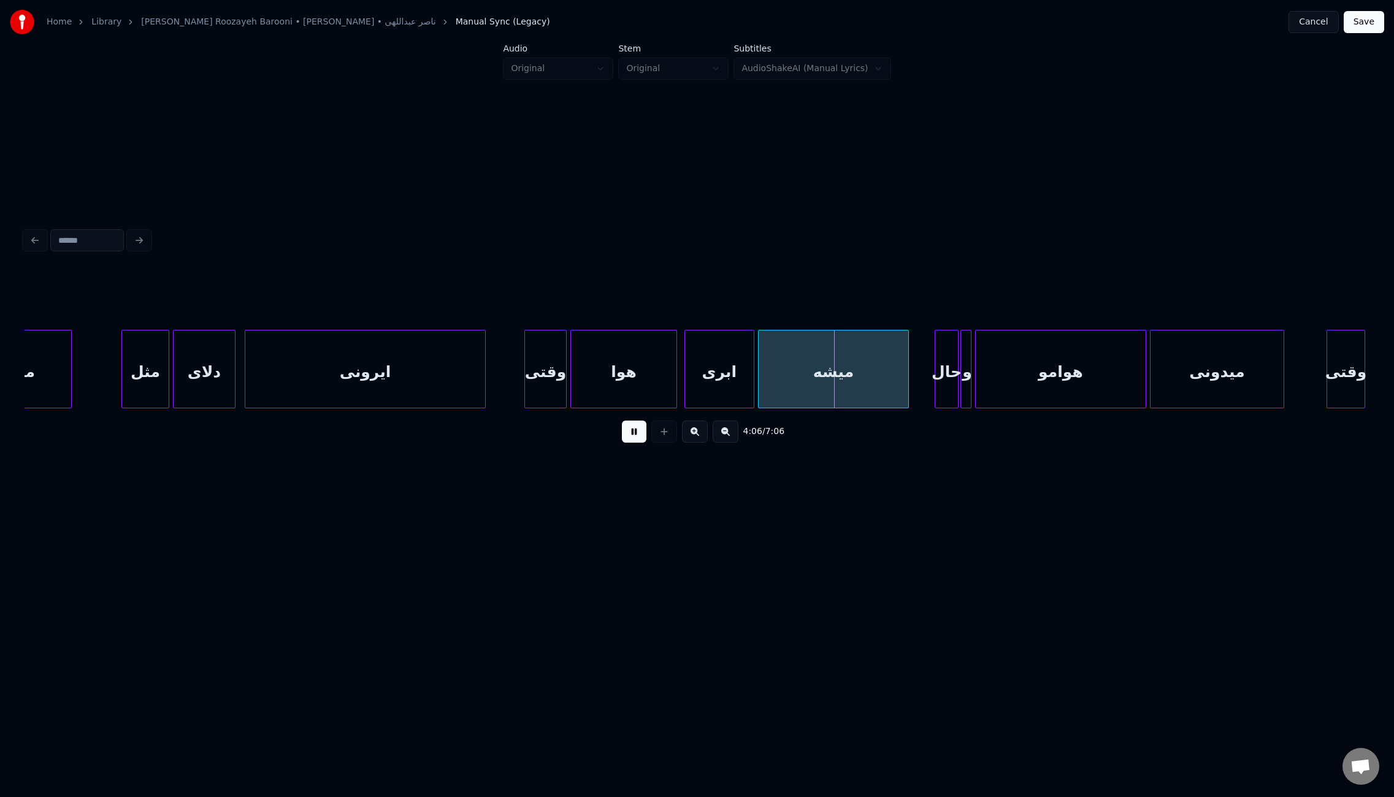
click at [686, 366] on div at bounding box center [687, 369] width 4 height 77
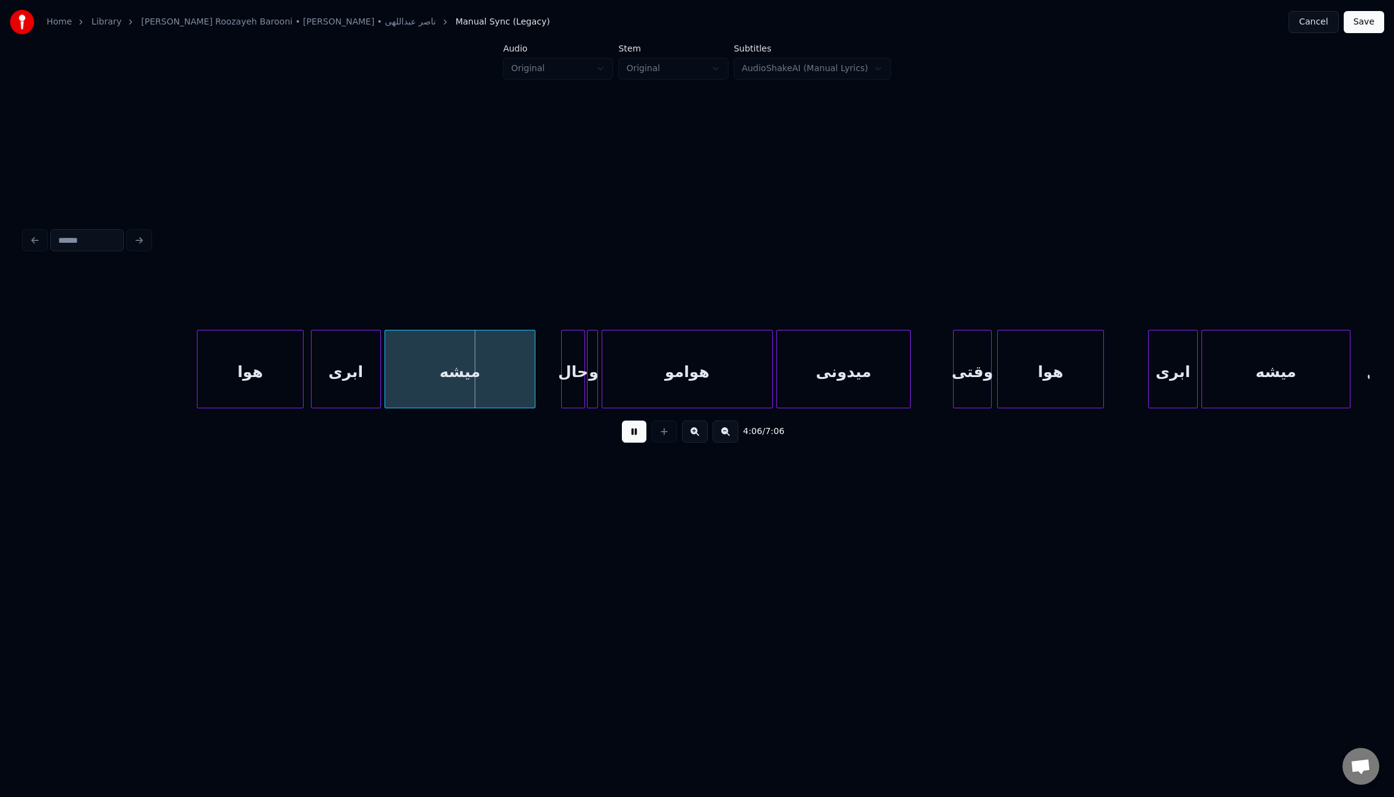
scroll to position [0, 22558]
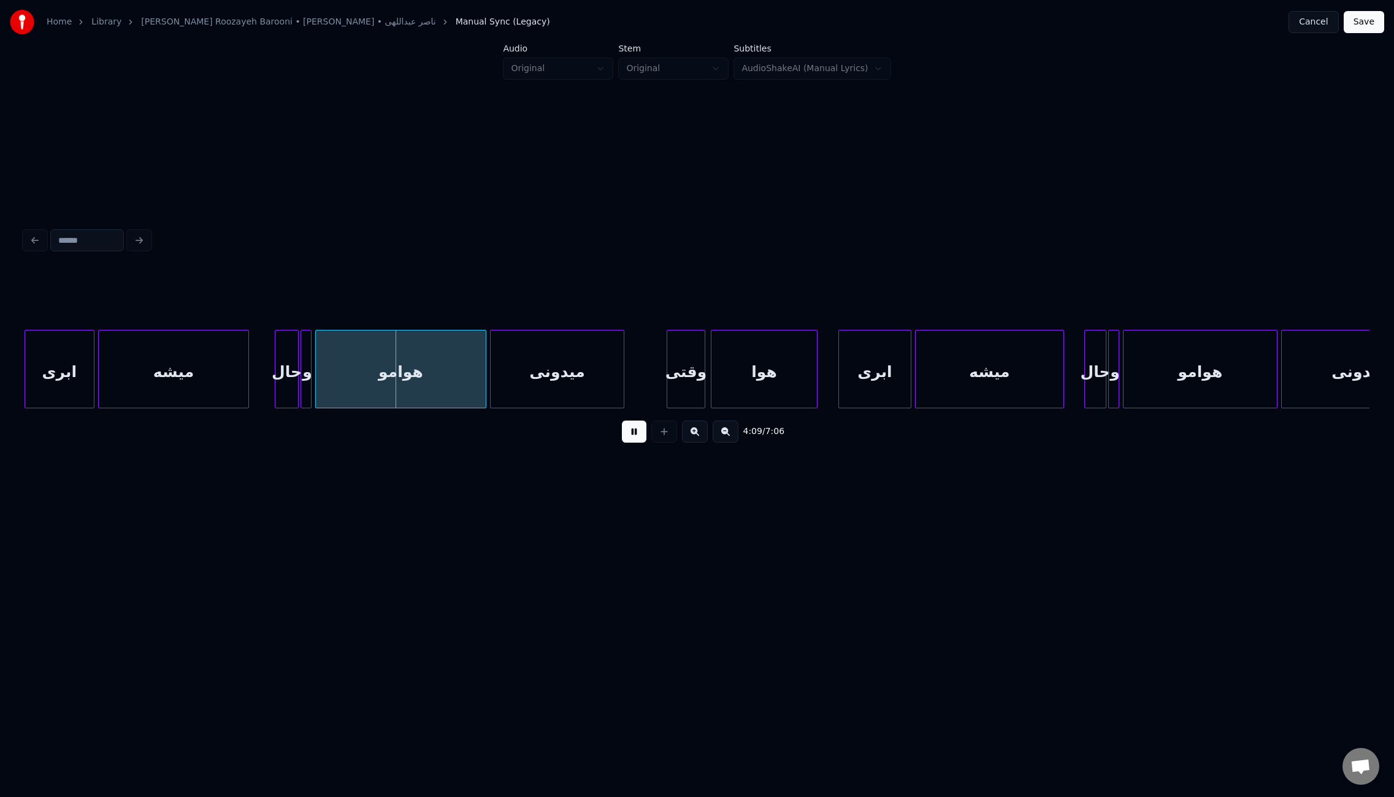
click at [841, 372] on div at bounding box center [841, 369] width 4 height 77
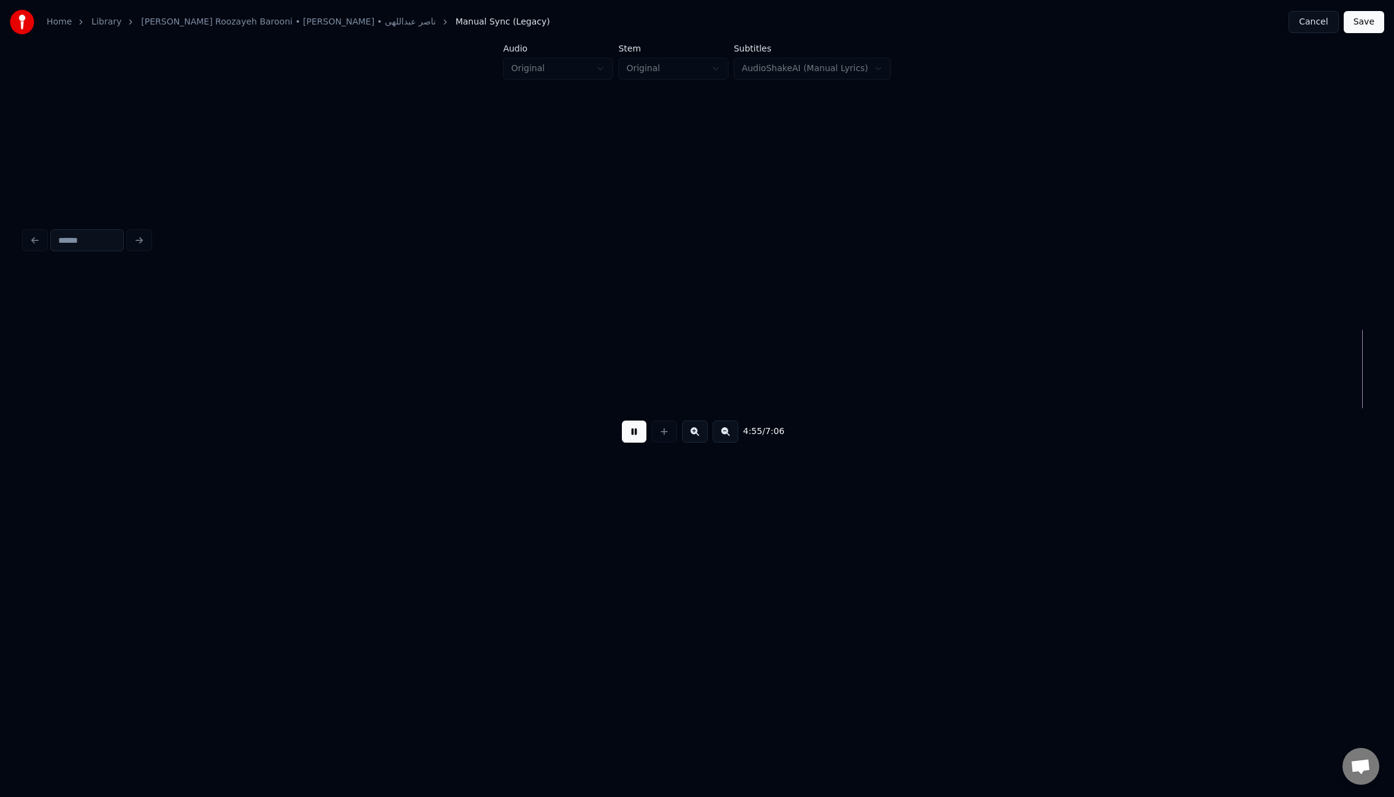
scroll to position [0, 27230]
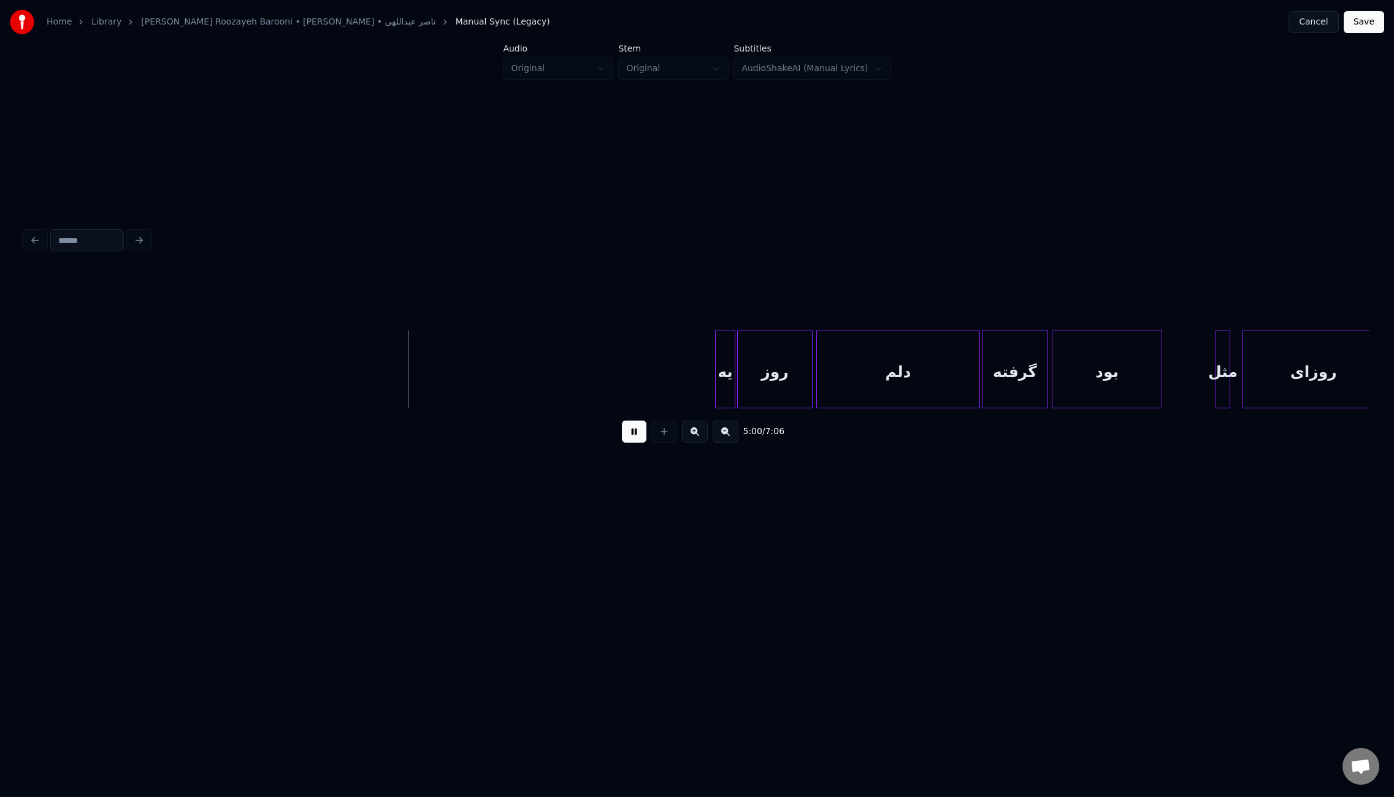
click at [1245, 375] on div at bounding box center [1245, 369] width 4 height 77
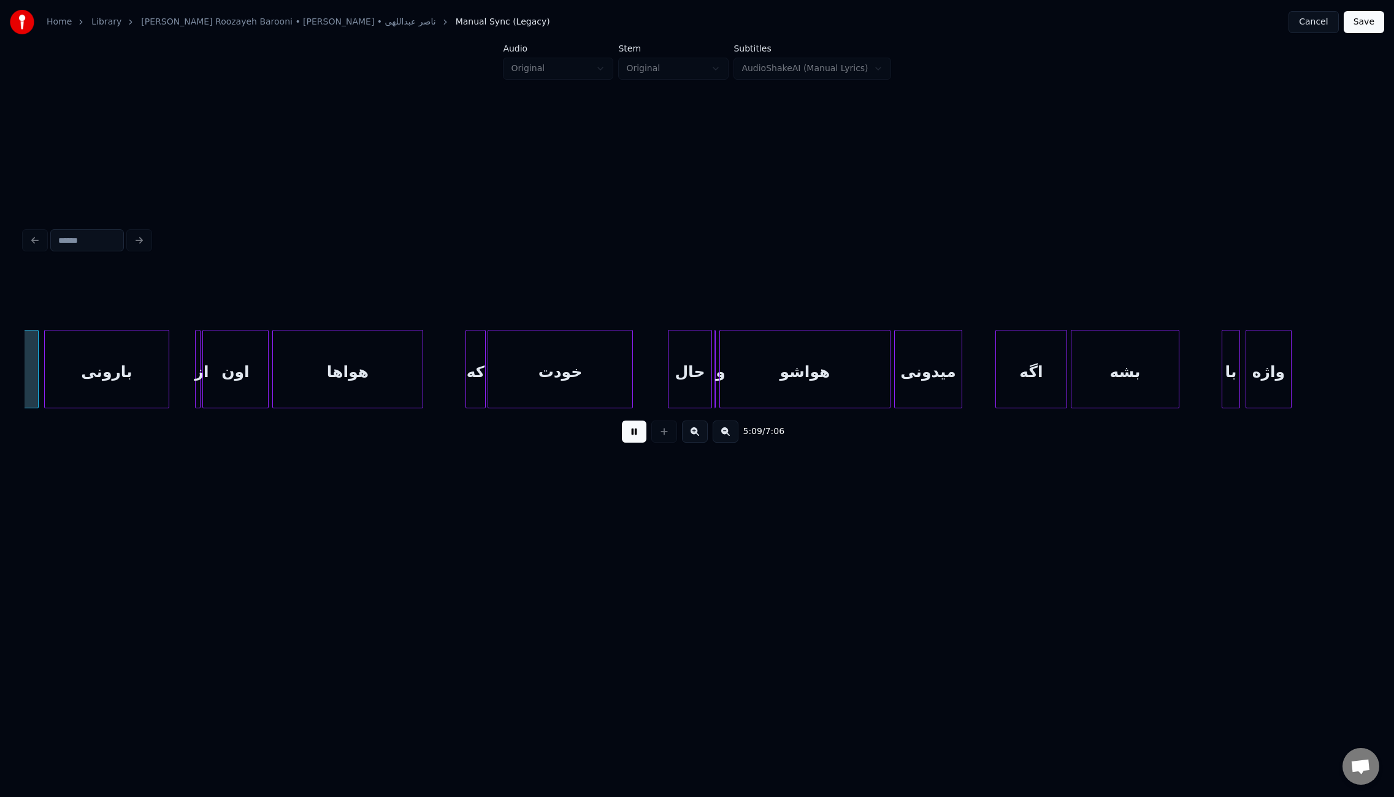
scroll to position [0, 28473]
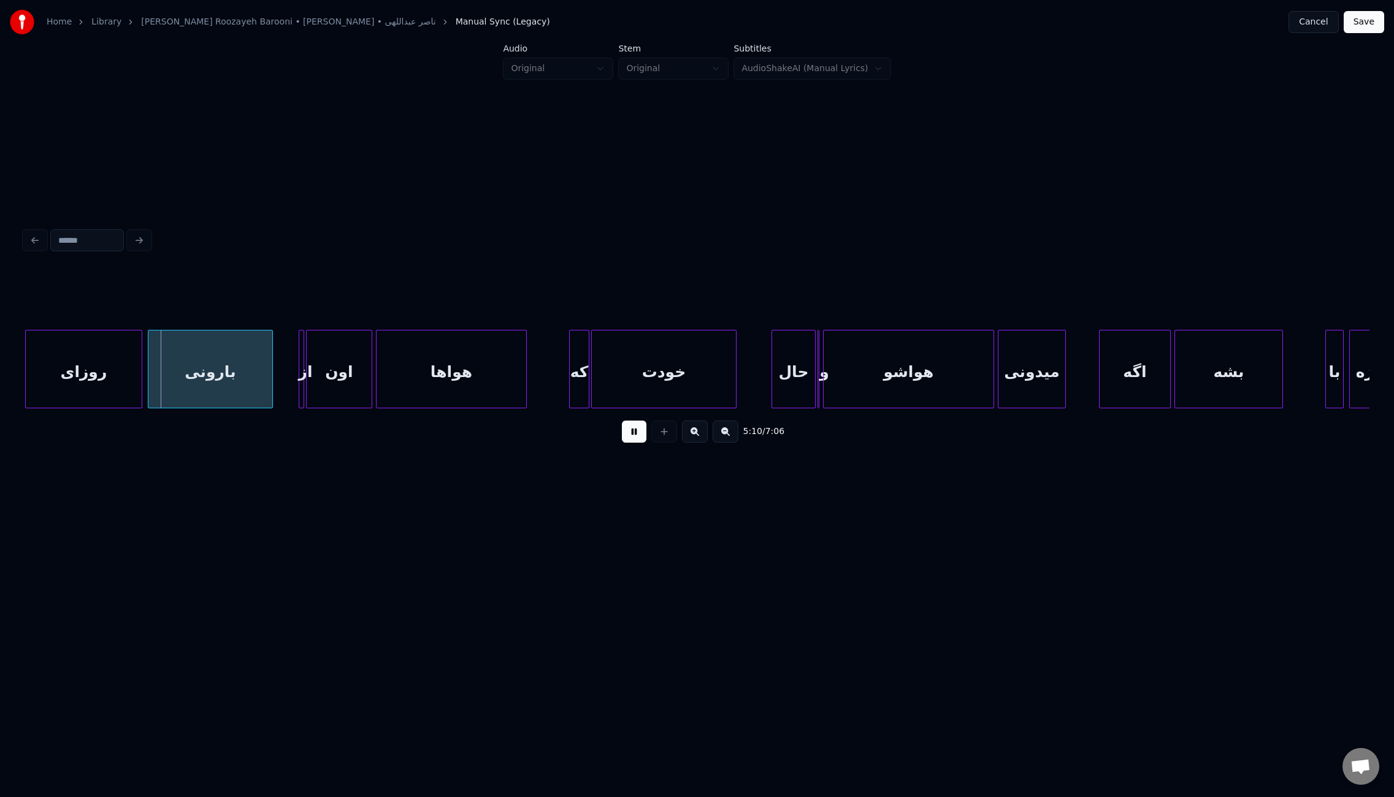
click at [640, 432] on button at bounding box center [634, 432] width 25 height 22
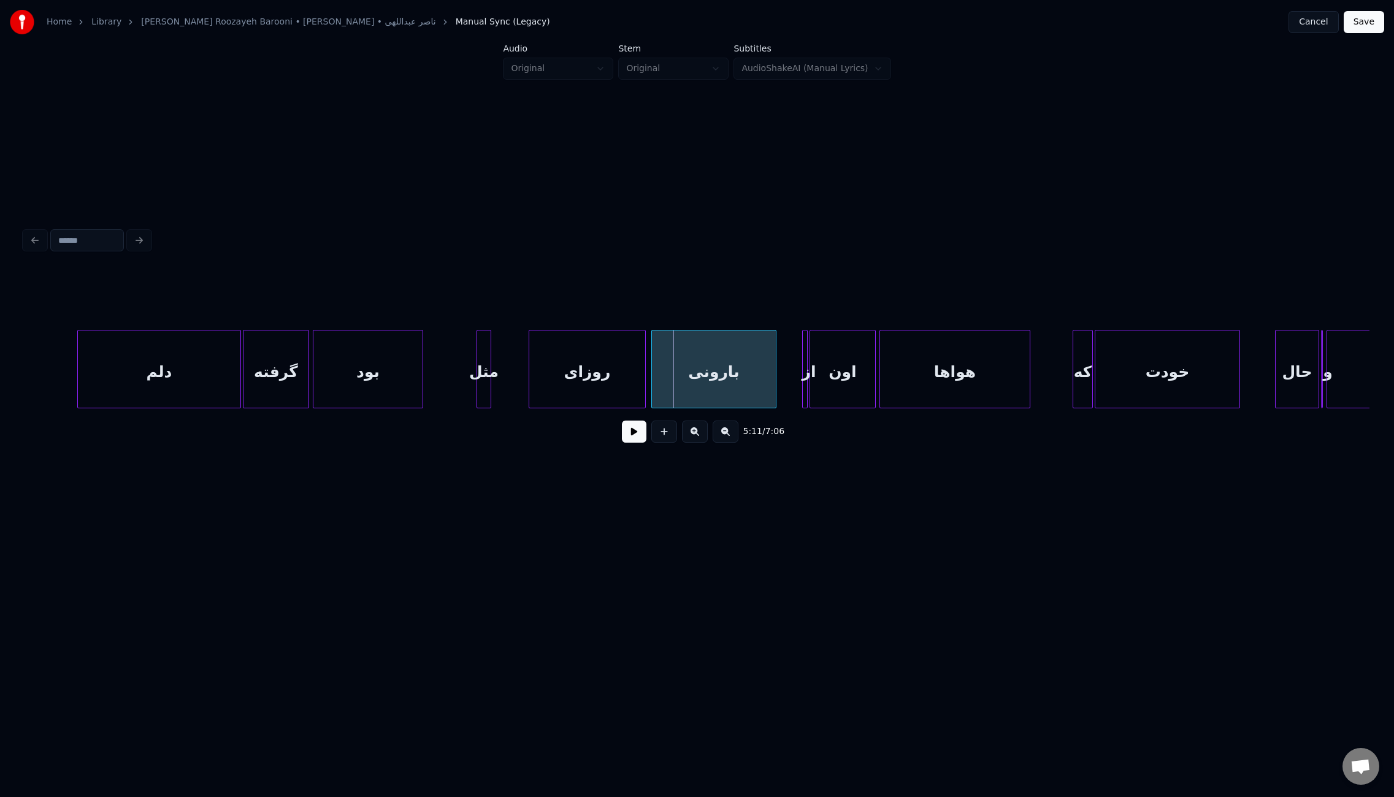
scroll to position [0, 27871]
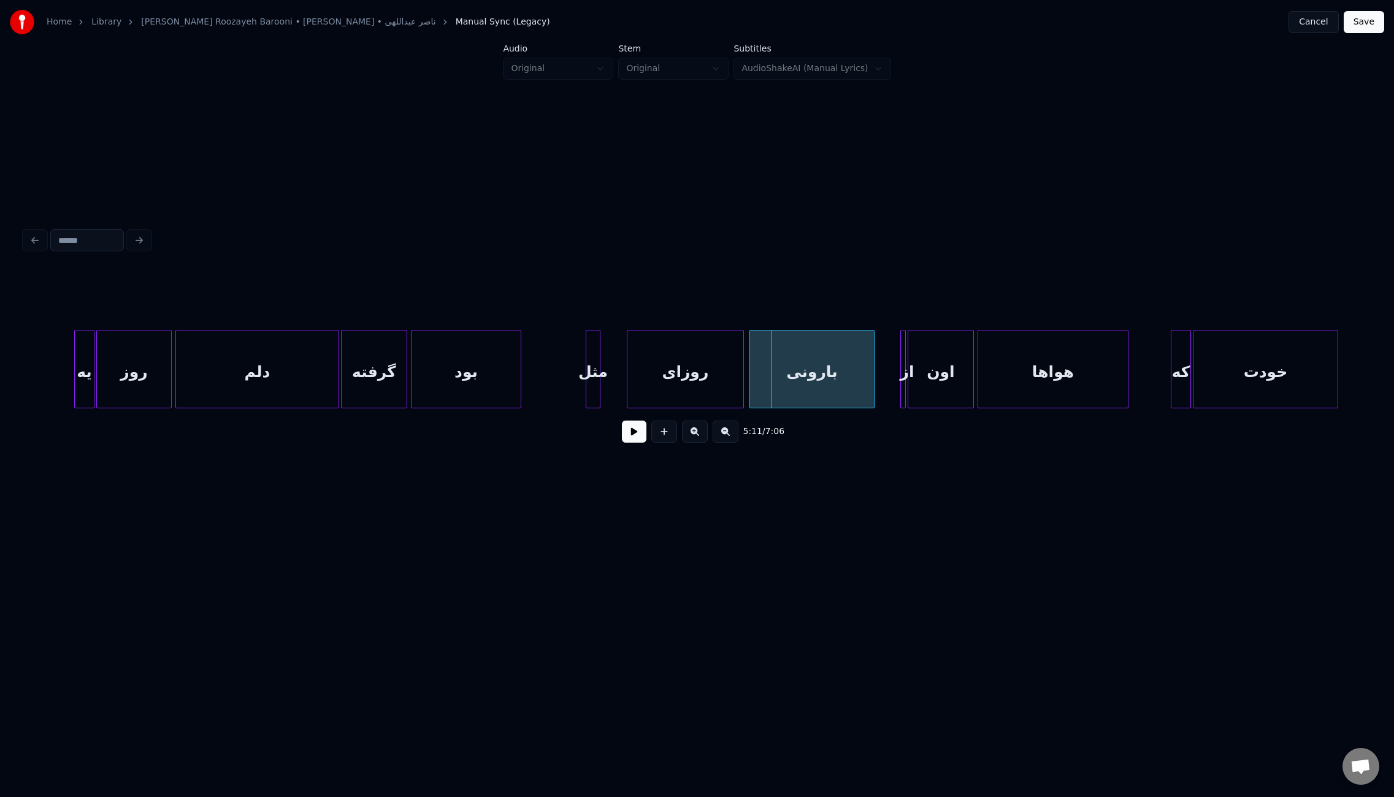
click at [600, 356] on div "مثل" at bounding box center [592, 372] width 13 height 83
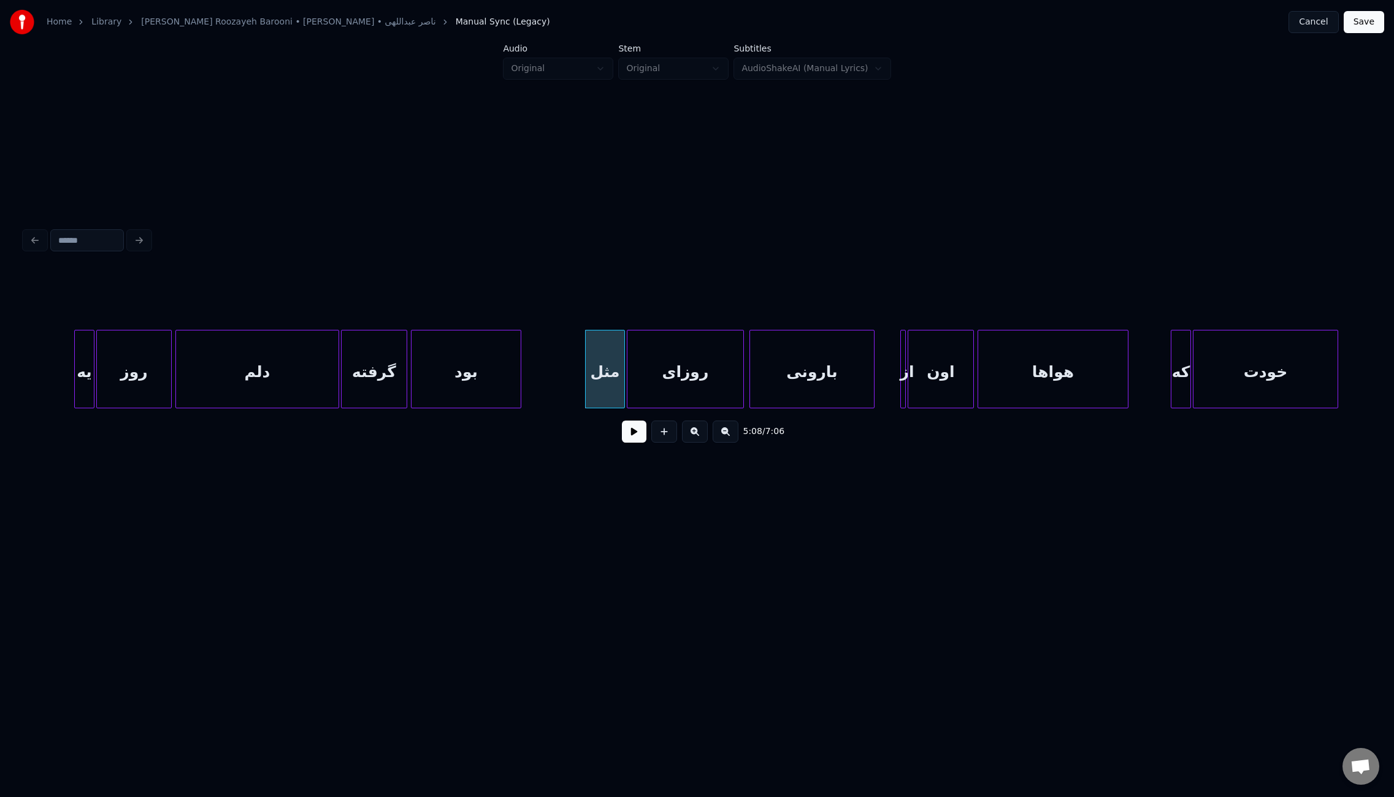
click at [622, 358] on div at bounding box center [623, 369] width 4 height 77
click at [634, 437] on button at bounding box center [634, 432] width 25 height 22
click at [879, 380] on div at bounding box center [881, 369] width 4 height 77
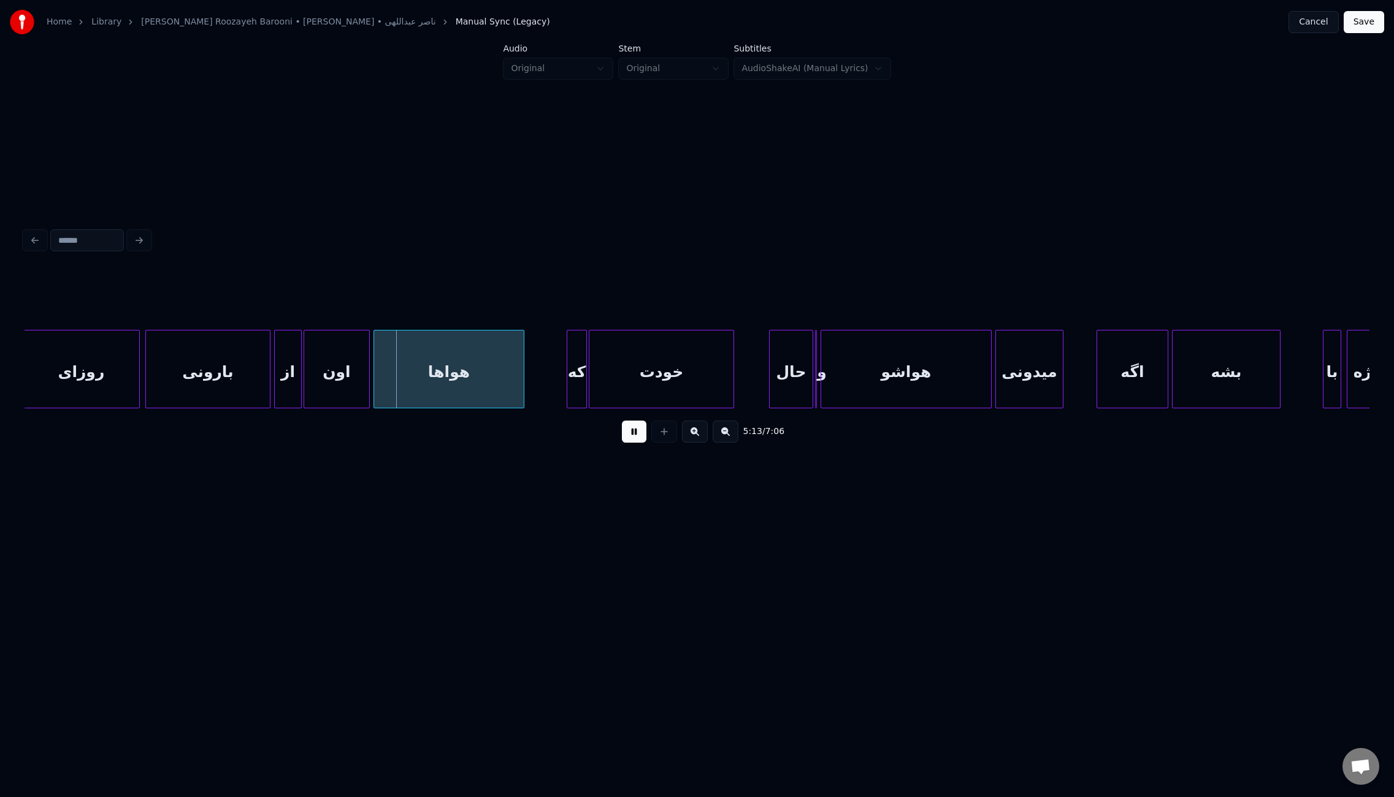
scroll to position [0, 28484]
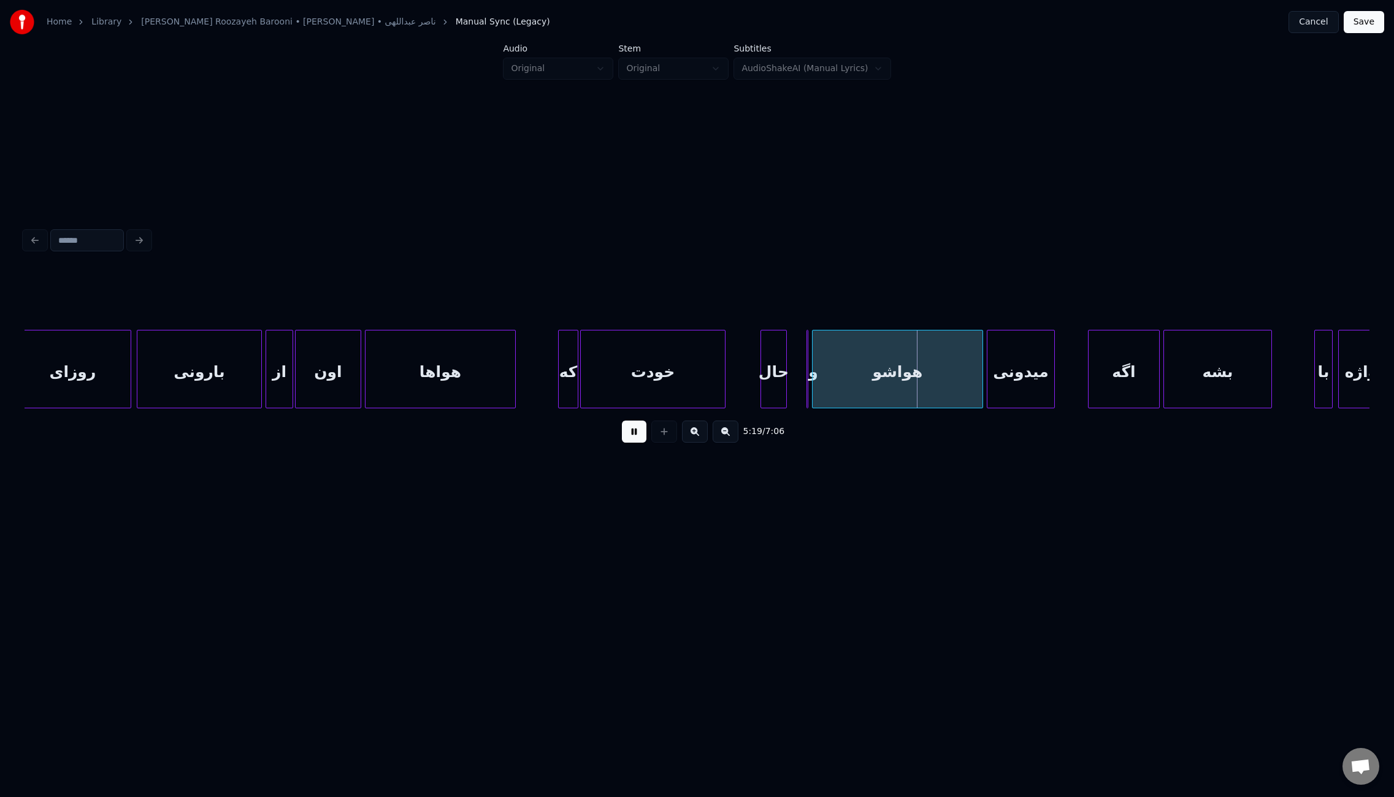
click at [784, 390] on div at bounding box center [785, 369] width 4 height 77
click at [791, 388] on div at bounding box center [793, 369] width 4 height 77
click at [1070, 386] on div at bounding box center [1071, 369] width 4 height 77
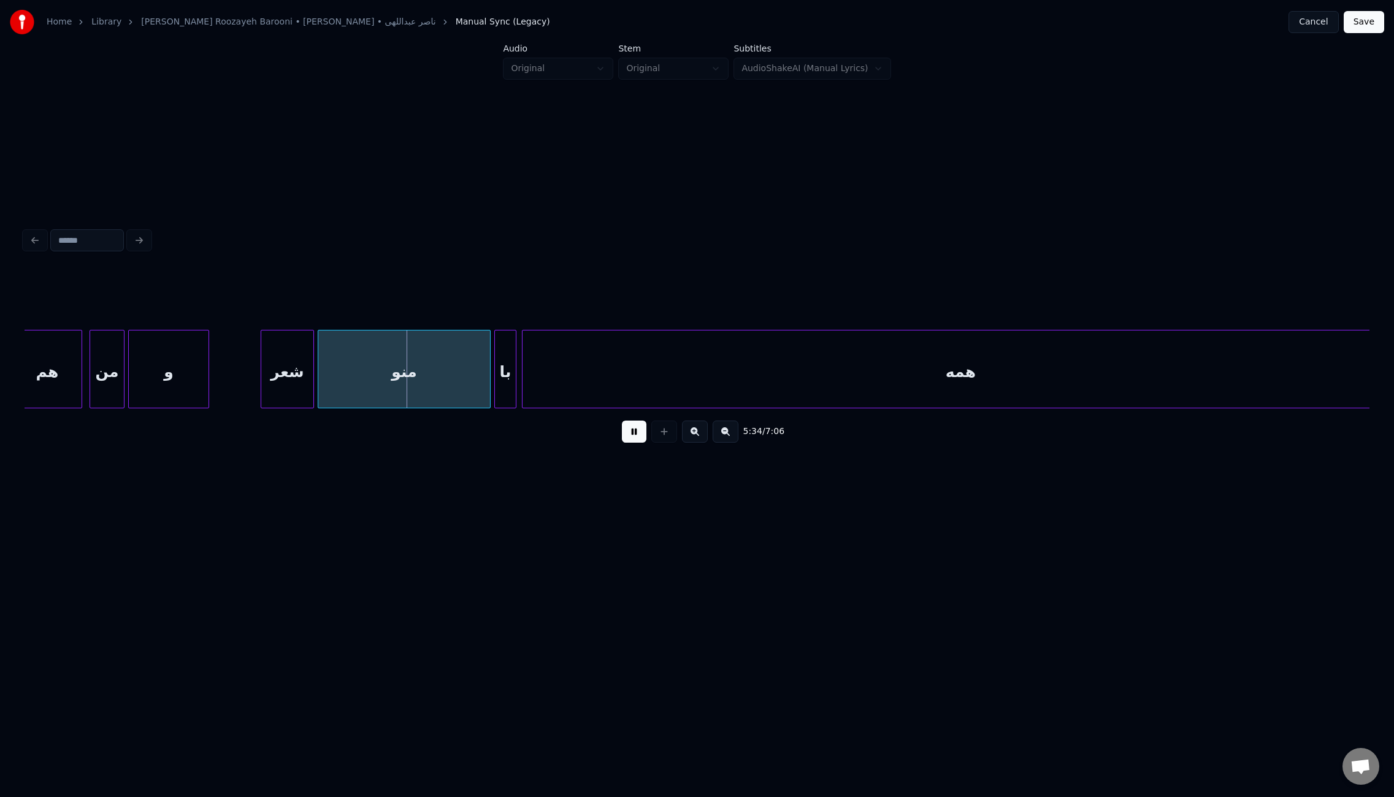
scroll to position [0, 30532]
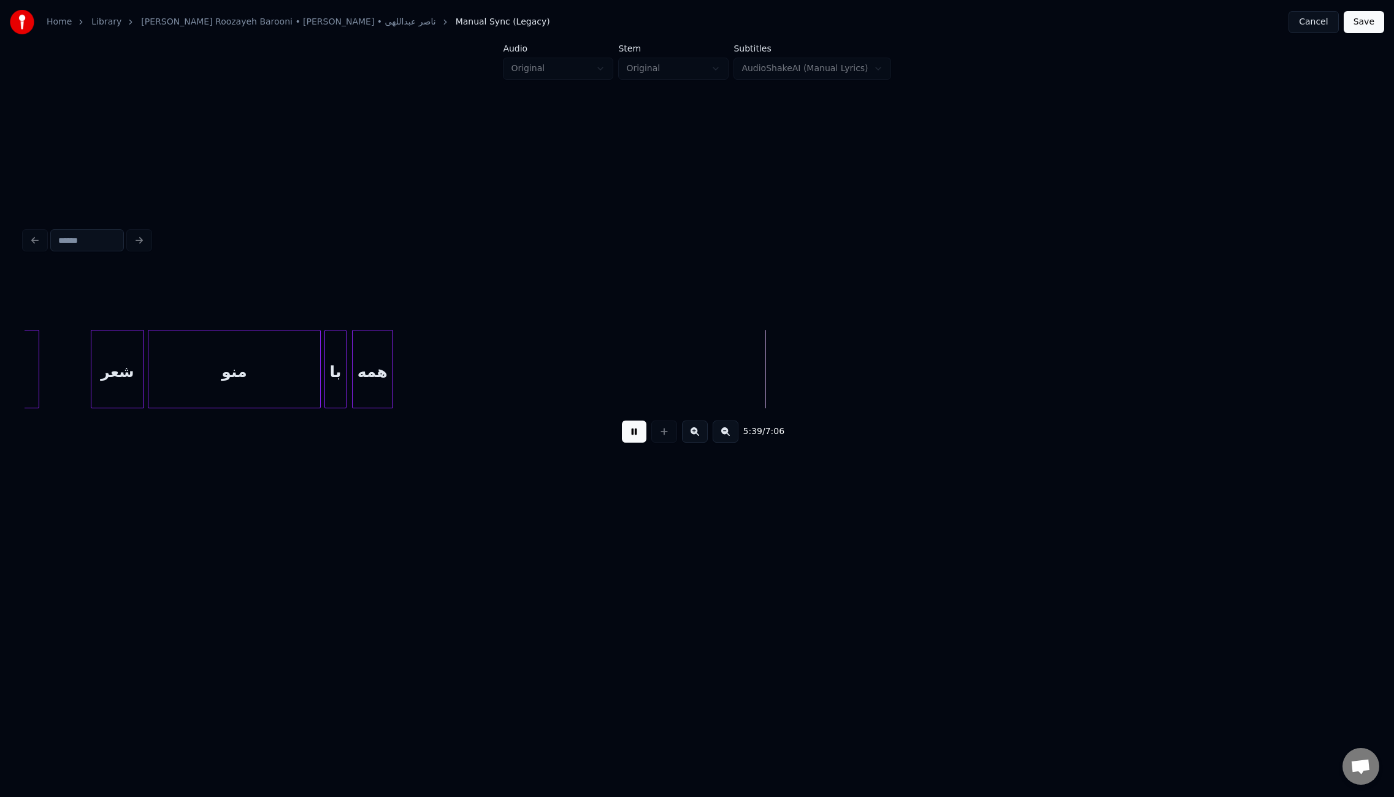
click at [391, 361] on div at bounding box center [391, 369] width 4 height 77
click at [374, 360] on div at bounding box center [373, 369] width 4 height 77
click at [380, 359] on div at bounding box center [380, 369] width 4 height 77
click at [632, 432] on button at bounding box center [634, 432] width 25 height 22
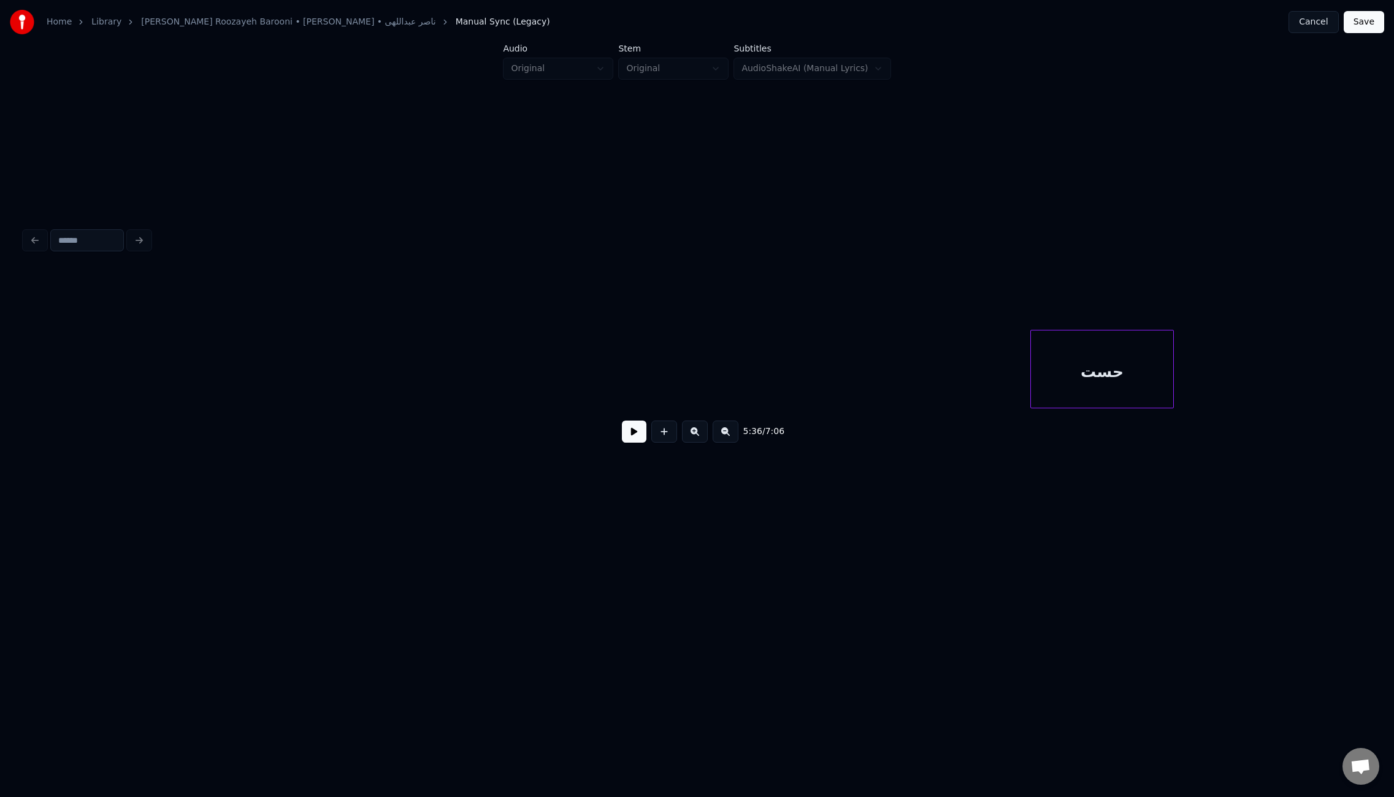
scroll to position [0, 30878]
click at [99, 350] on div "حست" at bounding box center [109, 372] width 142 height 83
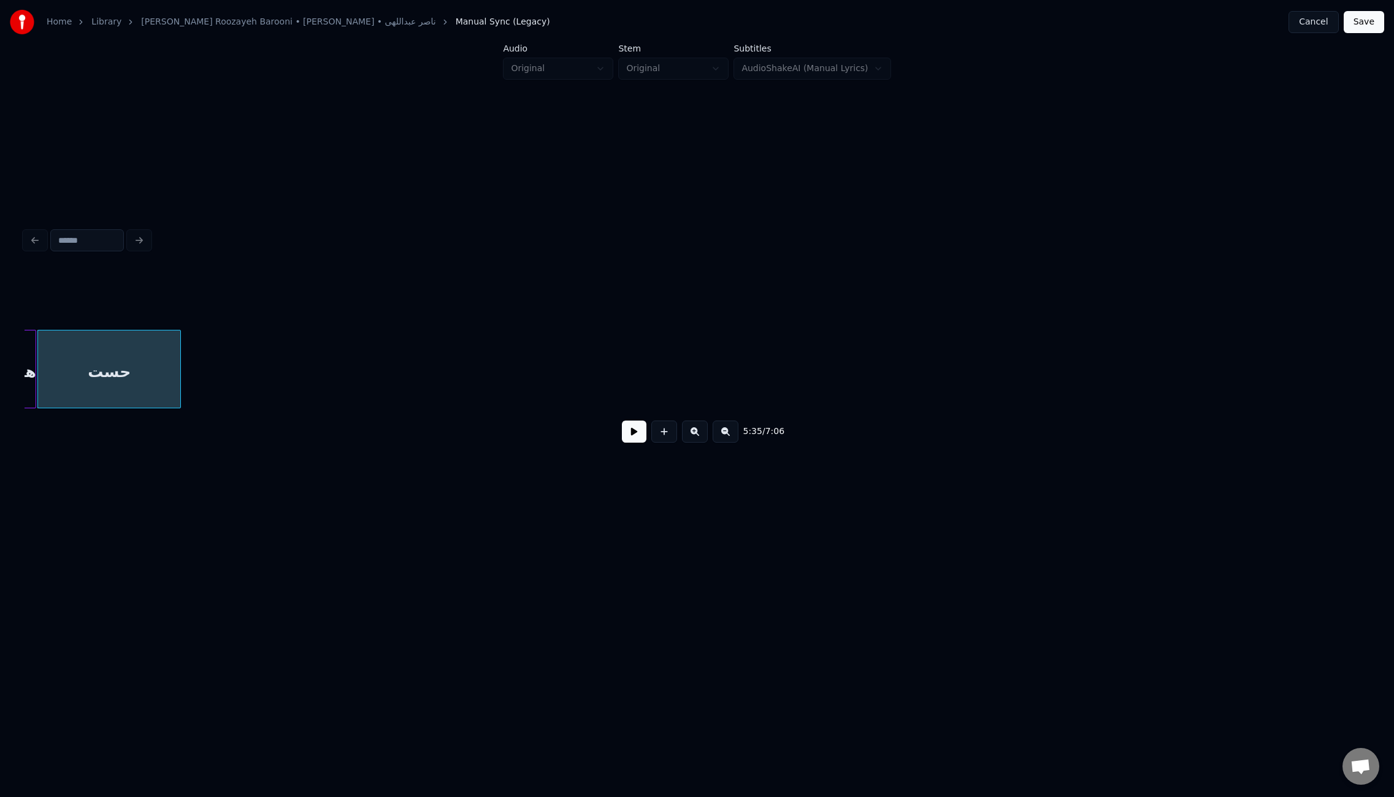
click at [629, 435] on button at bounding box center [634, 432] width 25 height 22
click at [629, 434] on button at bounding box center [634, 432] width 25 height 22
drag, startPoint x: 1108, startPoint y: 413, endPoint x: 1129, endPoint y: 412, distance: 20.9
click at [1129, 412] on div "5:37 / 7:06" at bounding box center [697, 362] width 1345 height 186
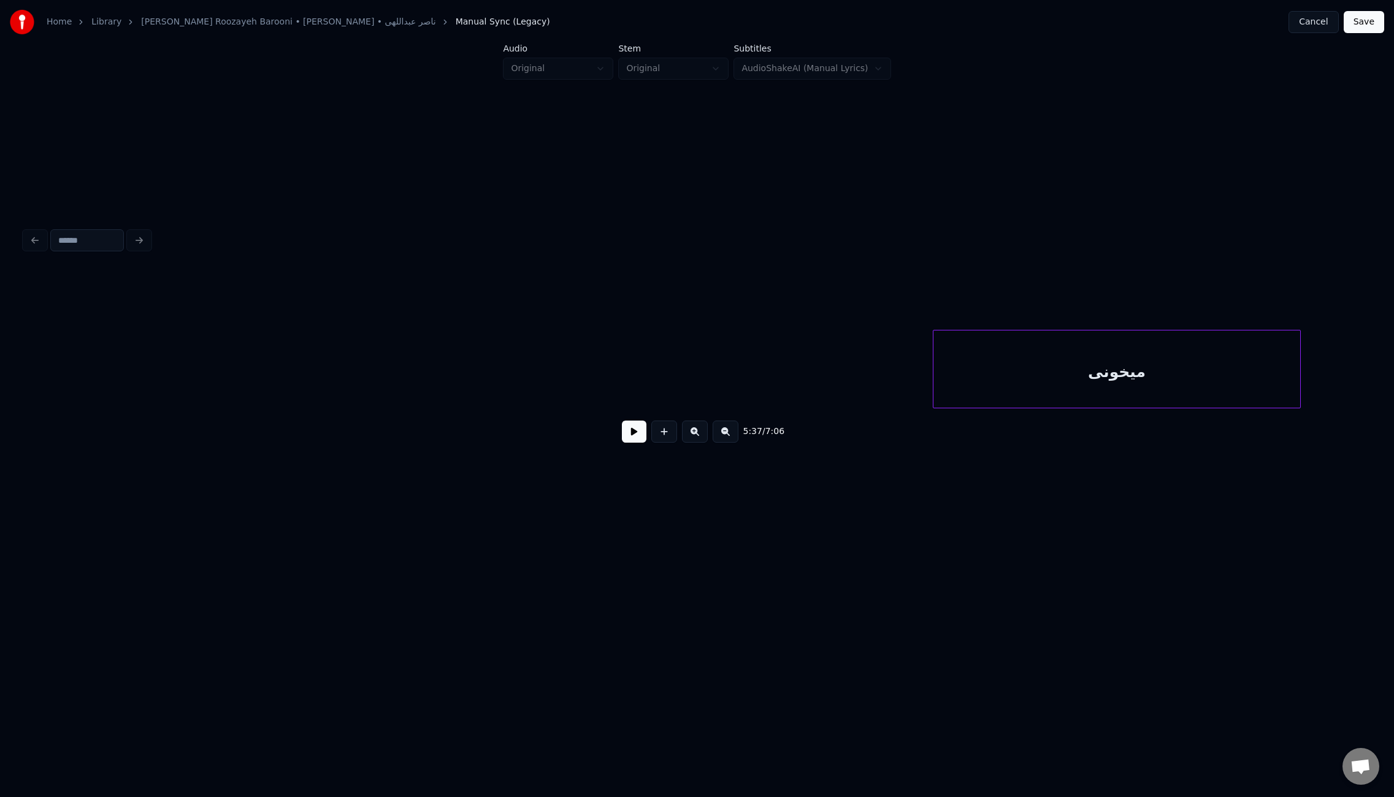
scroll to position [0, 31444]
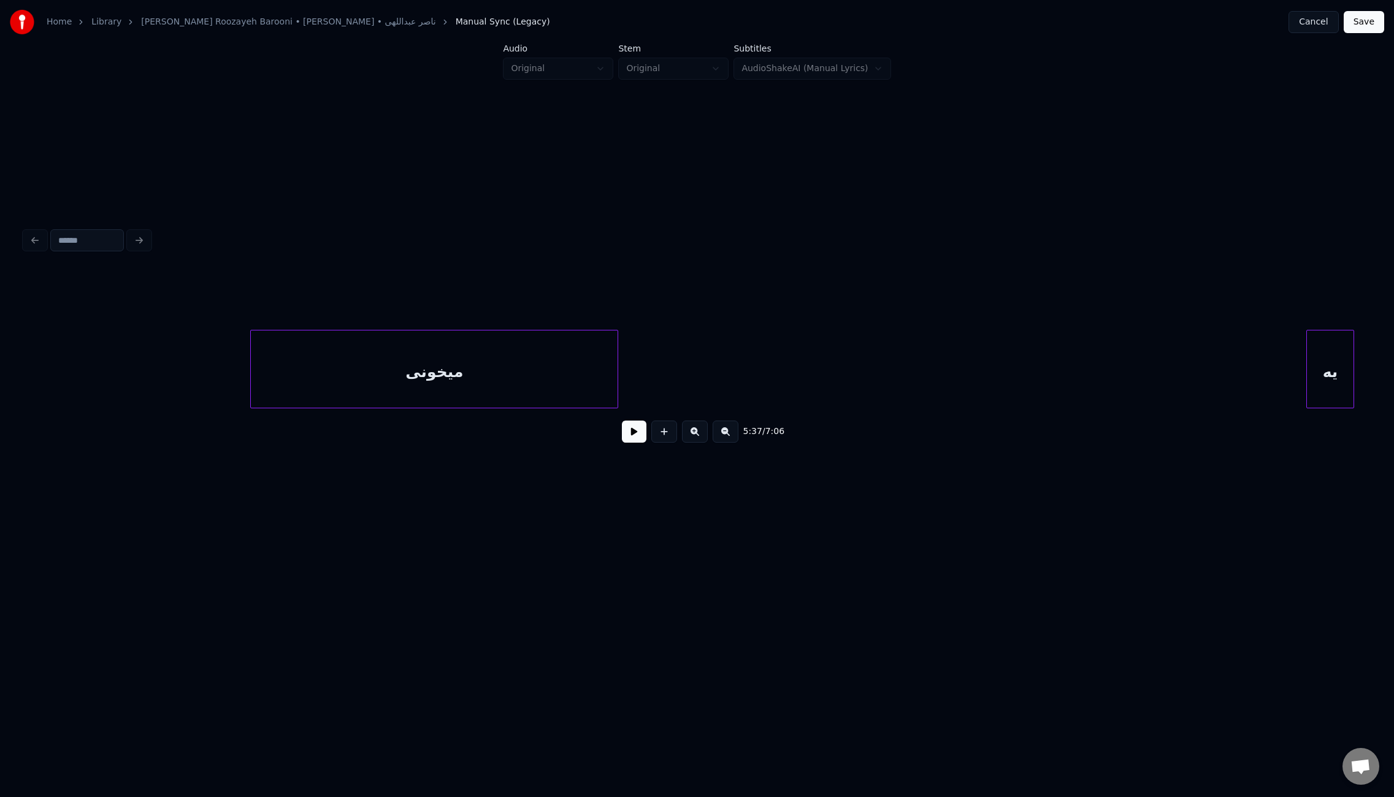
click at [427, 361] on div "میخونی" at bounding box center [434, 372] width 367 height 83
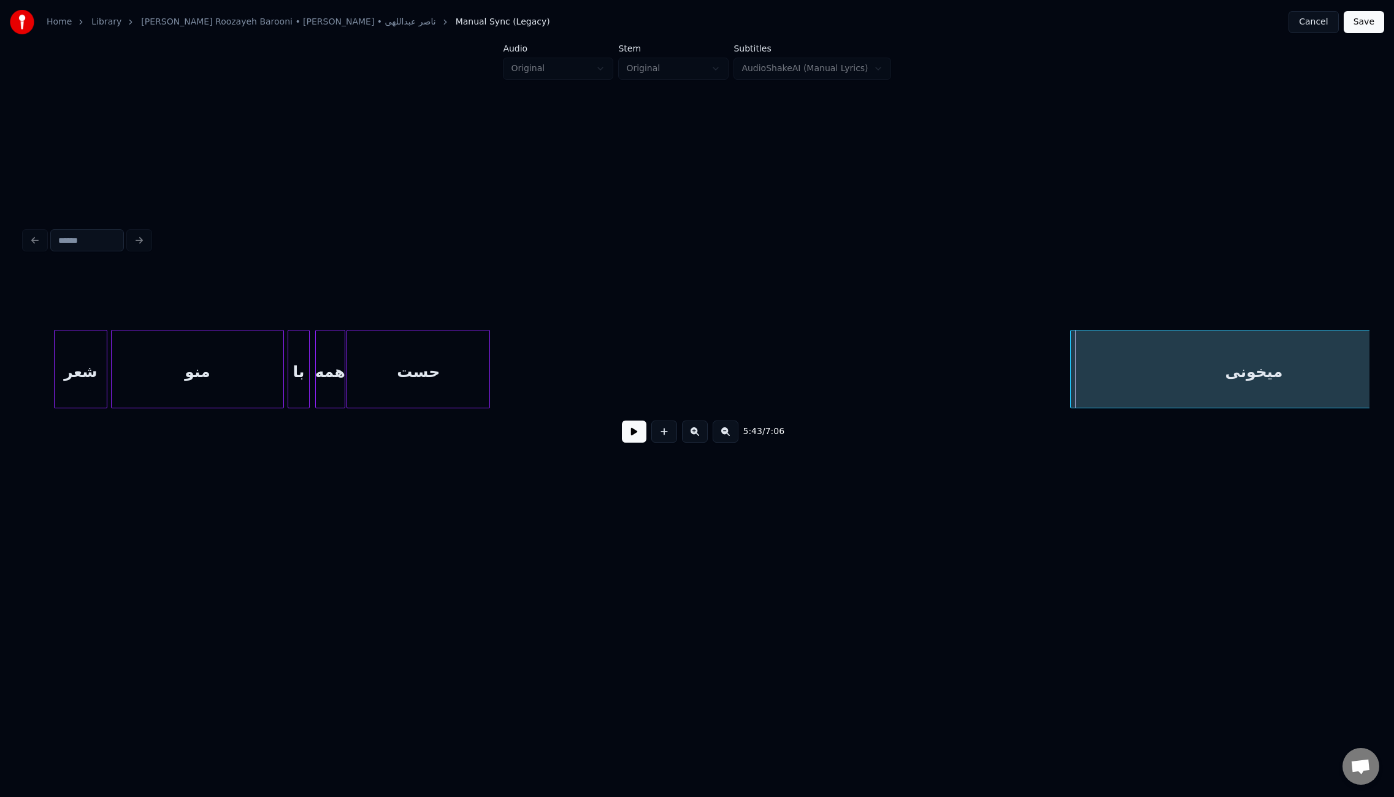
scroll to position [0, 30637]
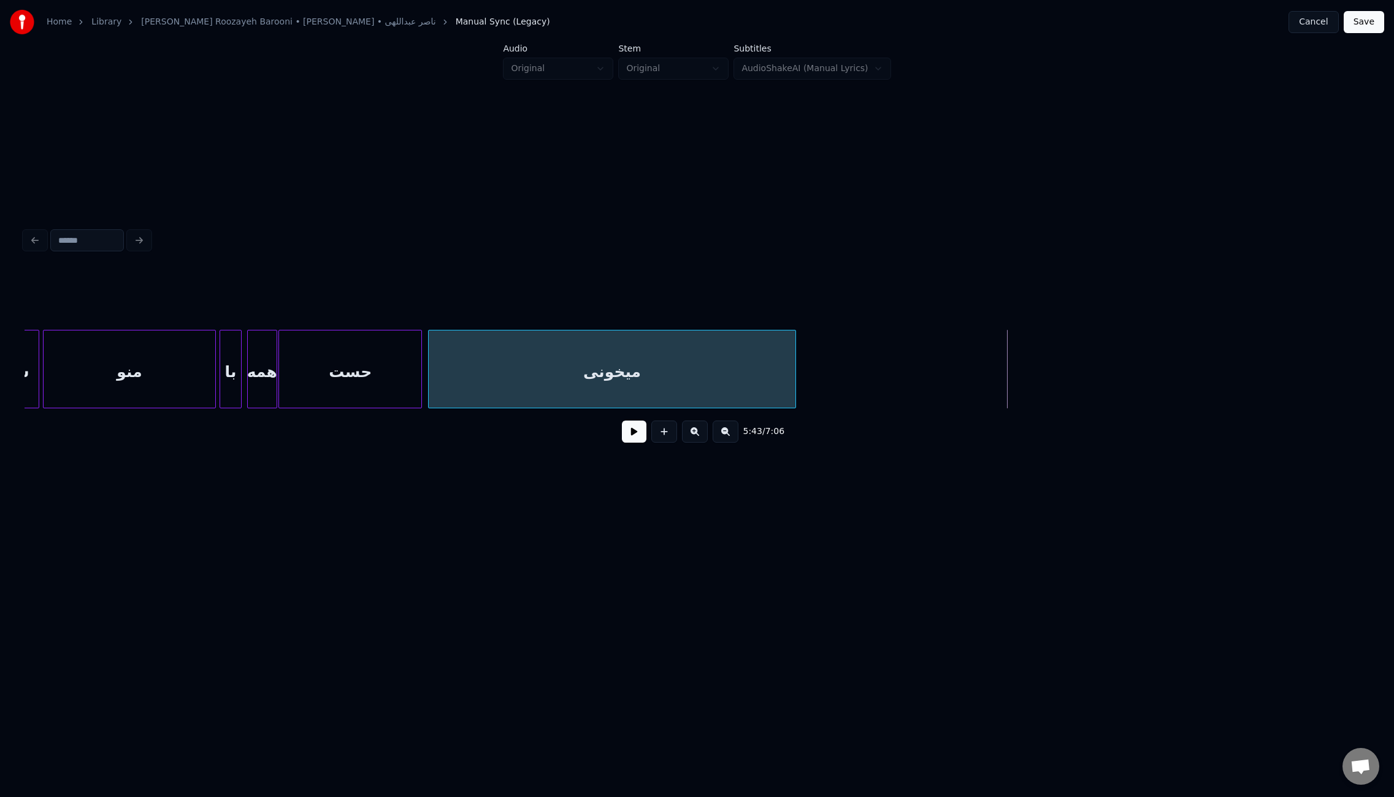
click at [521, 351] on div "میخونی" at bounding box center [612, 372] width 367 height 83
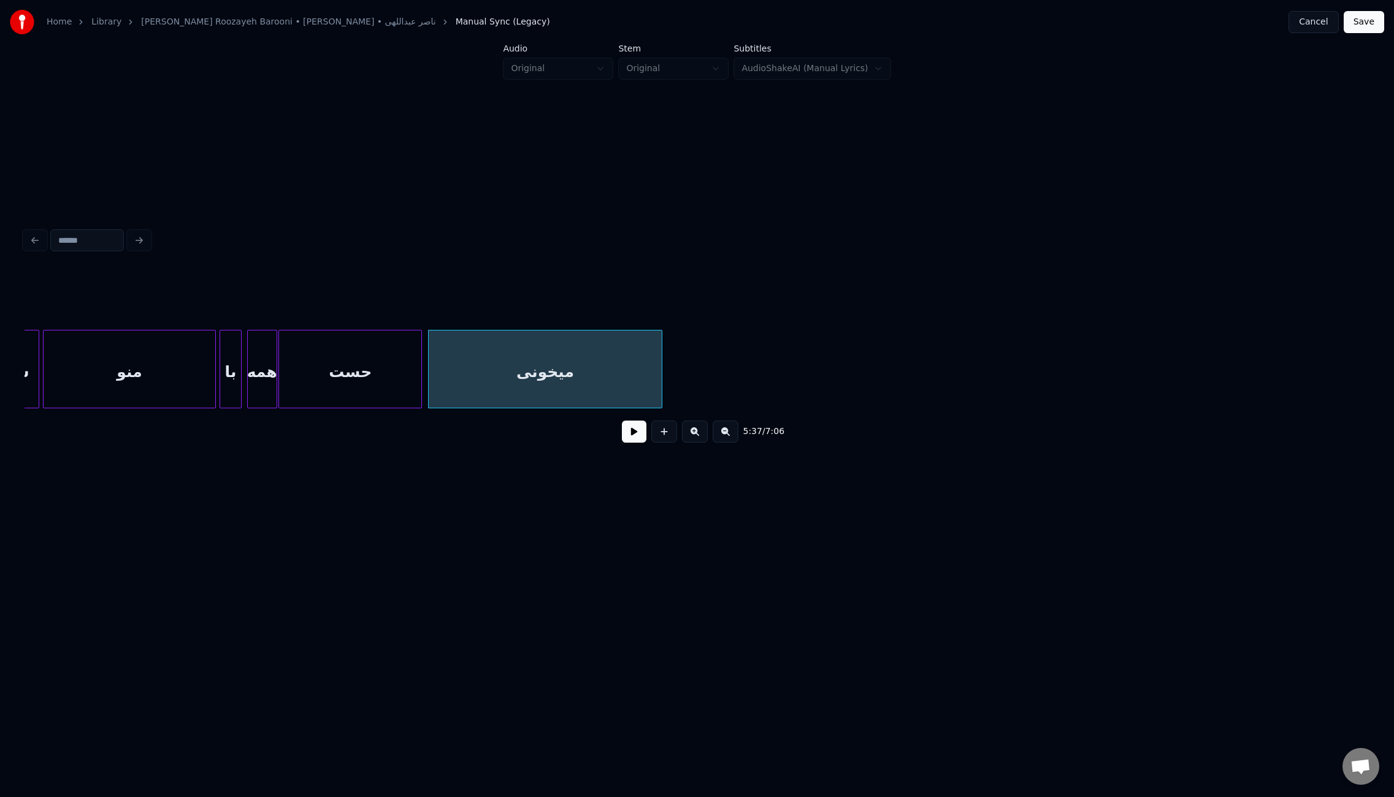
click at [661, 361] on div at bounding box center [660, 369] width 4 height 77
click at [642, 443] on button at bounding box center [634, 432] width 25 height 22
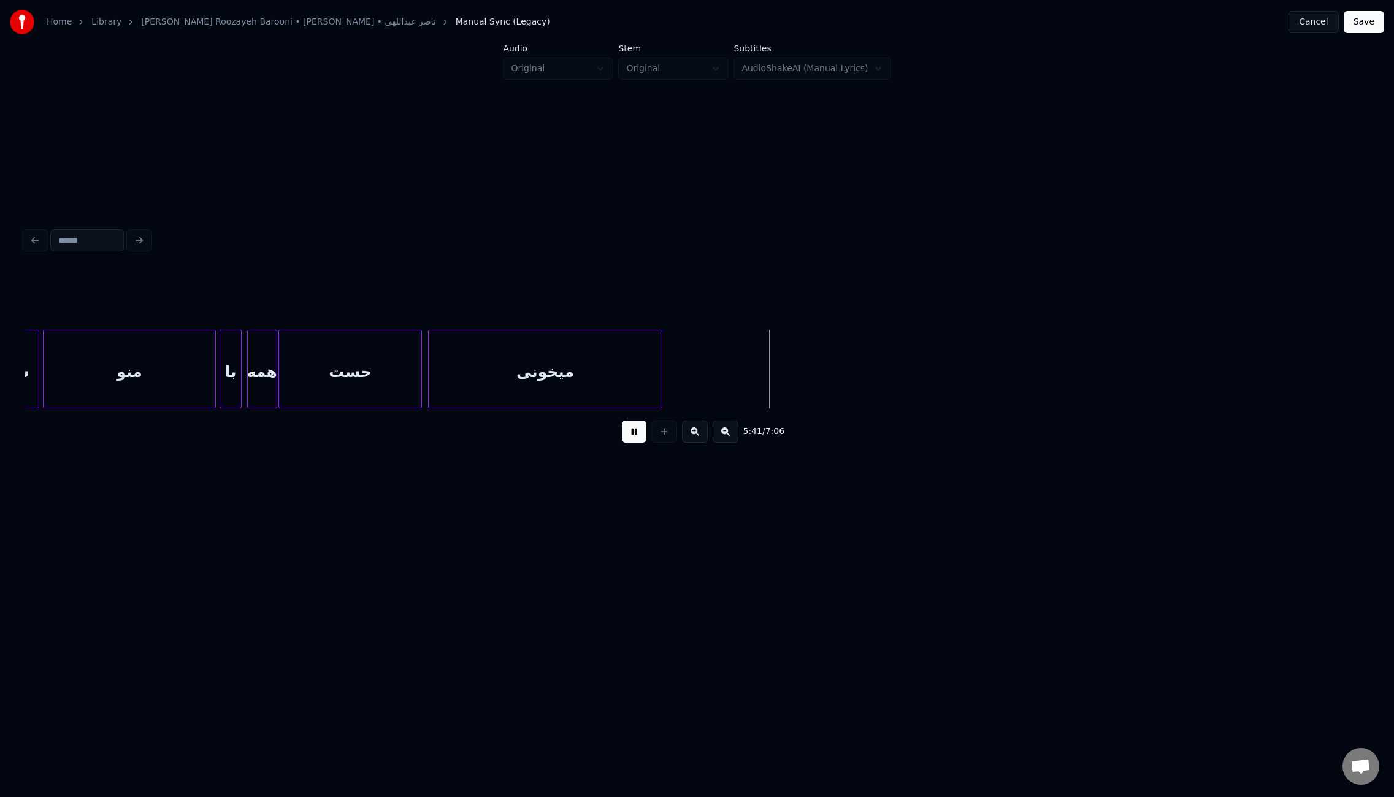
click at [1370, 369] on div "5:41 / 7:06" at bounding box center [697, 338] width 1355 height 243
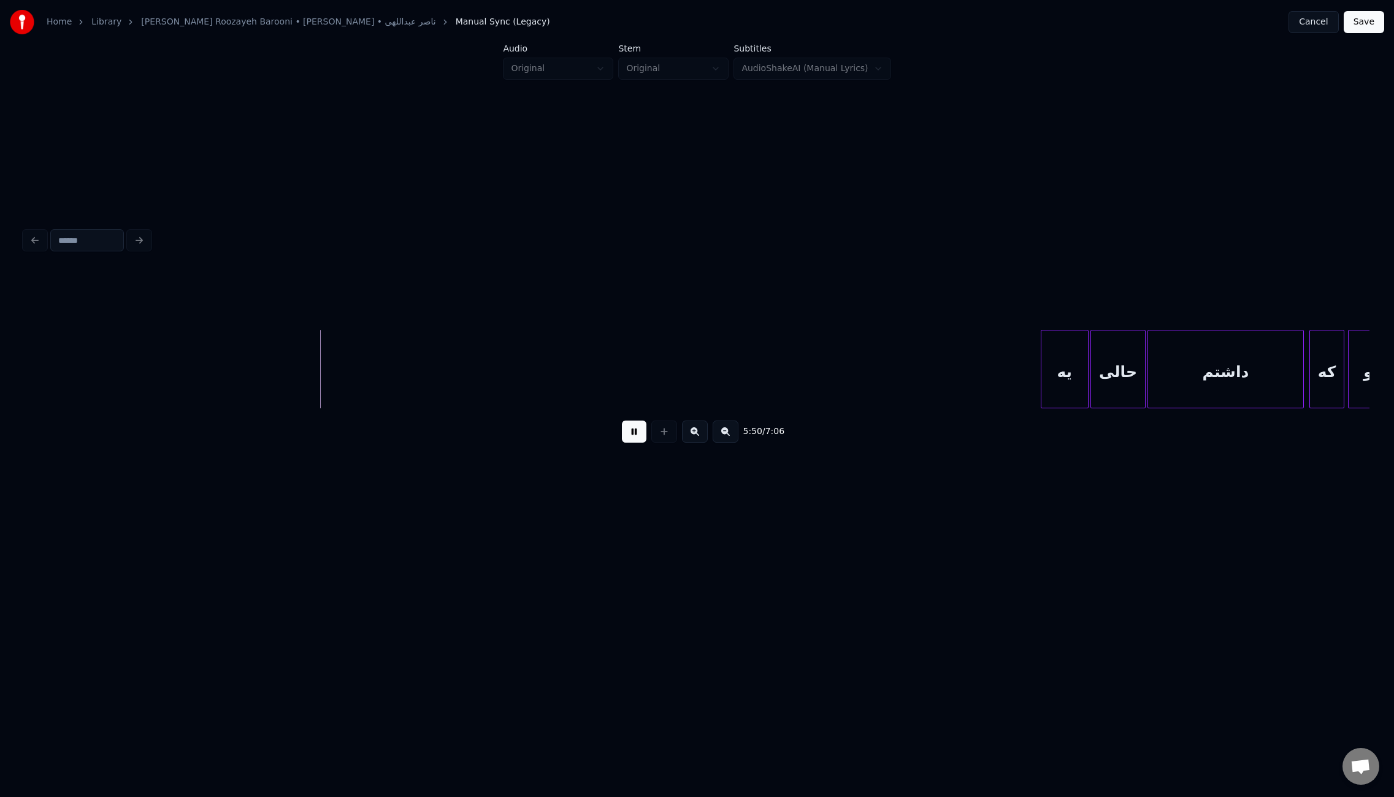
click at [1063, 385] on div "یه" at bounding box center [1065, 372] width 47 height 83
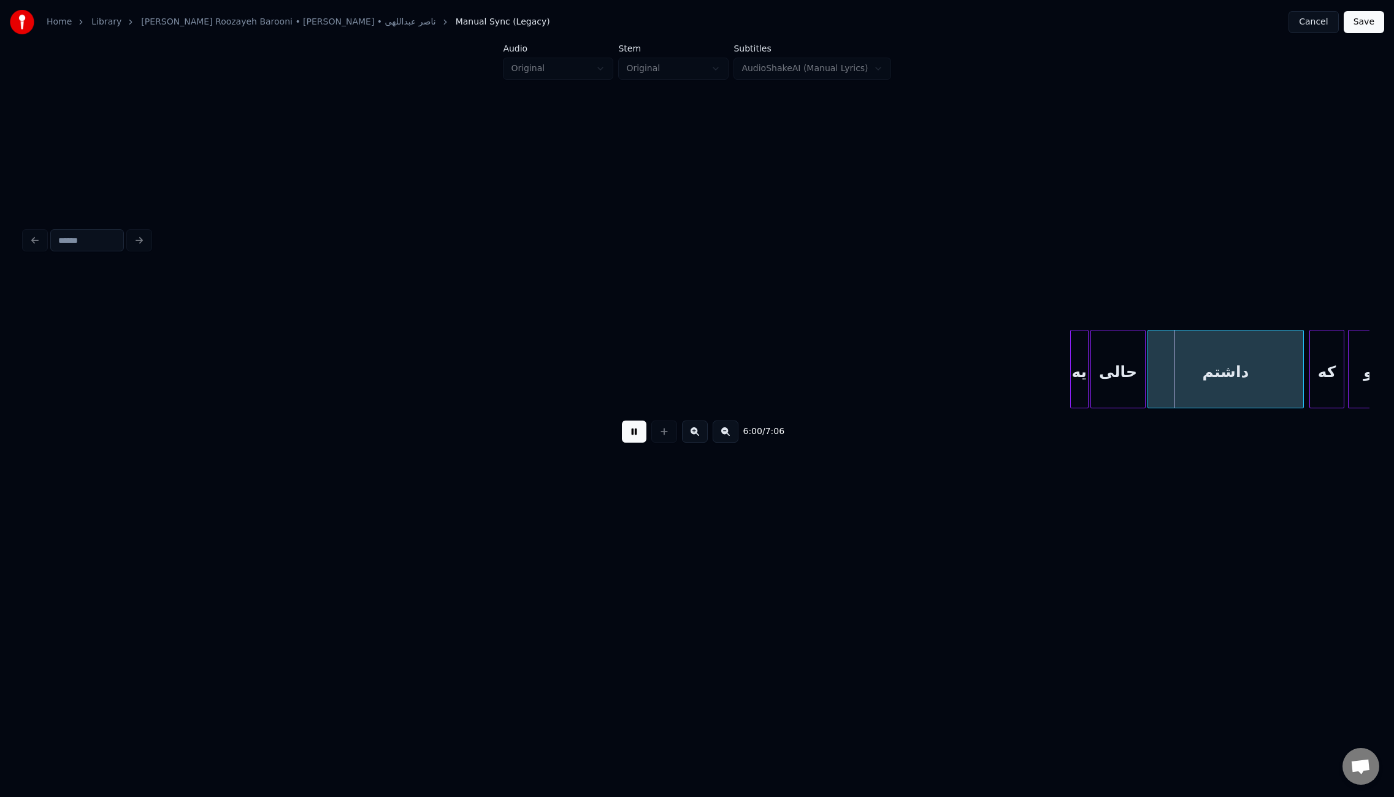
click at [1071, 390] on div at bounding box center [1073, 369] width 4 height 77
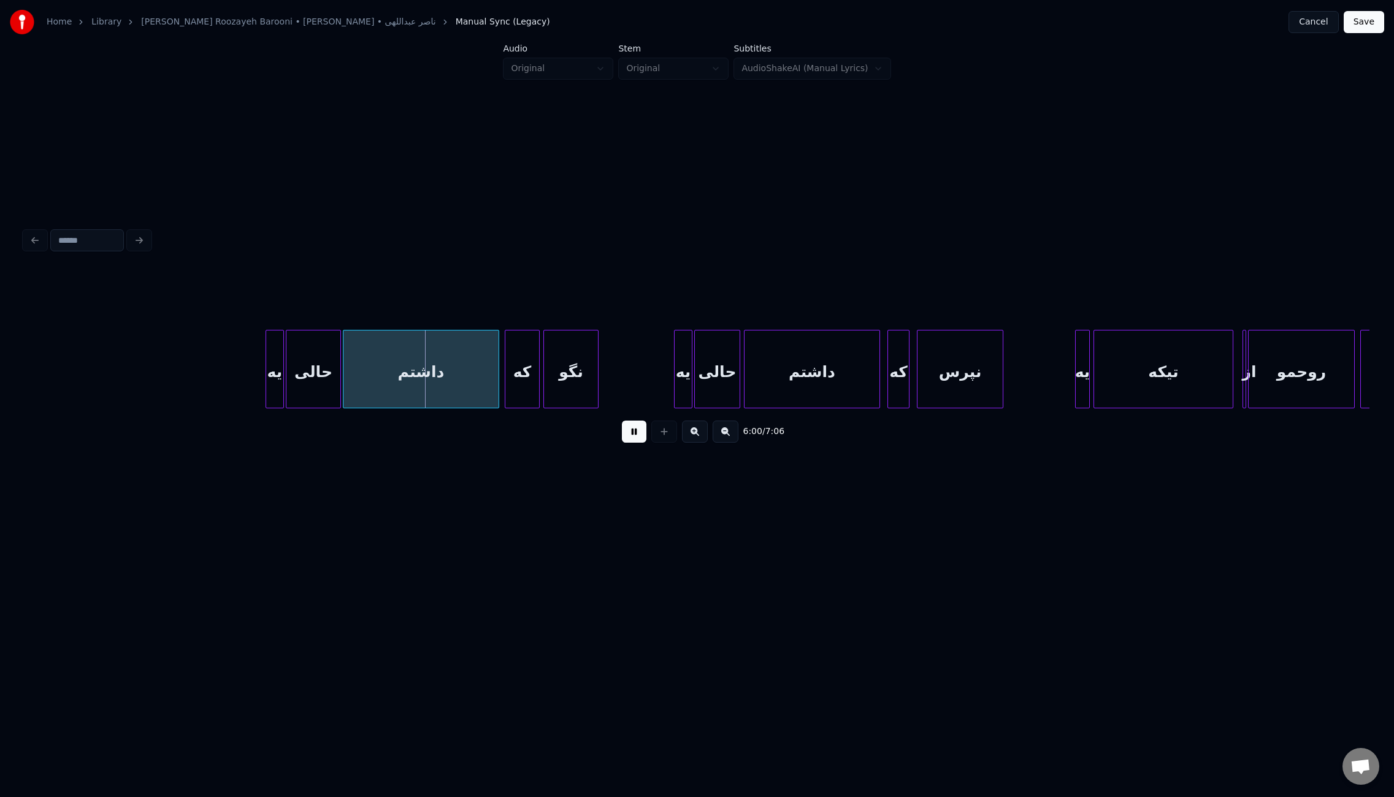
scroll to position [0, 32870]
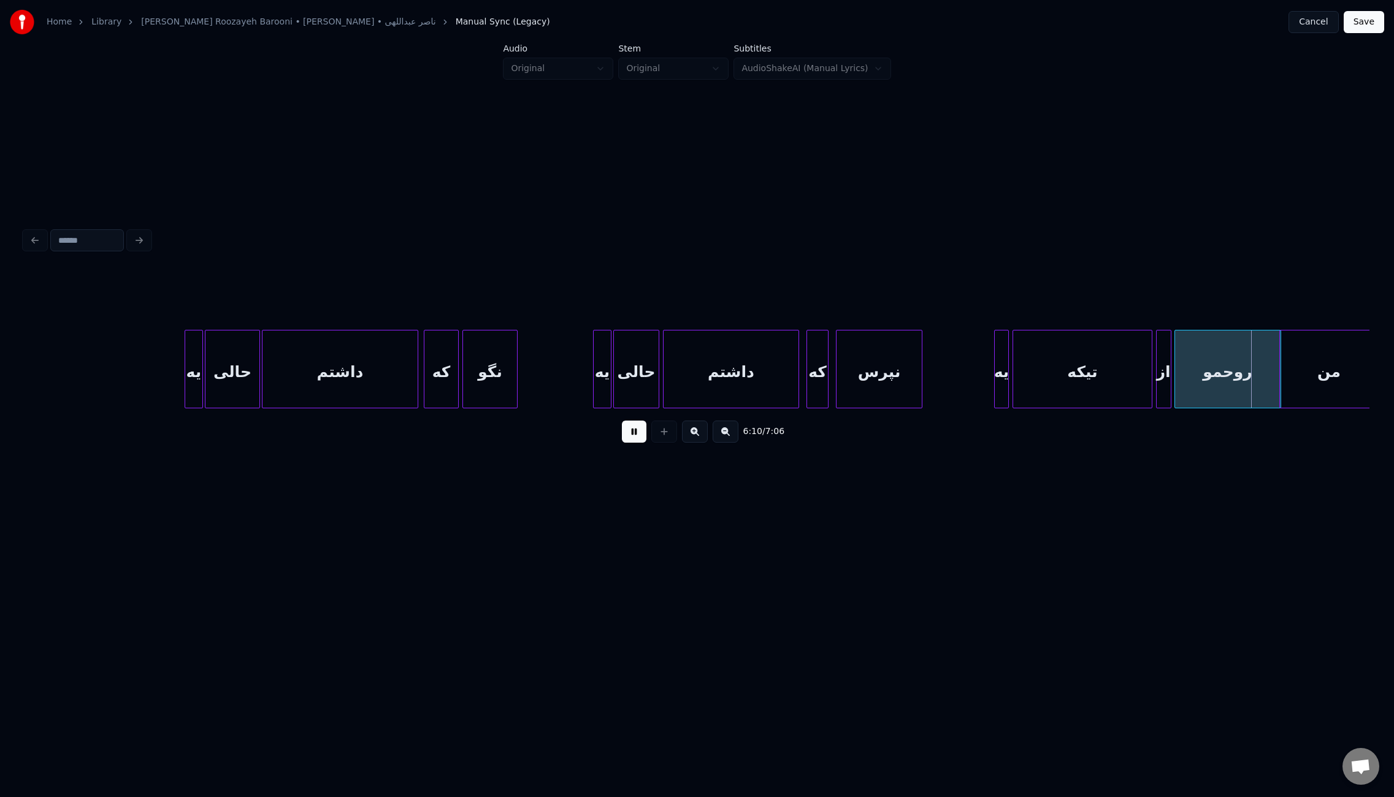
click at [1161, 393] on div "از" at bounding box center [1164, 372] width 14 height 83
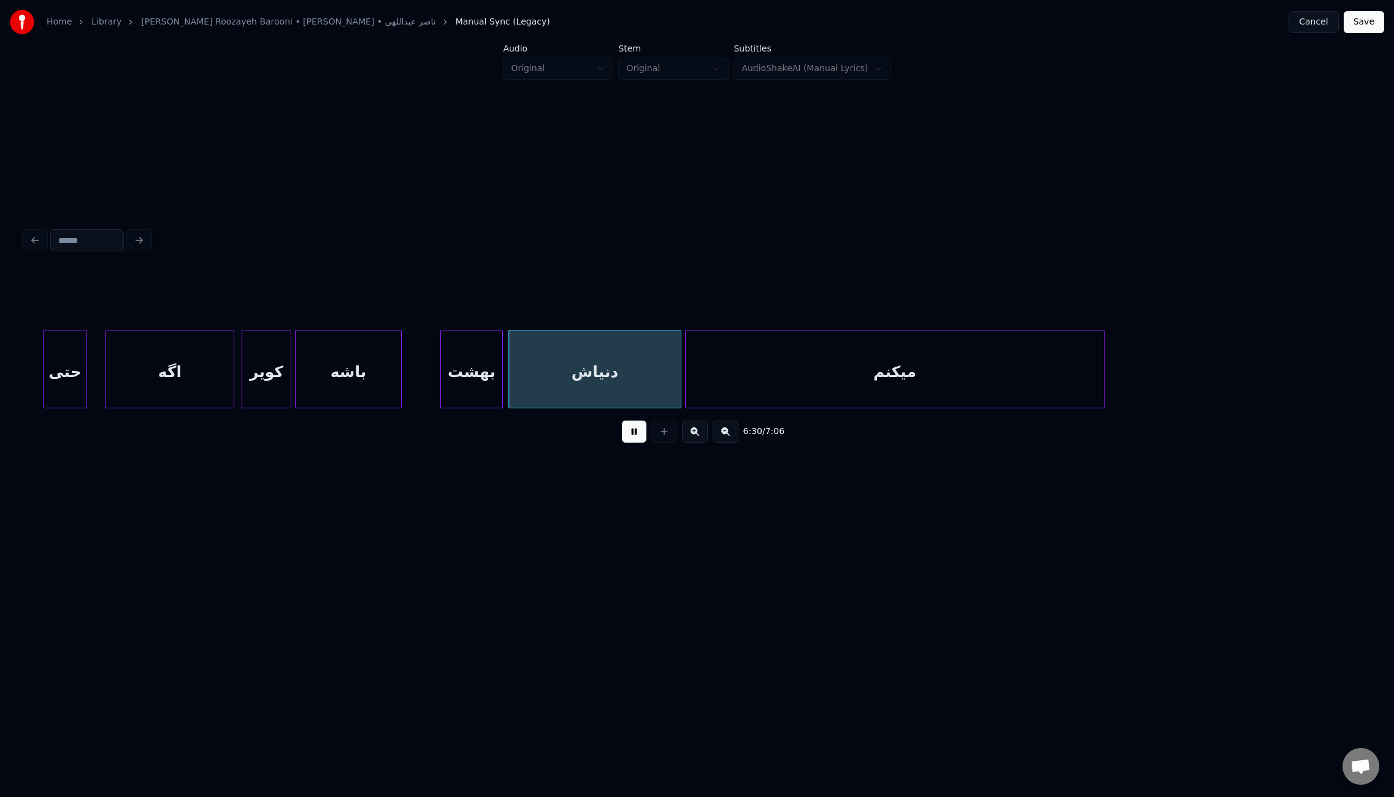
scroll to position [0, 35494]
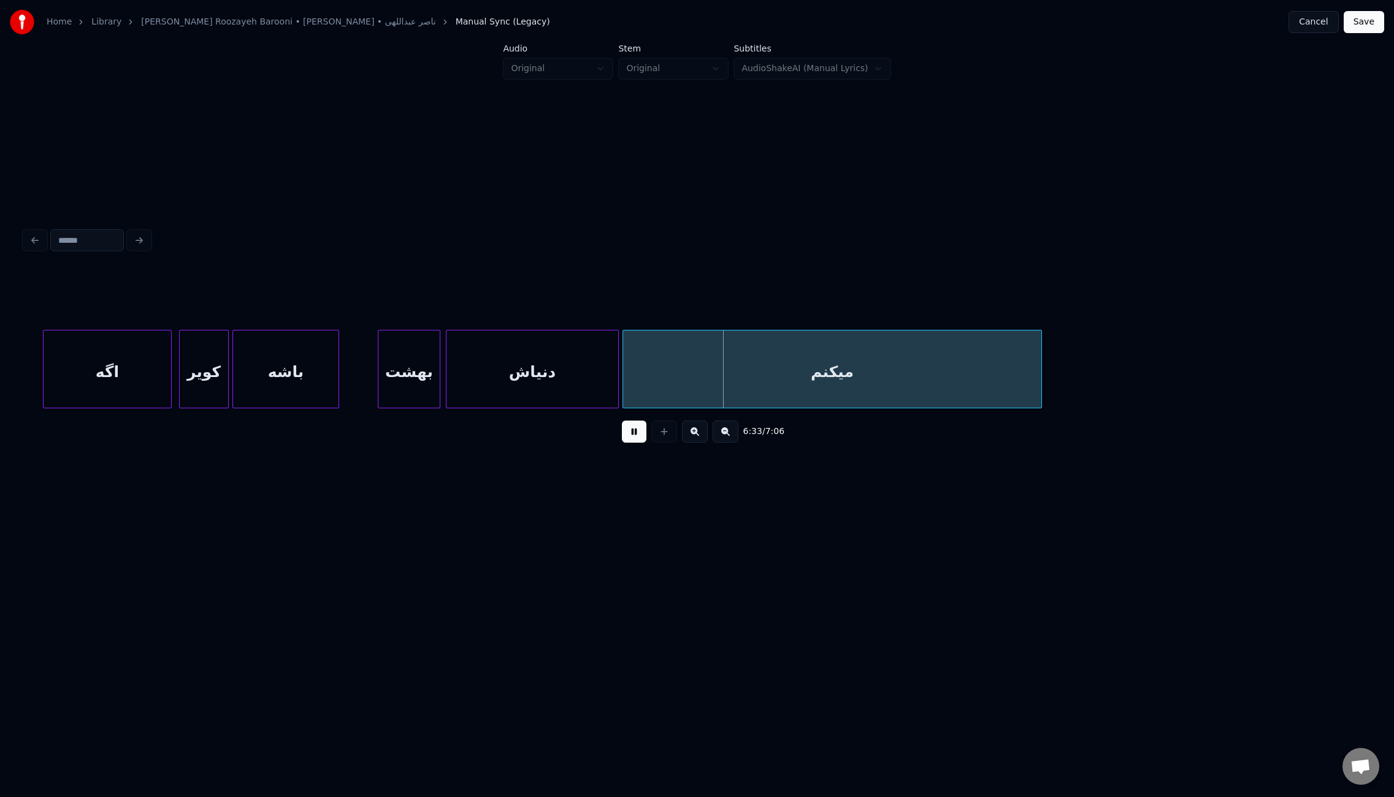
drag, startPoint x: 1248, startPoint y: 413, endPoint x: 1266, endPoint y: 413, distance: 17.8
click at [1266, 413] on div "6:33 / 7:06" at bounding box center [697, 362] width 1345 height 186
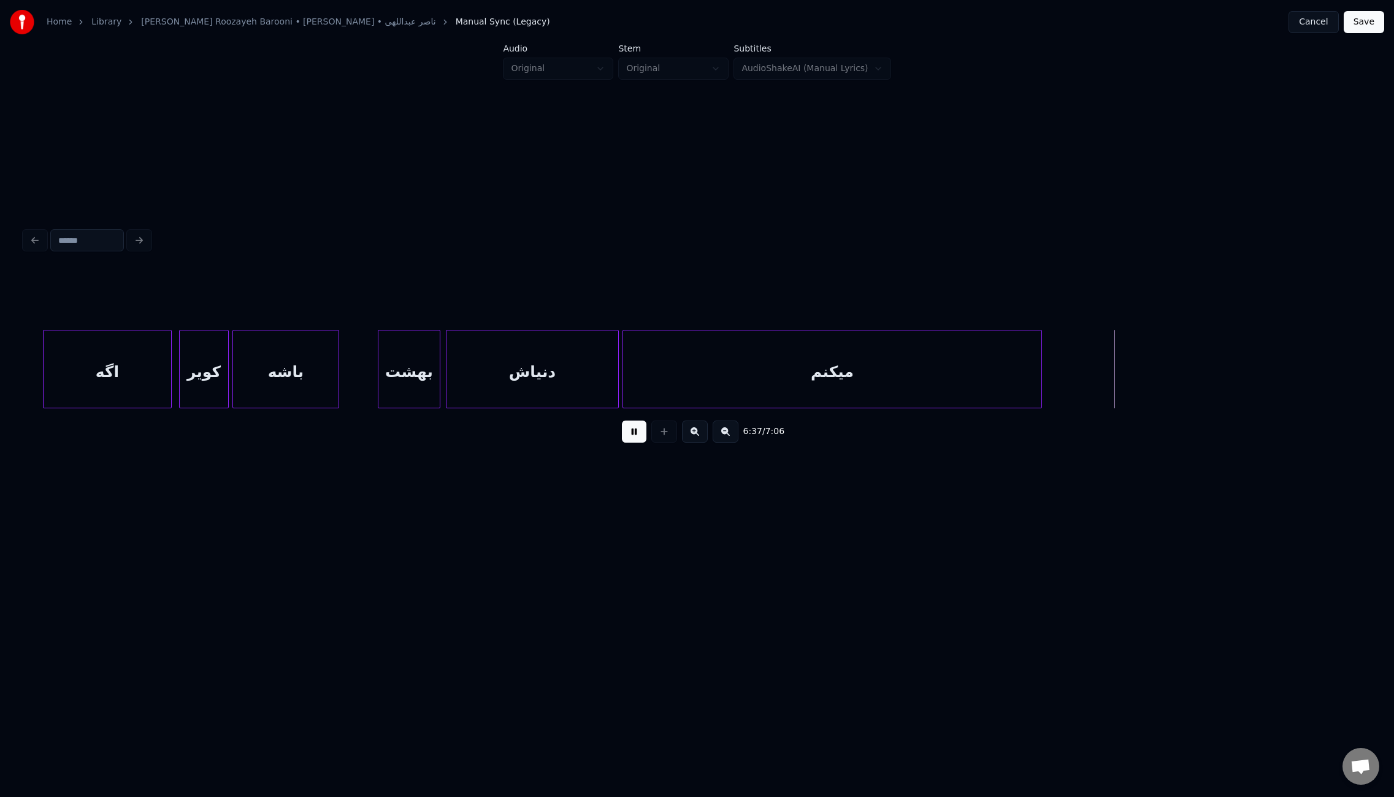
click at [1362, 26] on button "Save" at bounding box center [1364, 22] width 40 height 22
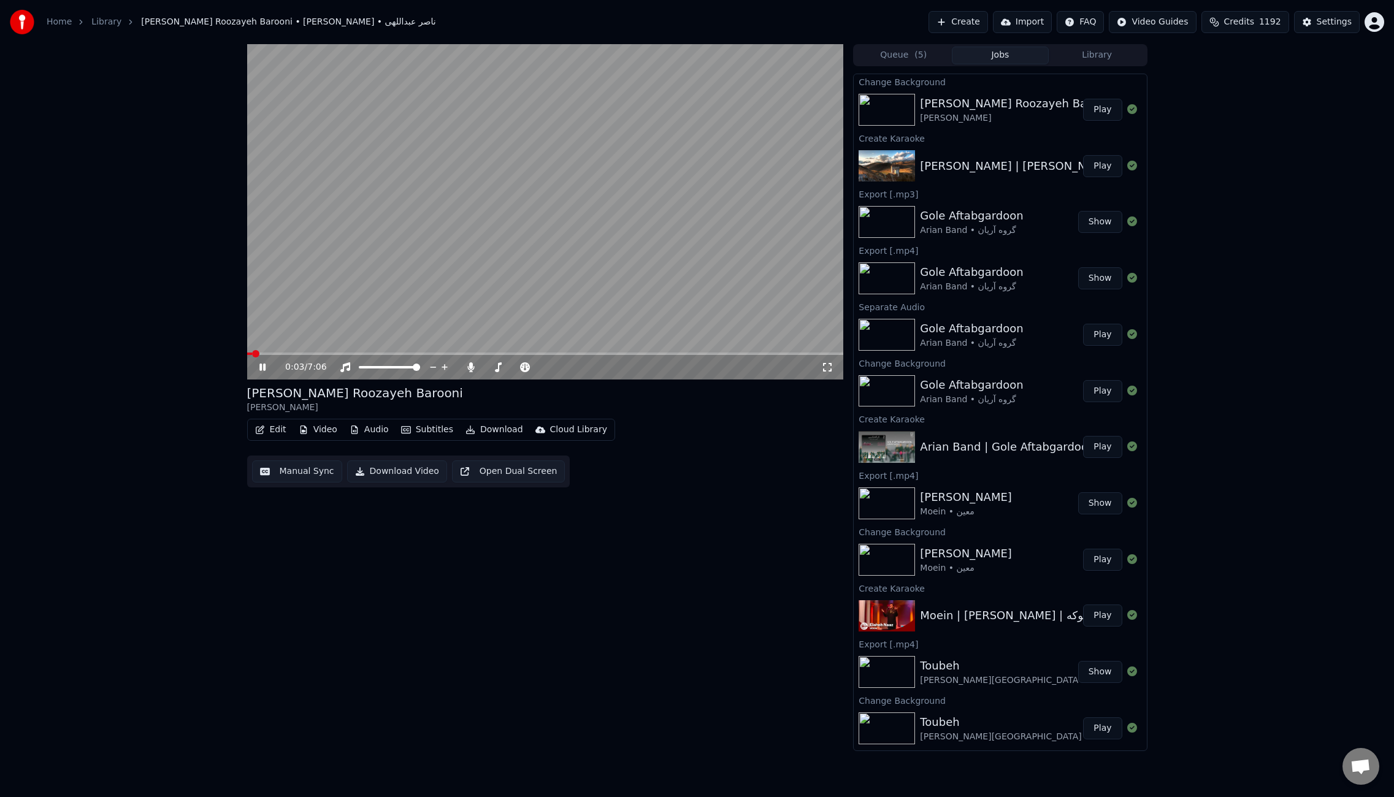
click at [506, 429] on button "Download" at bounding box center [494, 429] width 67 height 17
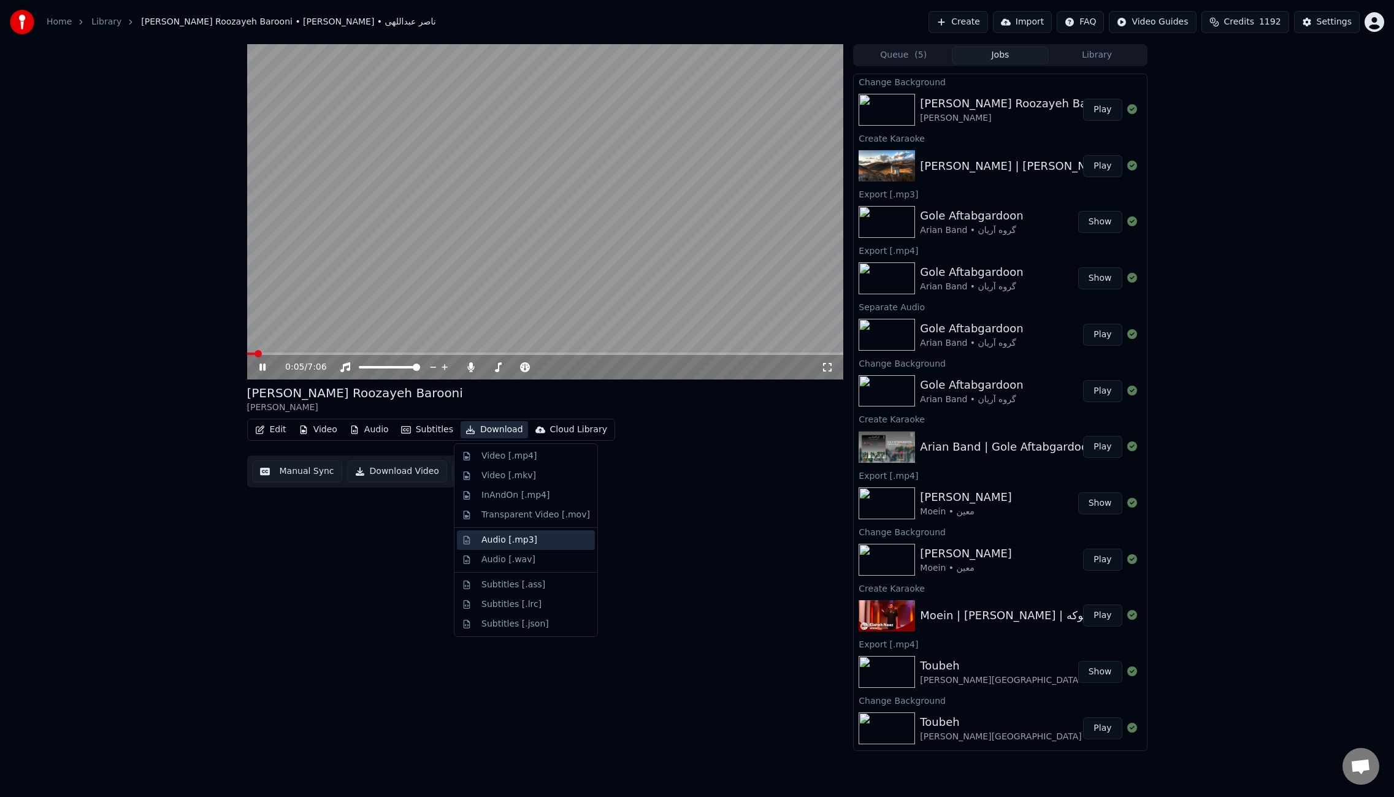
click at [501, 538] on div "Audio [.mp3]" at bounding box center [510, 540] width 56 height 12
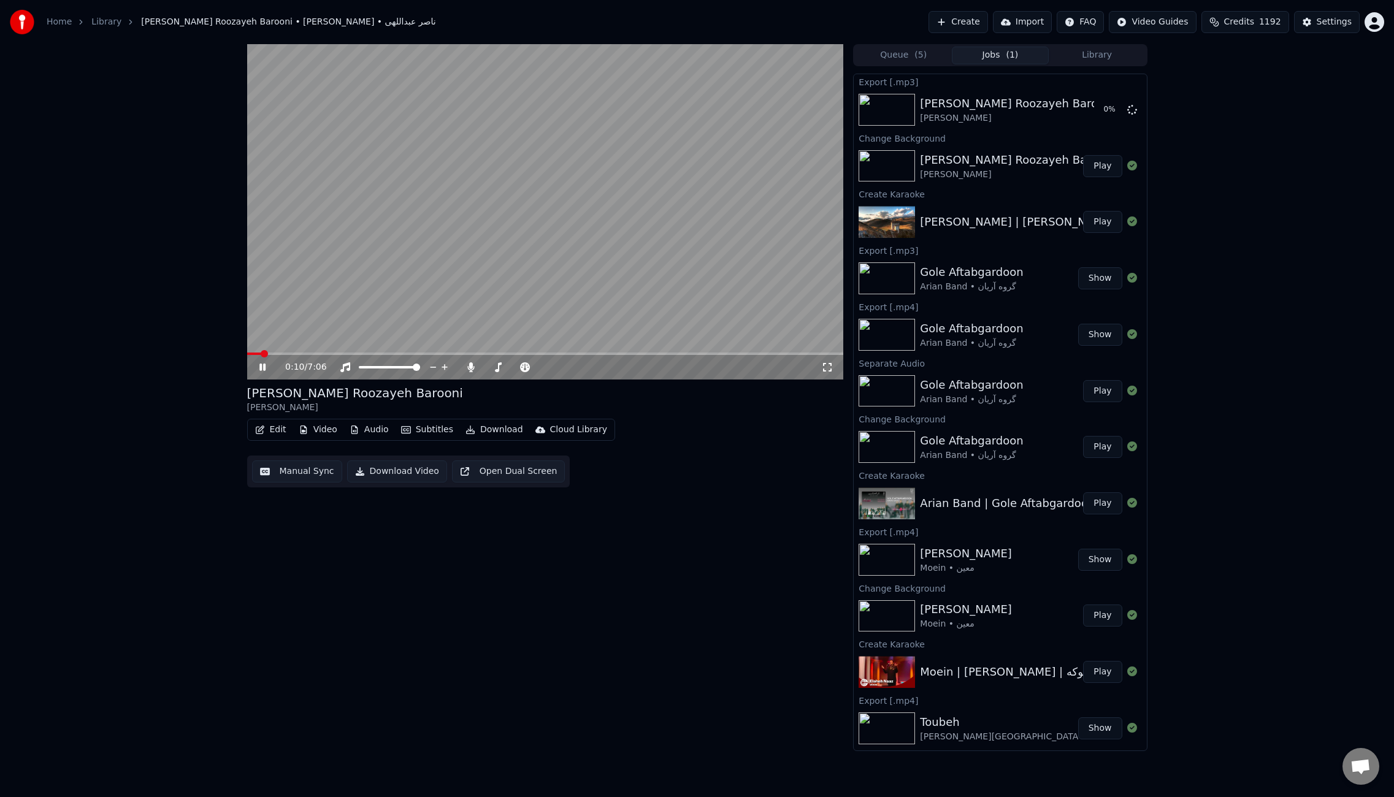
click at [361, 354] on span at bounding box center [545, 354] width 597 height 2
click at [394, 354] on span at bounding box center [545, 354] width 597 height 2
click at [471, 367] on icon at bounding box center [471, 368] width 7 height 10
click at [488, 432] on button "Download" at bounding box center [494, 429] width 67 height 17
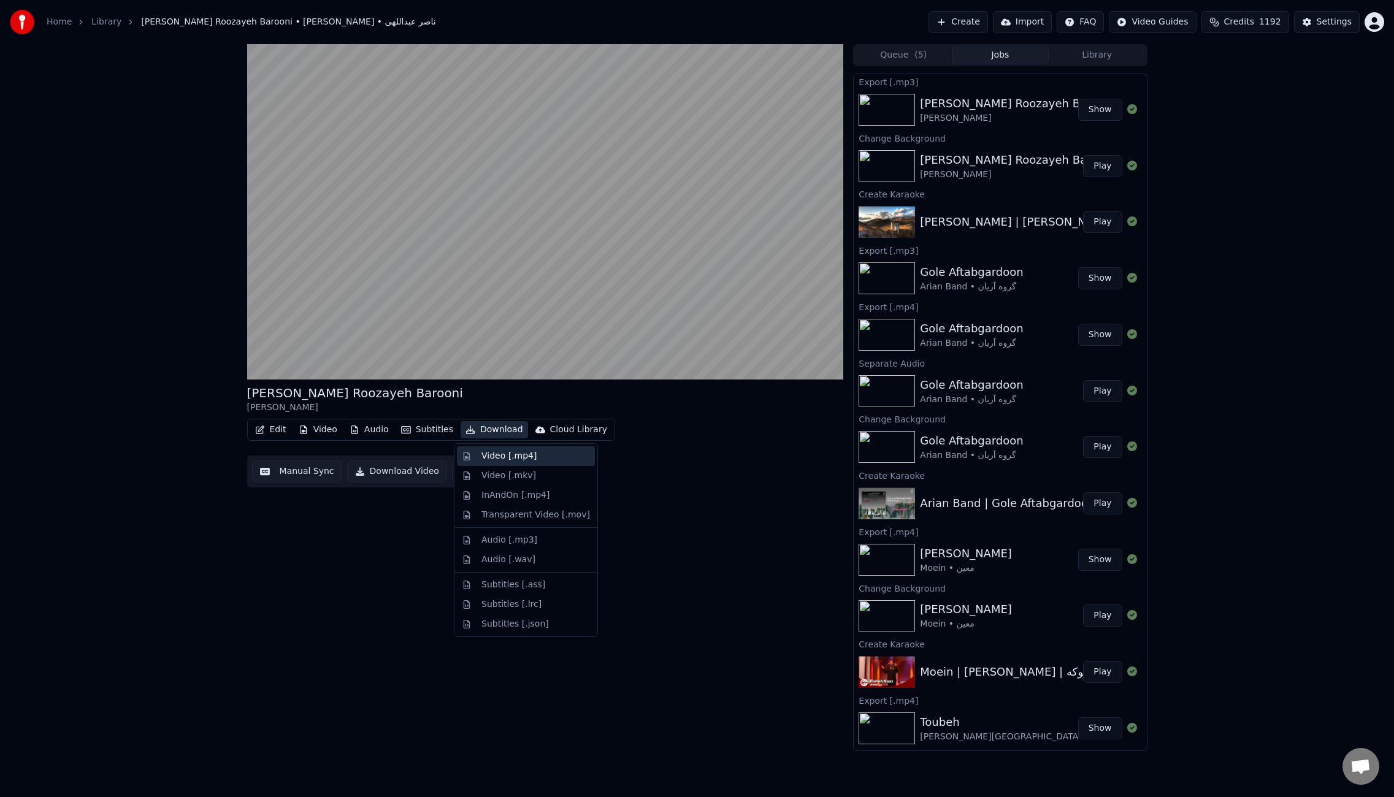
click at [502, 453] on div "Video [.mp4]" at bounding box center [509, 456] width 55 height 12
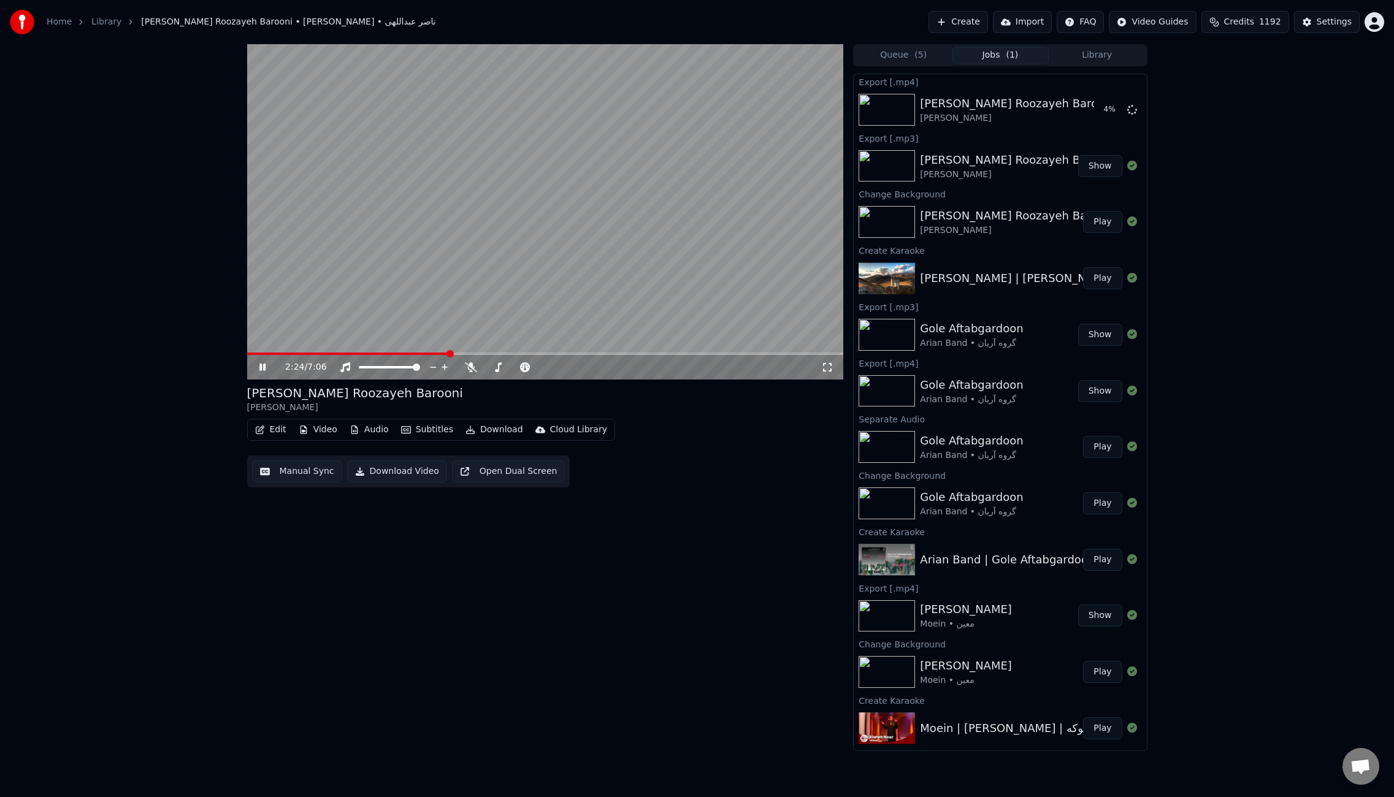
click at [605, 256] on video at bounding box center [545, 212] width 597 height 336
click at [258, 369] on icon at bounding box center [271, 368] width 29 height 10
click at [620, 247] on video at bounding box center [545, 212] width 597 height 336
click at [557, 293] on video at bounding box center [545, 212] width 597 height 336
click at [555, 277] on video at bounding box center [545, 212] width 597 height 336
